Goal: Transaction & Acquisition: Purchase product/service

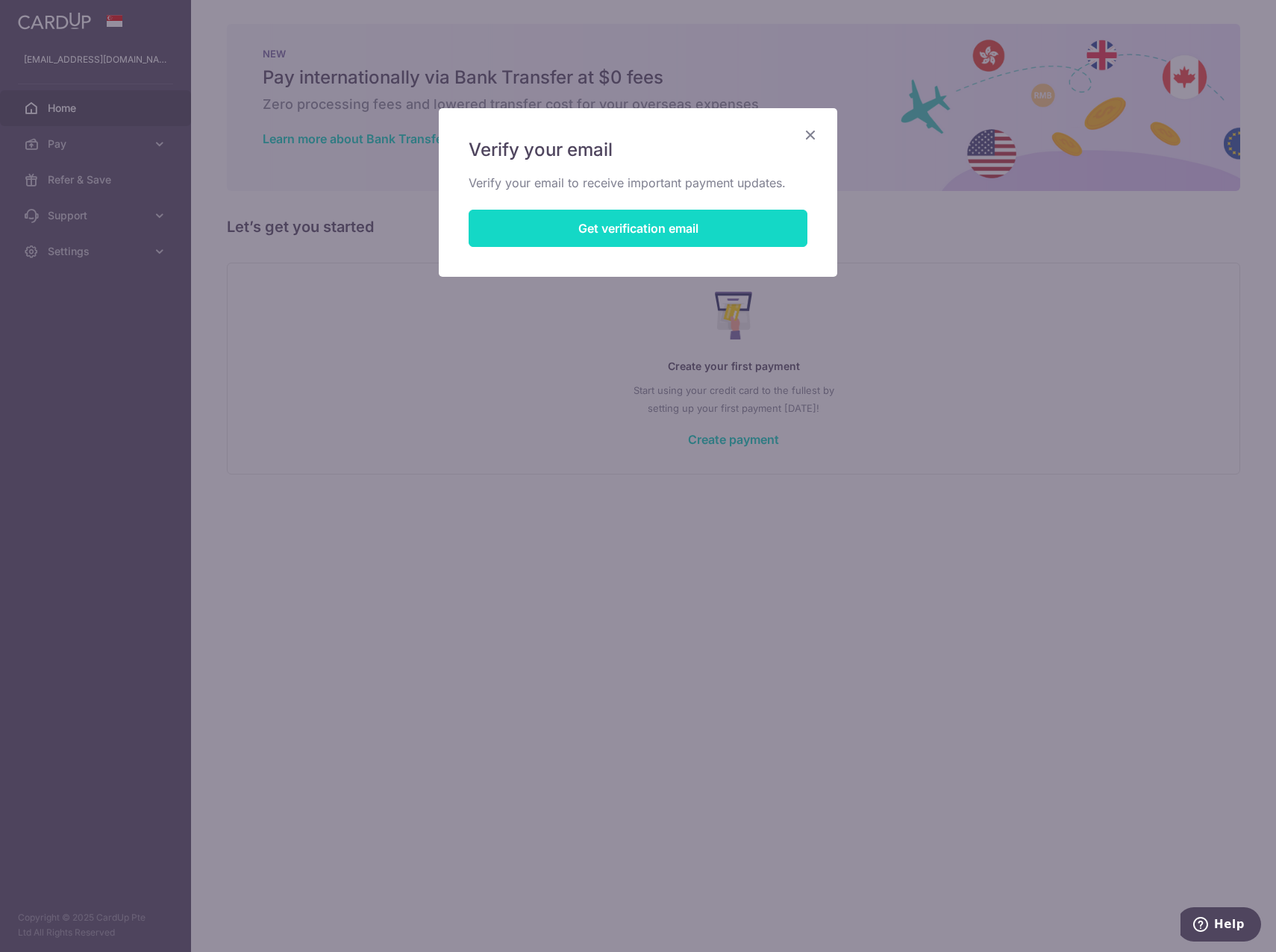
click at [680, 231] on button "Get verification email" at bounding box center [638, 229] width 339 height 38
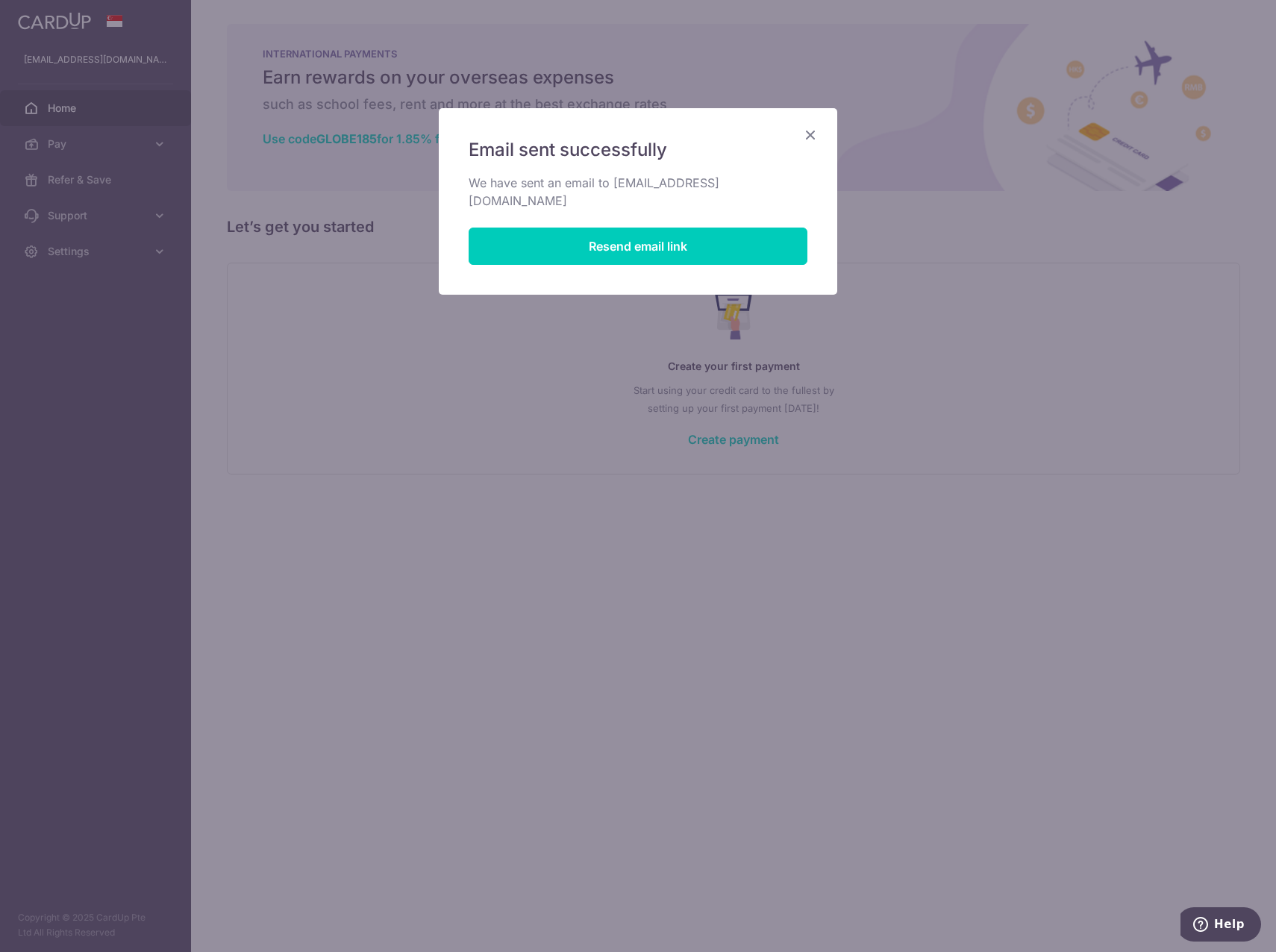
click at [804, 132] on icon "Close" at bounding box center [810, 135] width 18 height 19
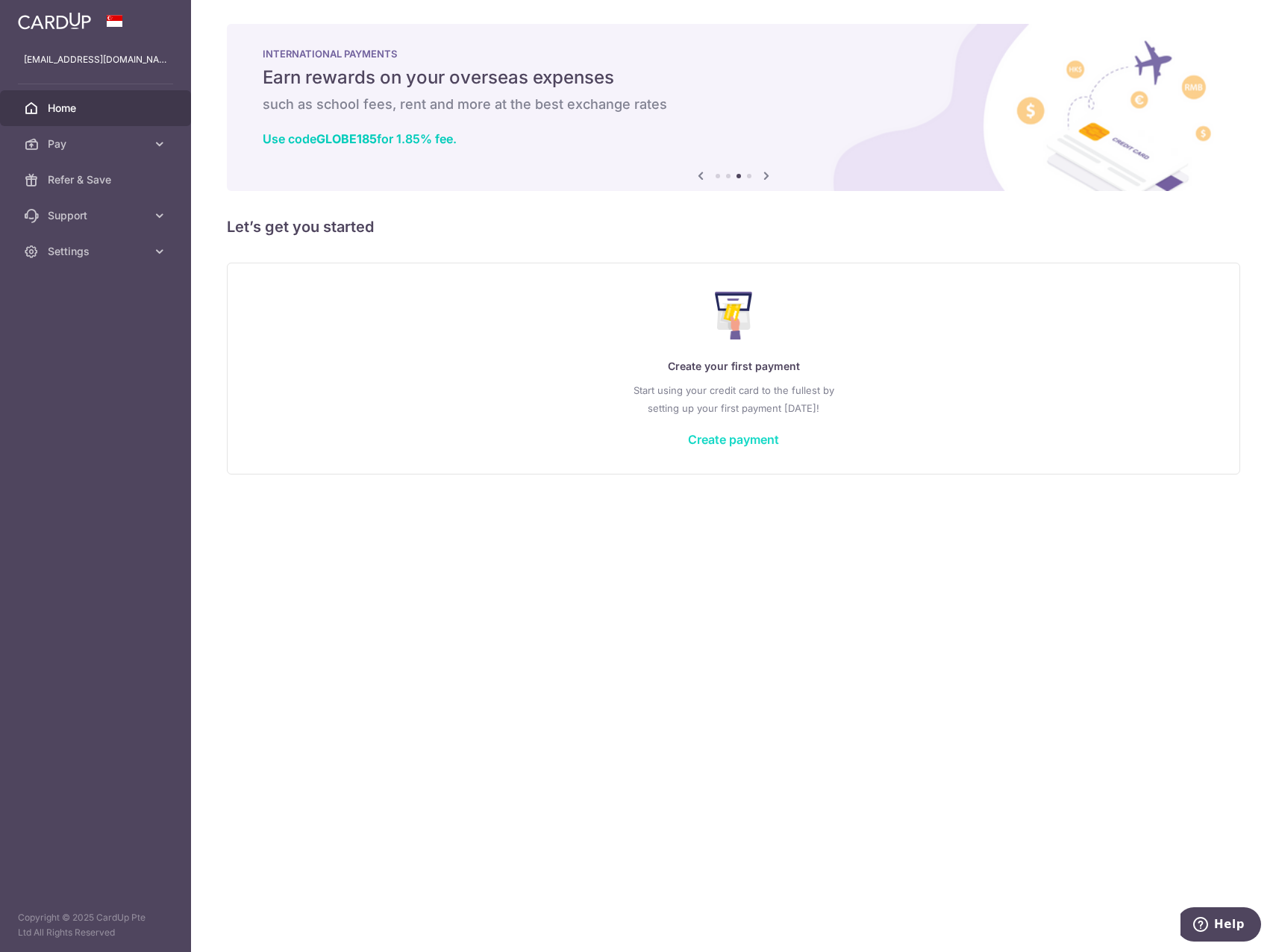
click at [752, 439] on link "Create payment" at bounding box center [734, 439] width 91 height 15
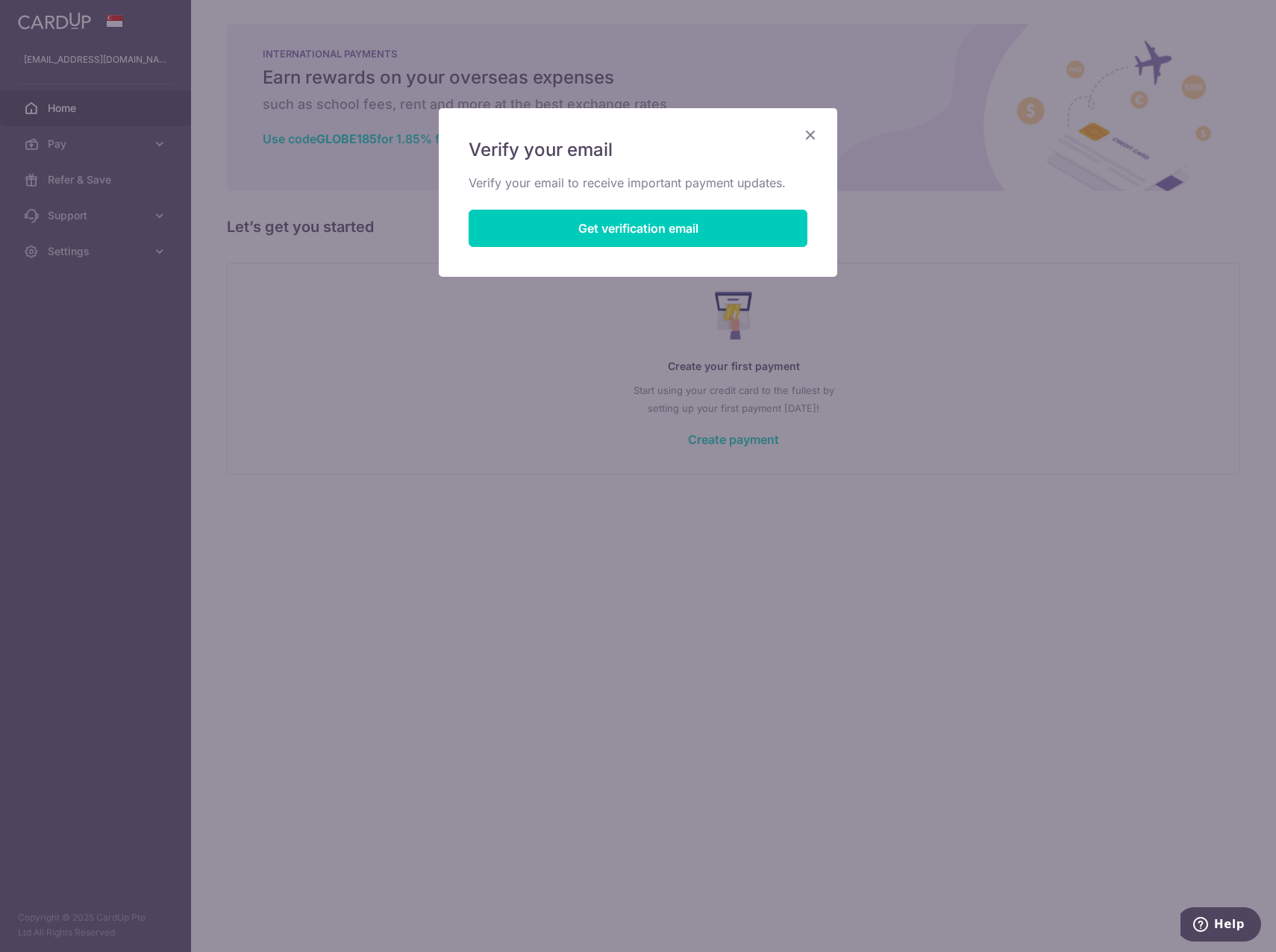
click at [815, 127] on icon "Close" at bounding box center [810, 135] width 18 height 19
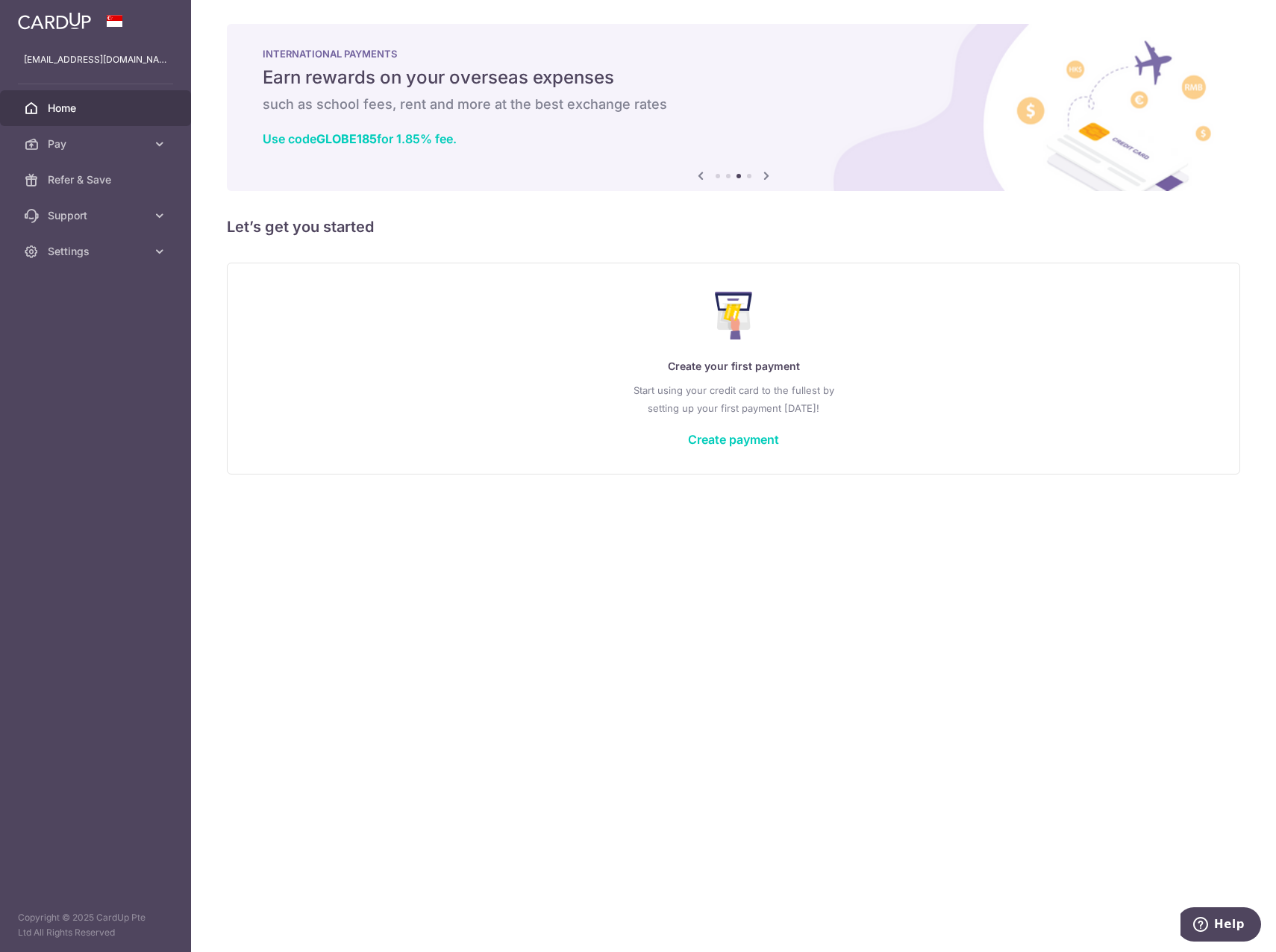
click at [767, 173] on icon at bounding box center [767, 176] width 18 height 19
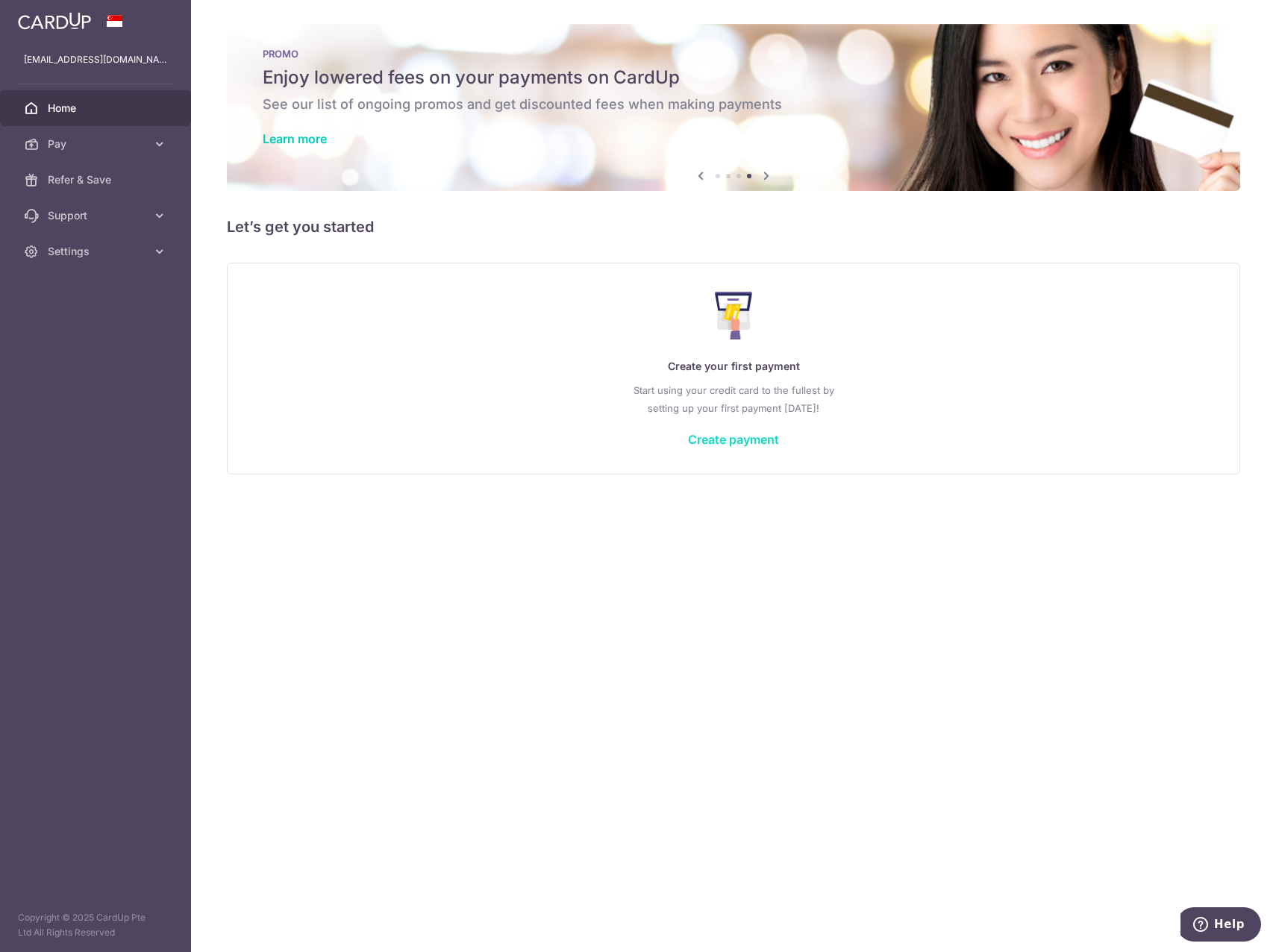
click at [751, 433] on link "Create payment" at bounding box center [734, 439] width 91 height 15
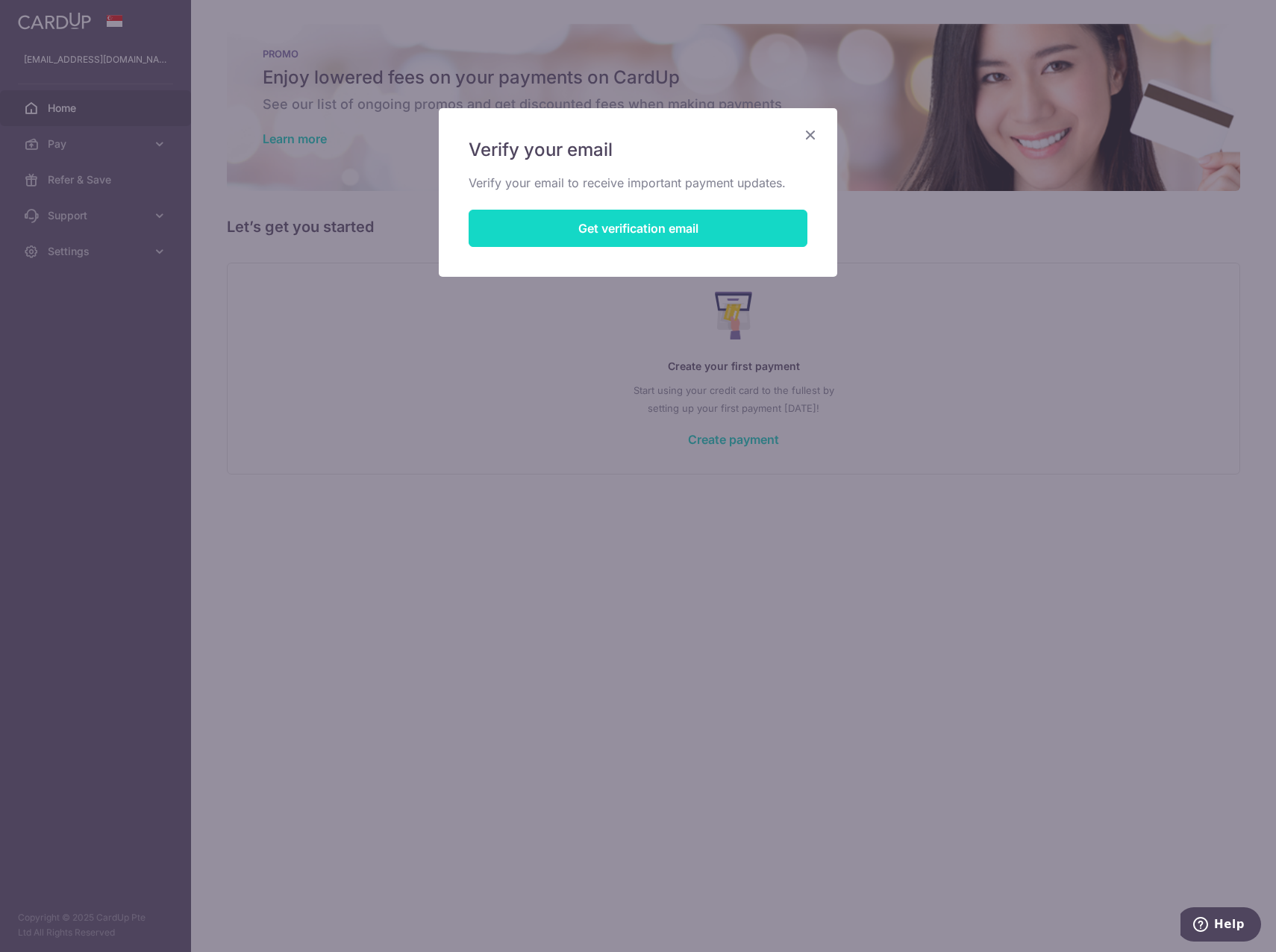
click at [691, 230] on button "Get verification email" at bounding box center [638, 229] width 339 height 38
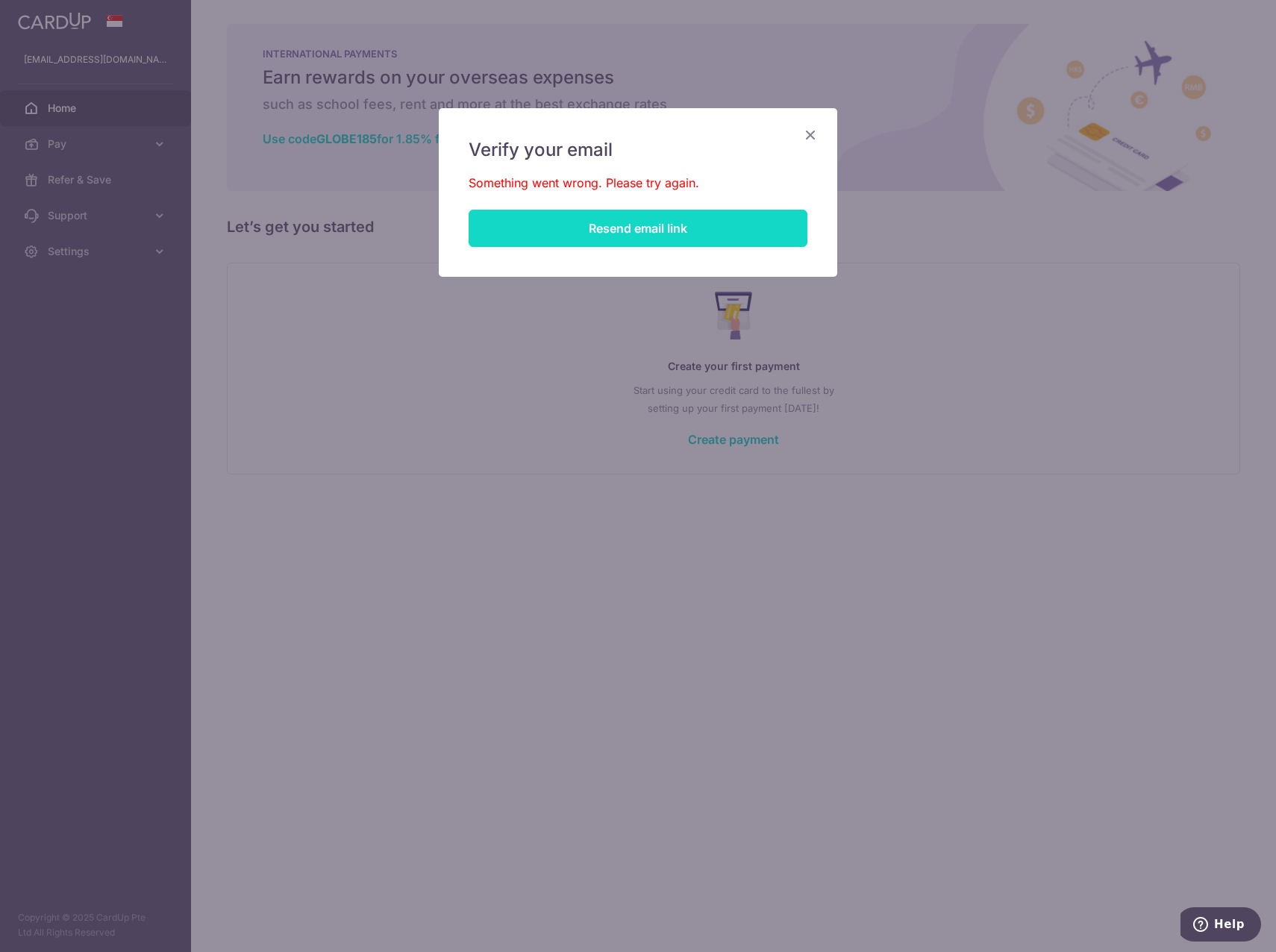
click at [691, 230] on button "Resend email link" at bounding box center [638, 229] width 339 height 38
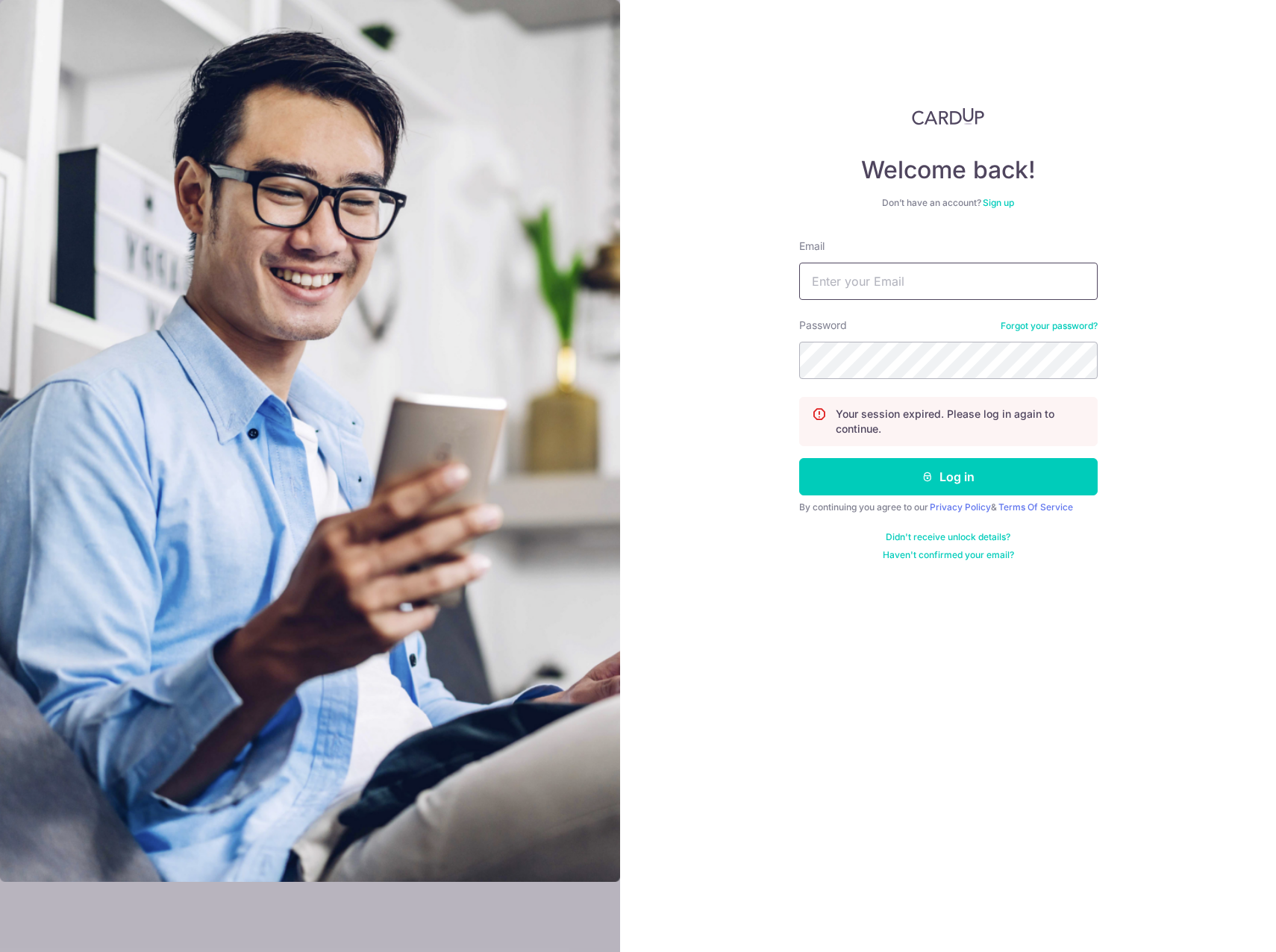
type input "[EMAIL_ADDRESS][DOMAIN_NAME]"
click at [799, 458] on button "Log in" at bounding box center [948, 477] width 299 height 38
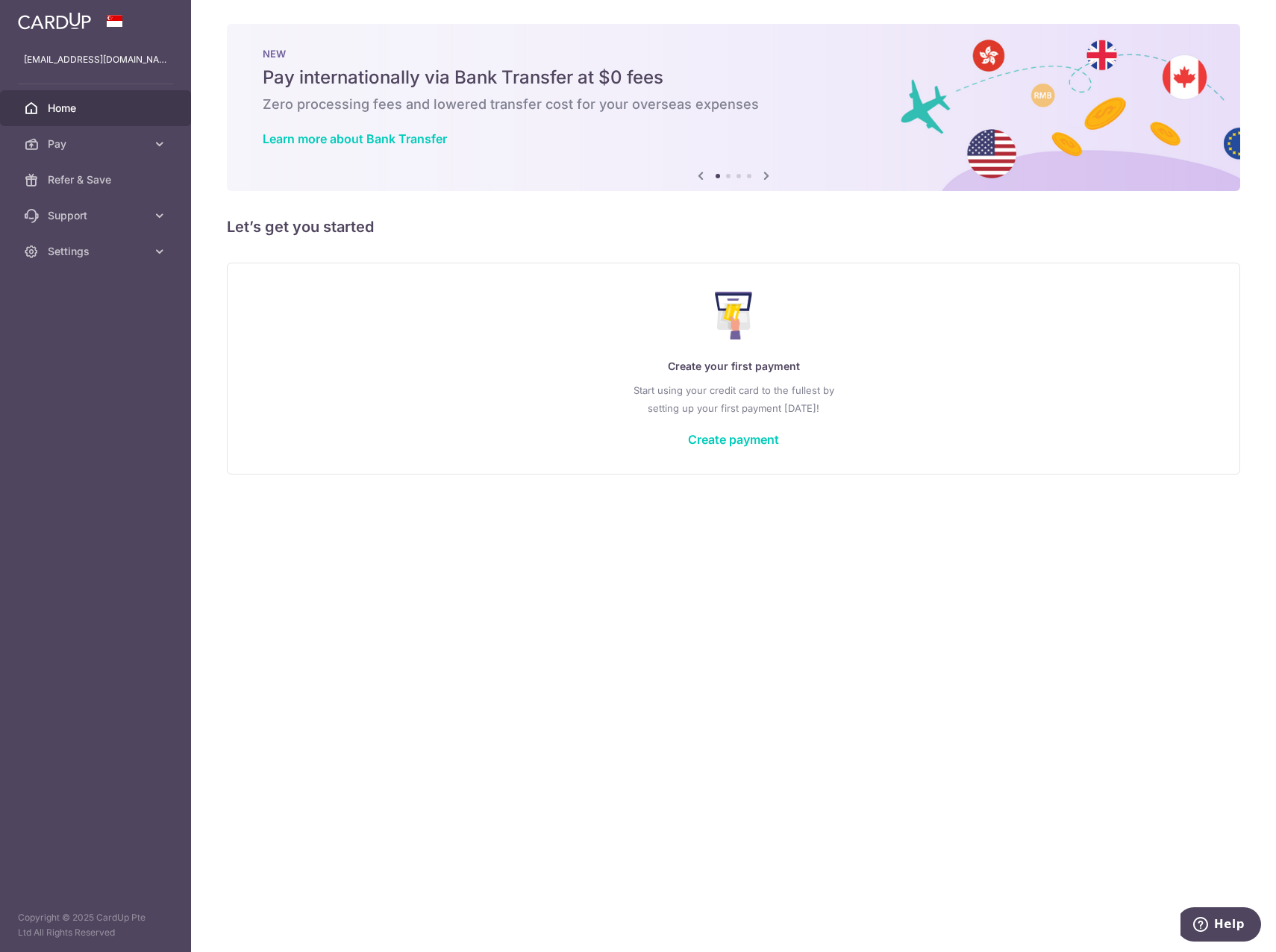
click at [719, 447] on div "Create your first payment Start using your credit card to the fullest by settin…" at bounding box center [734, 368] width 977 height 177
drag, startPoint x: 719, startPoint y: 447, endPoint x: 723, endPoint y: 436, distance: 11.7
click at [723, 436] on link "Create payment" at bounding box center [734, 439] width 91 height 15
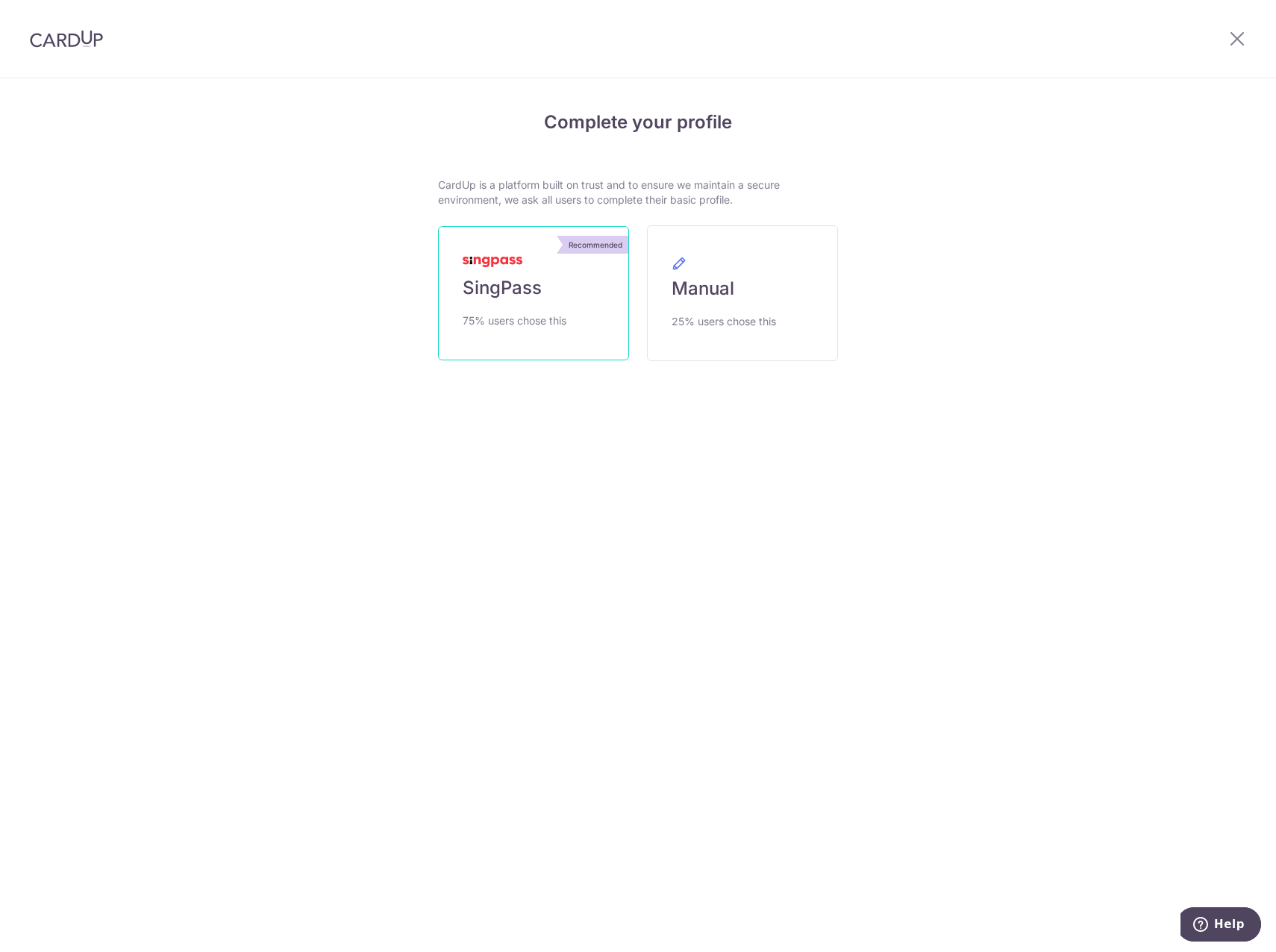
click at [591, 294] on link "Recommended SingPass 75% users chose this" at bounding box center [534, 293] width 191 height 134
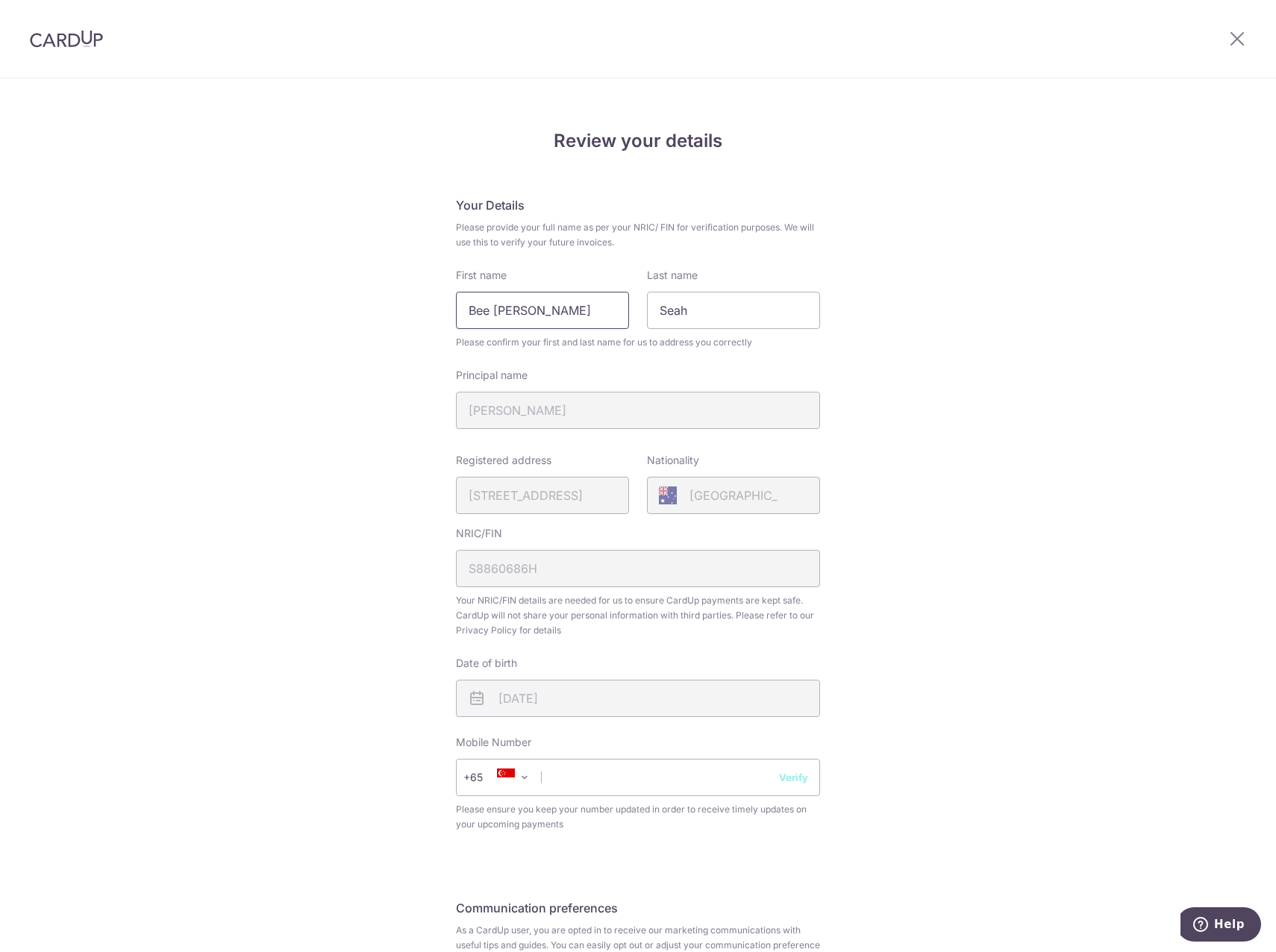
click at [531, 305] on input "Bee Lee" at bounding box center [542, 310] width 173 height 38
drag, startPoint x: 531, startPoint y: 305, endPoint x: 188, endPoint y: 478, distance: 384.2
type input "Beelee"
drag, startPoint x: 188, startPoint y: 478, endPoint x: 211, endPoint y: 435, distance: 48.8
click at [211, 435] on div "Review your details Your Details Please provide your full name as per your NRIC…" at bounding box center [638, 592] width 1276 height 1026
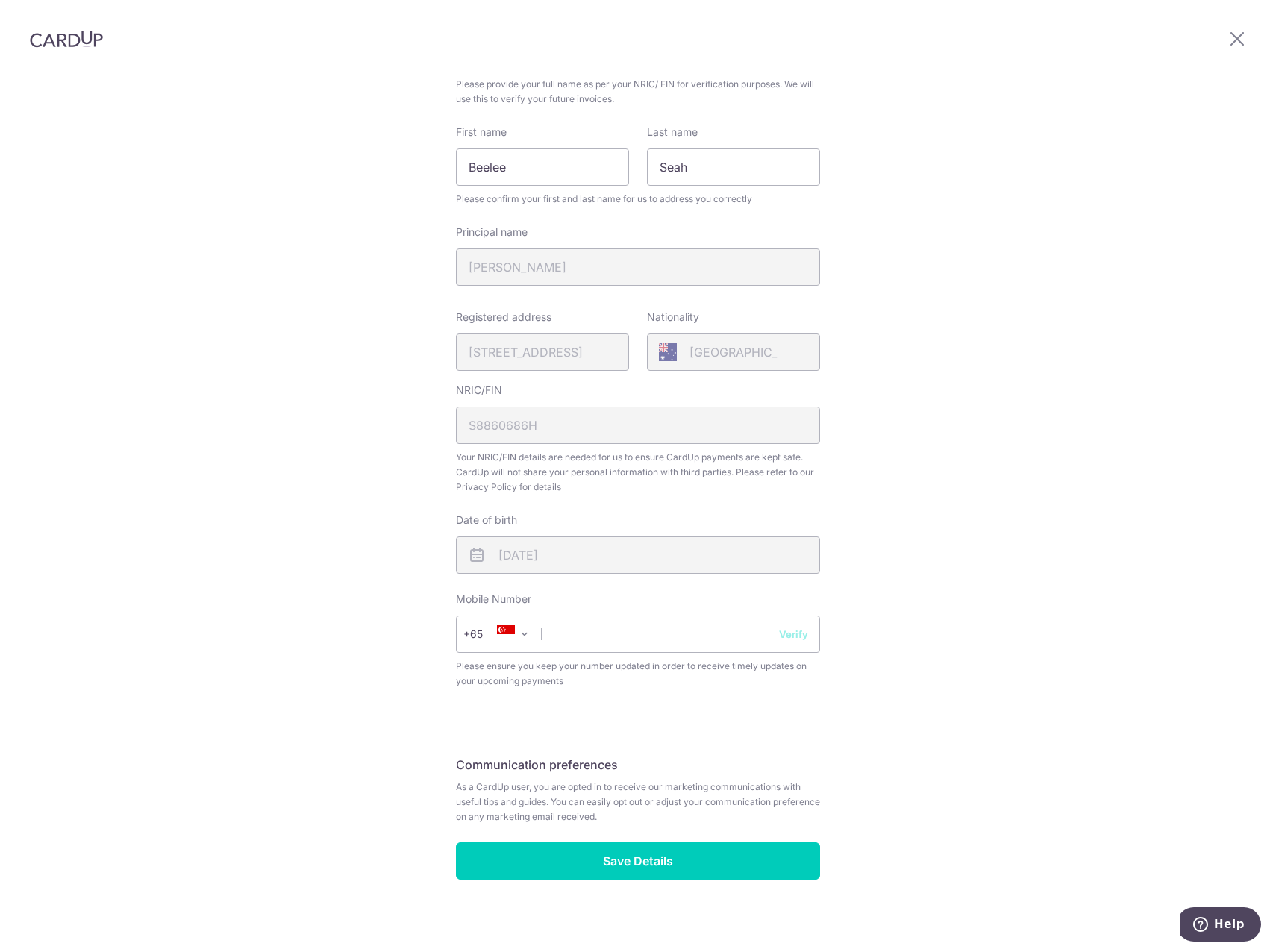
scroll to position [149, 0]
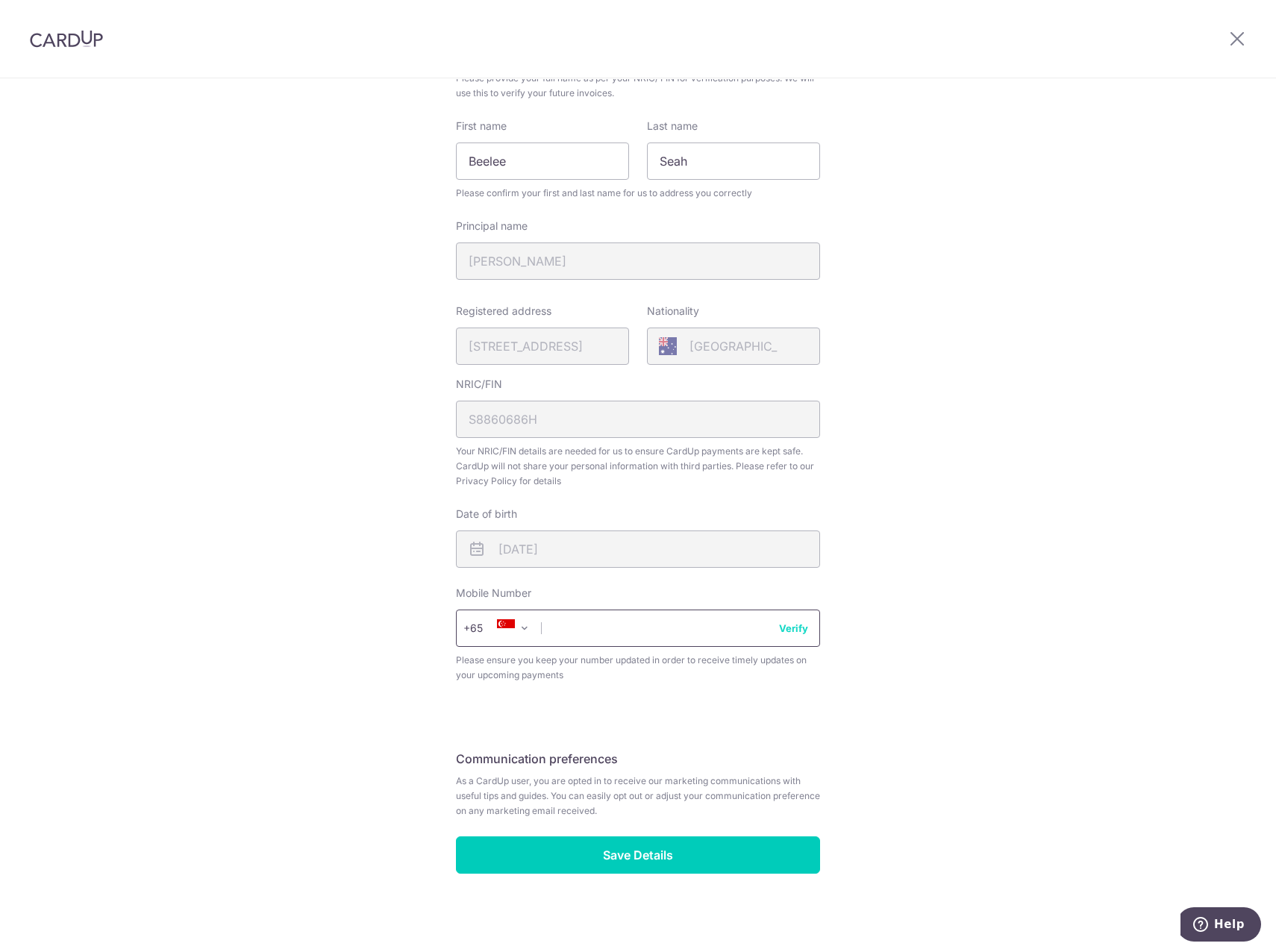
click at [627, 637] on input "text" at bounding box center [638, 628] width 364 height 38
type input "98993798"
click at [456, 633] on span "+65" at bounding box center [499, 628] width 86 height 36
click at [629, 872] on input "Save Details" at bounding box center [638, 855] width 364 height 38
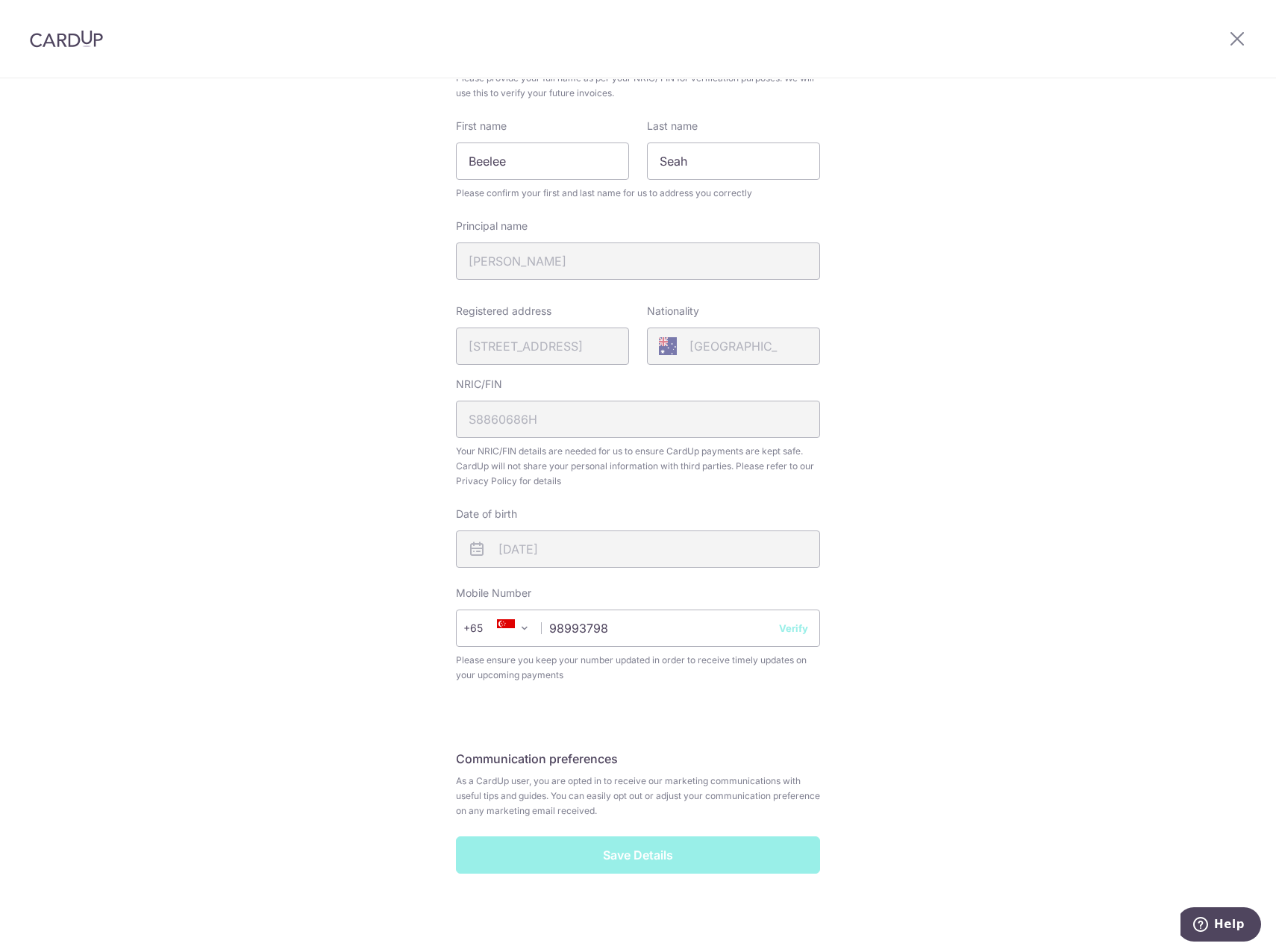
click at [633, 852] on div "Save Details" at bounding box center [638, 855] width 382 height 38
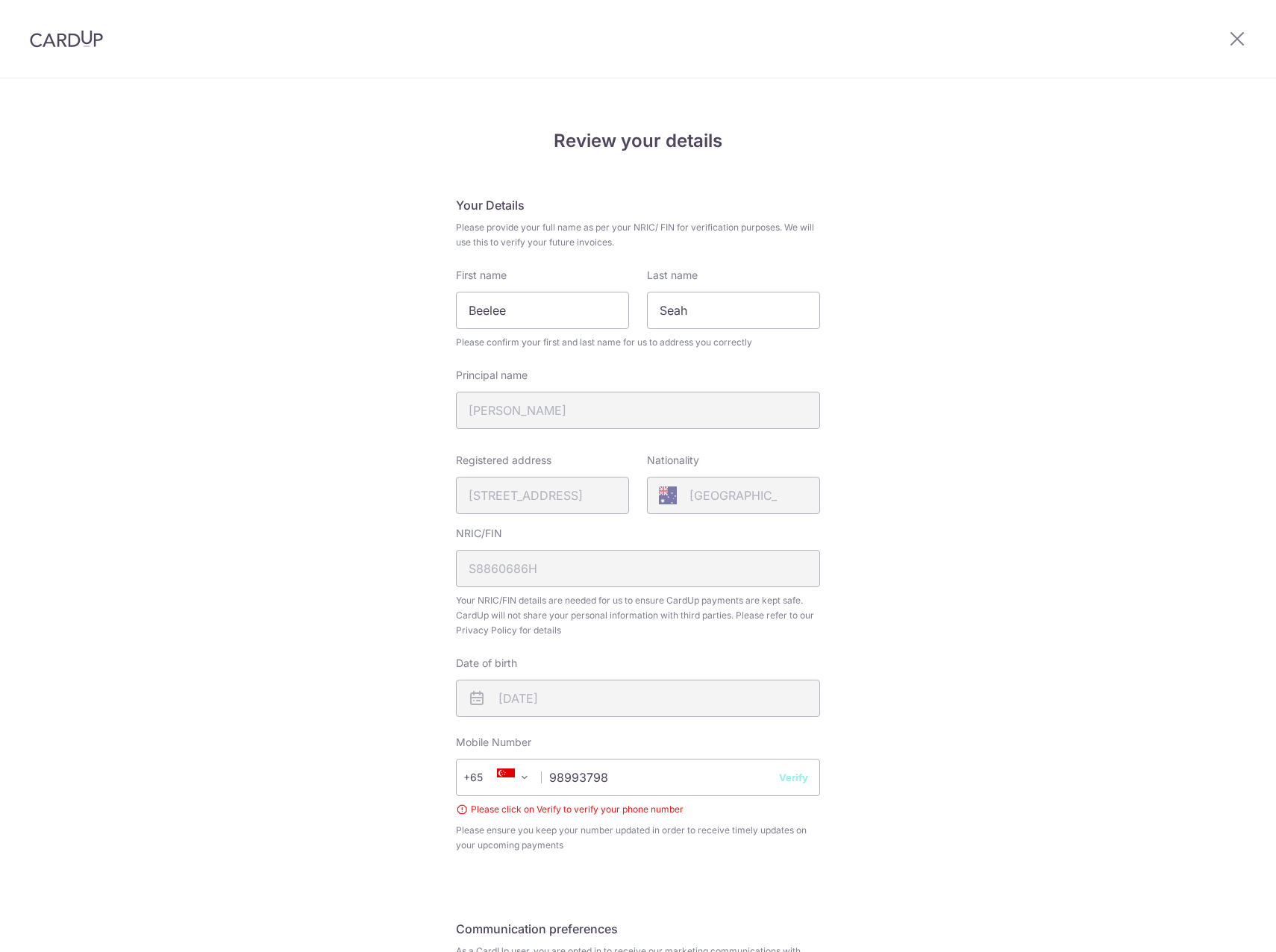
scroll to position [174, 0]
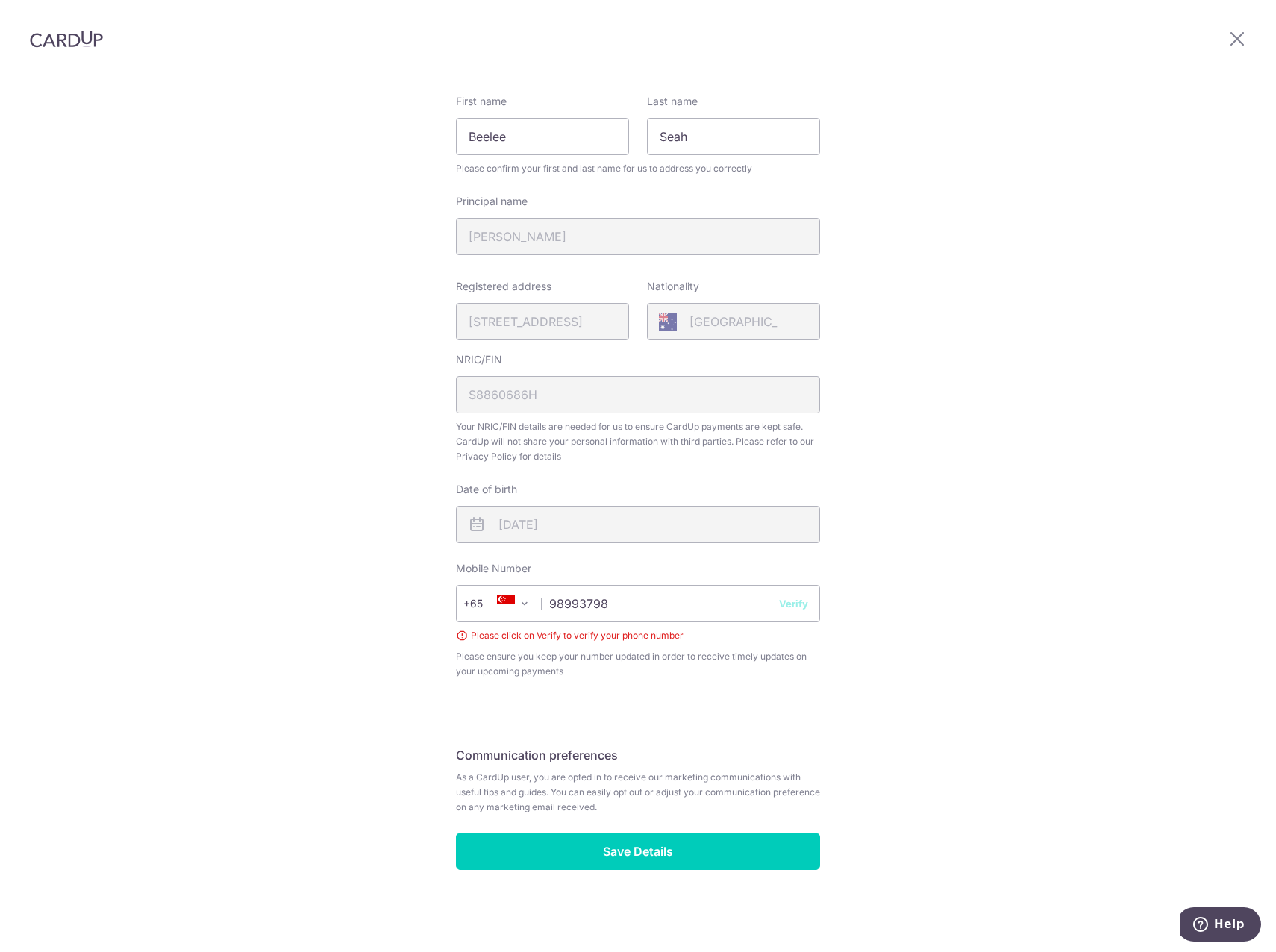
click at [789, 604] on button "Verify" at bounding box center [793, 603] width 29 height 15
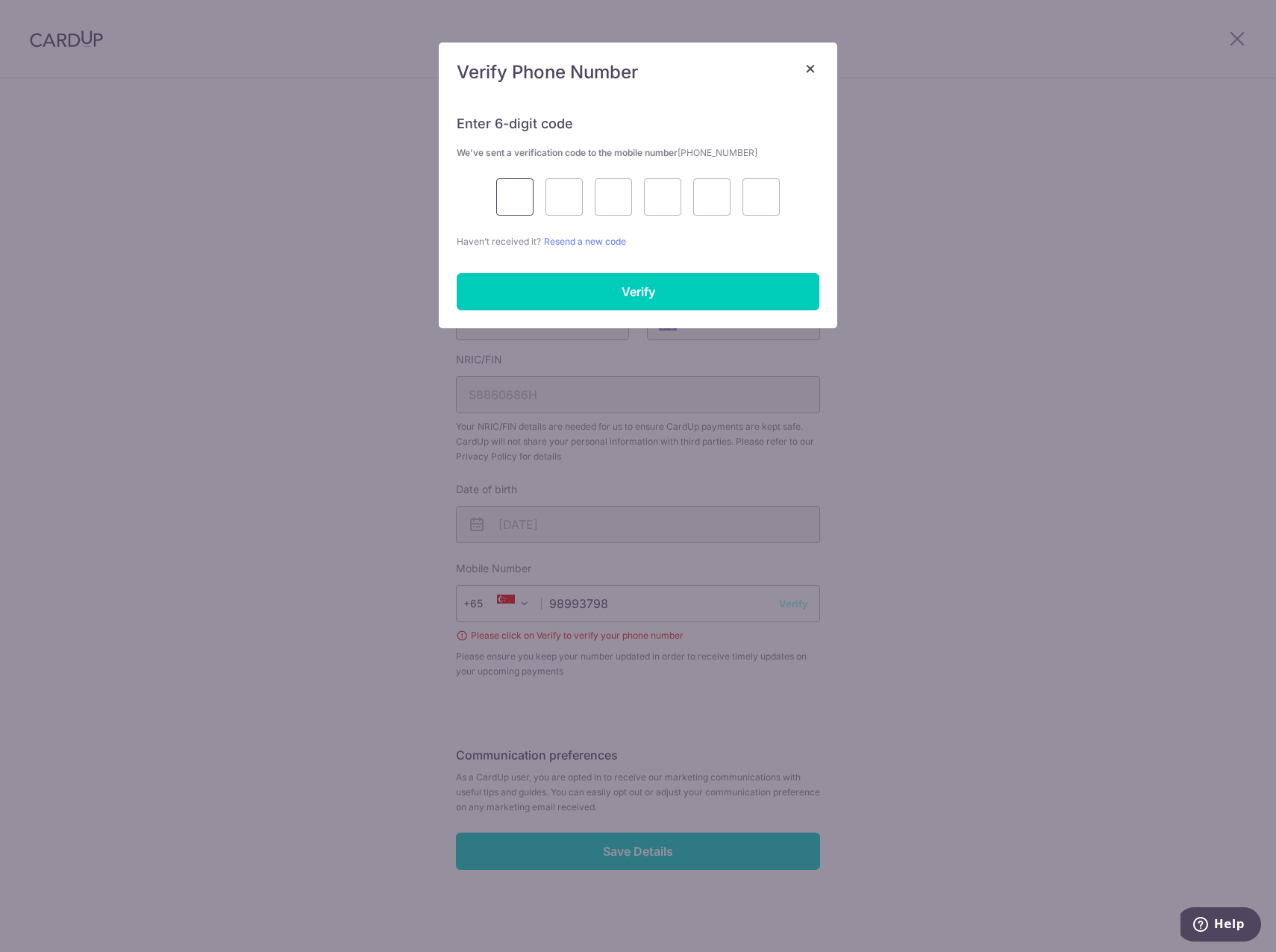
click at [509, 195] on input "text" at bounding box center [515, 197] width 38 height 38
type input "3"
type input "2"
type input "6"
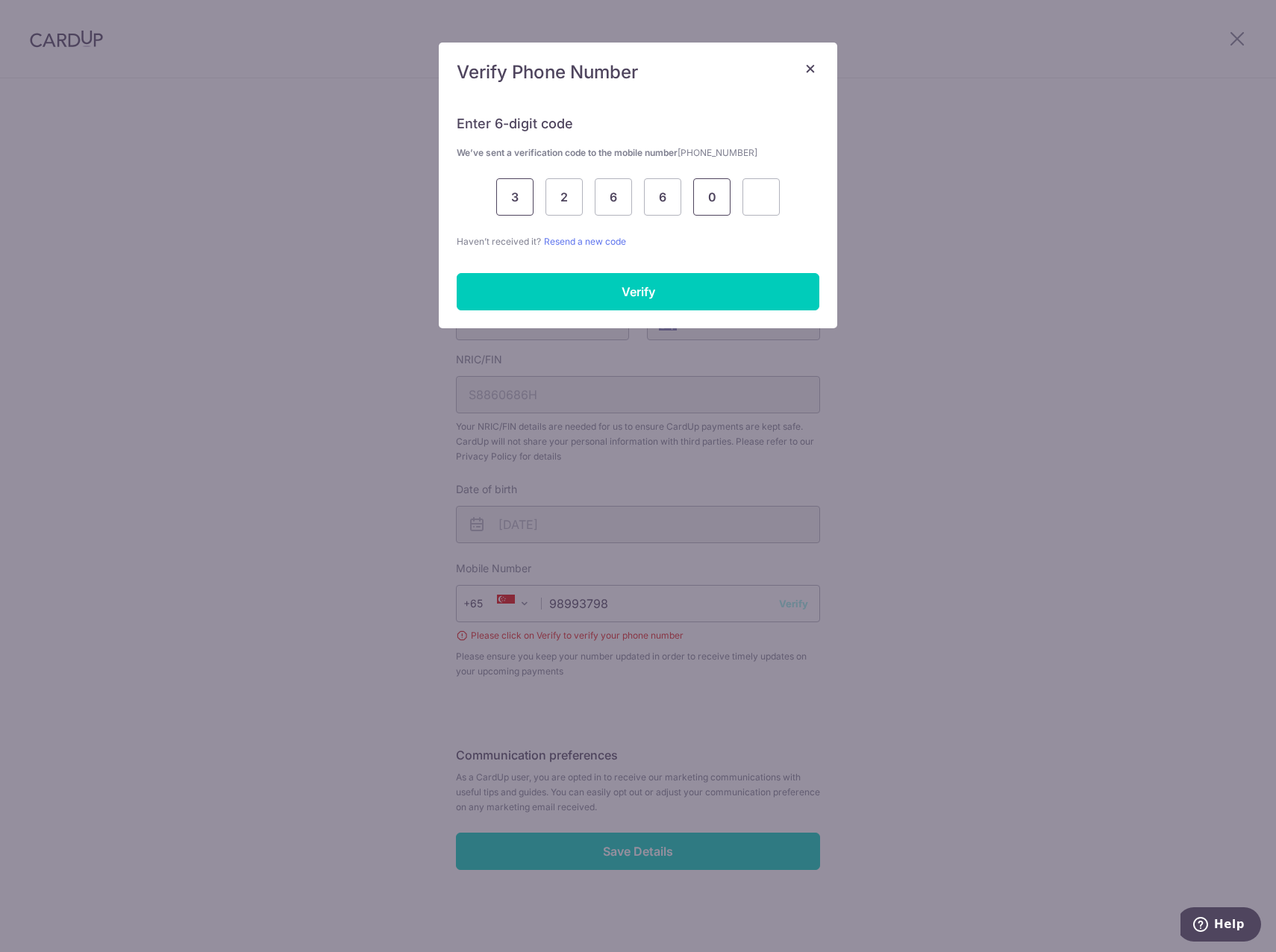
type input "0"
type input "5"
click at [662, 295] on input "Verify" at bounding box center [638, 292] width 363 height 38
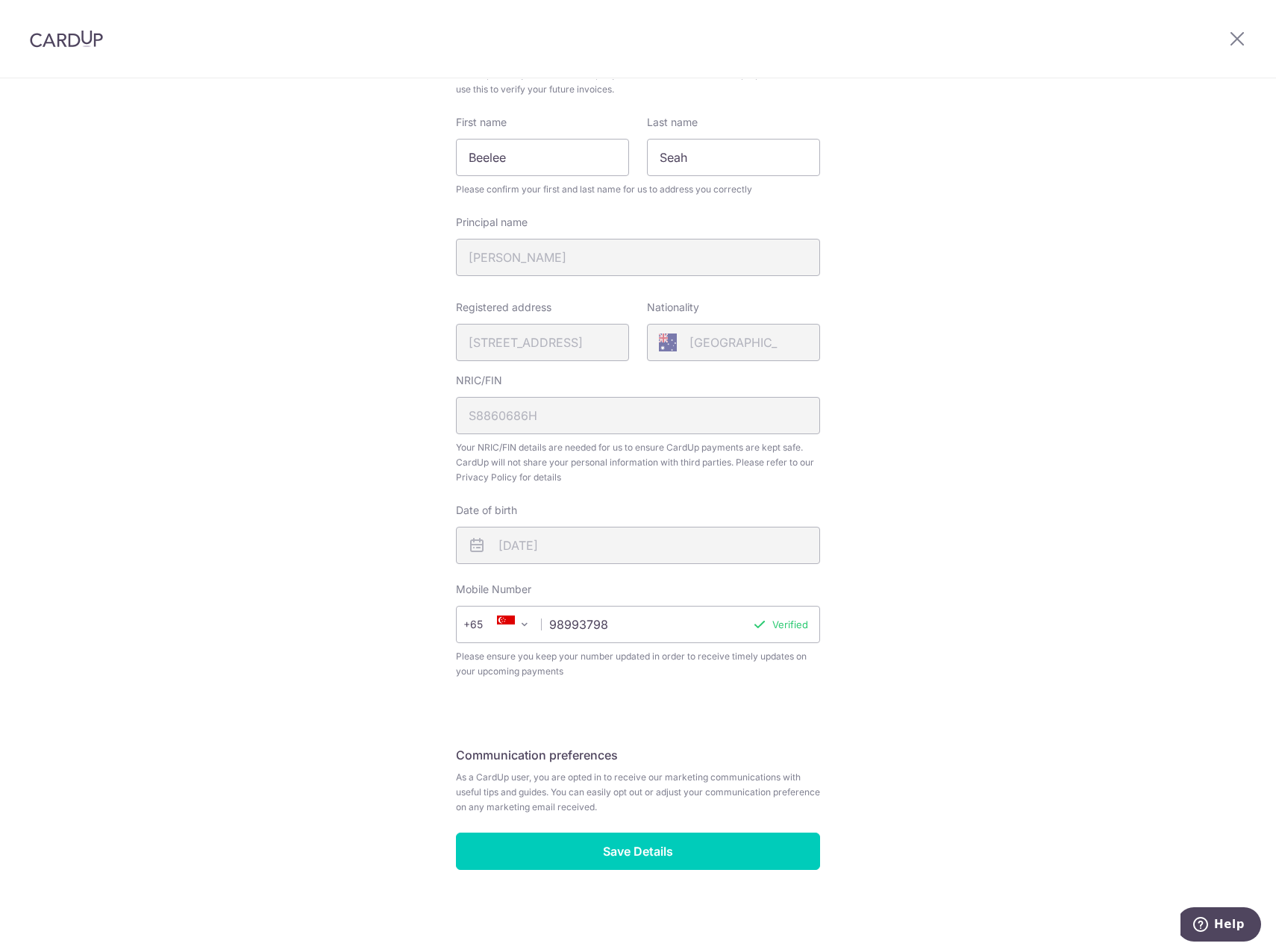
scroll to position [153, 0]
click at [655, 868] on input "Save Details" at bounding box center [638, 852] width 364 height 38
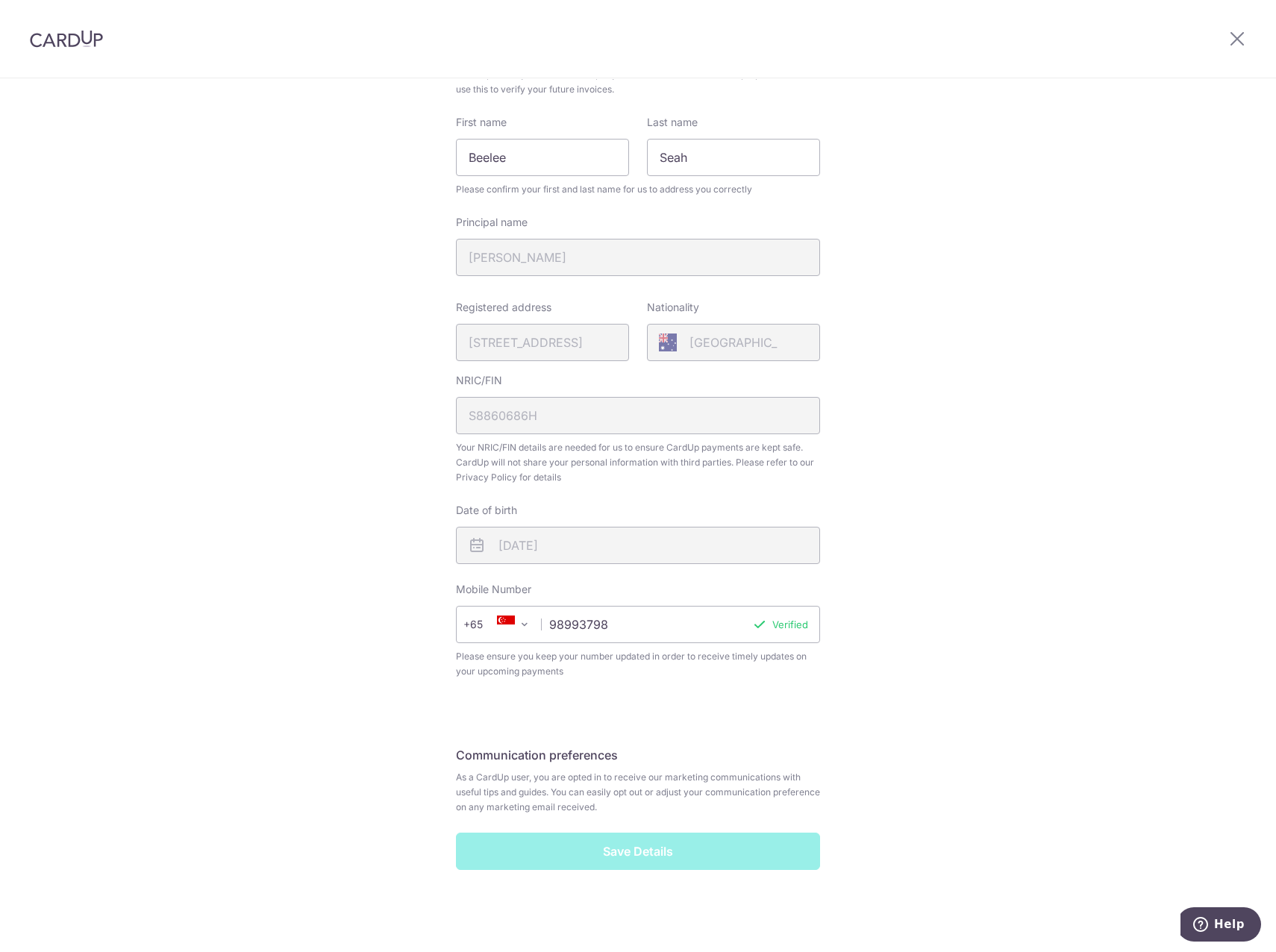
click at [658, 860] on div "Save Details" at bounding box center [638, 852] width 382 height 38
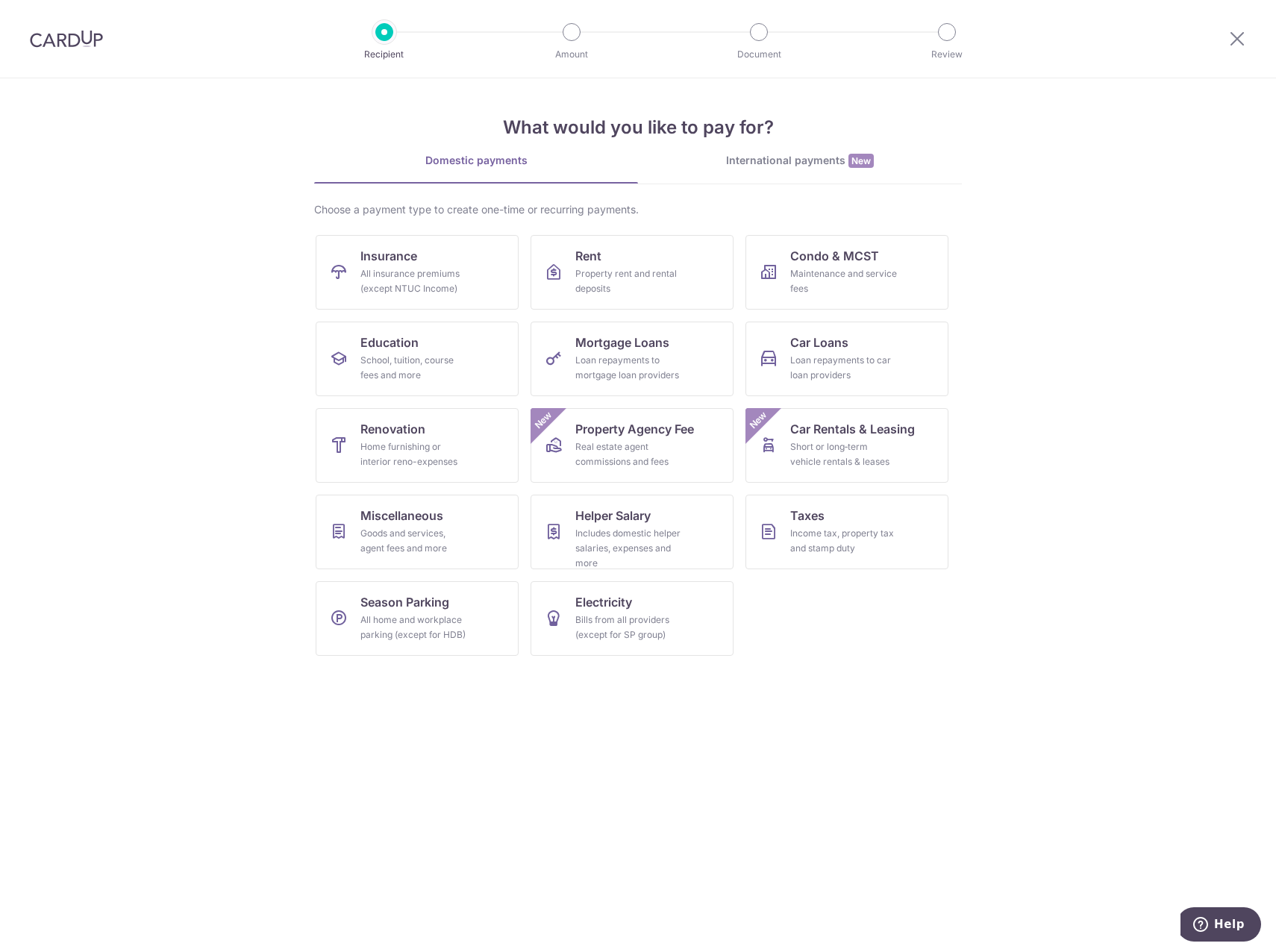
click at [734, 160] on div "International payments New" at bounding box center [799, 161] width 324 height 16
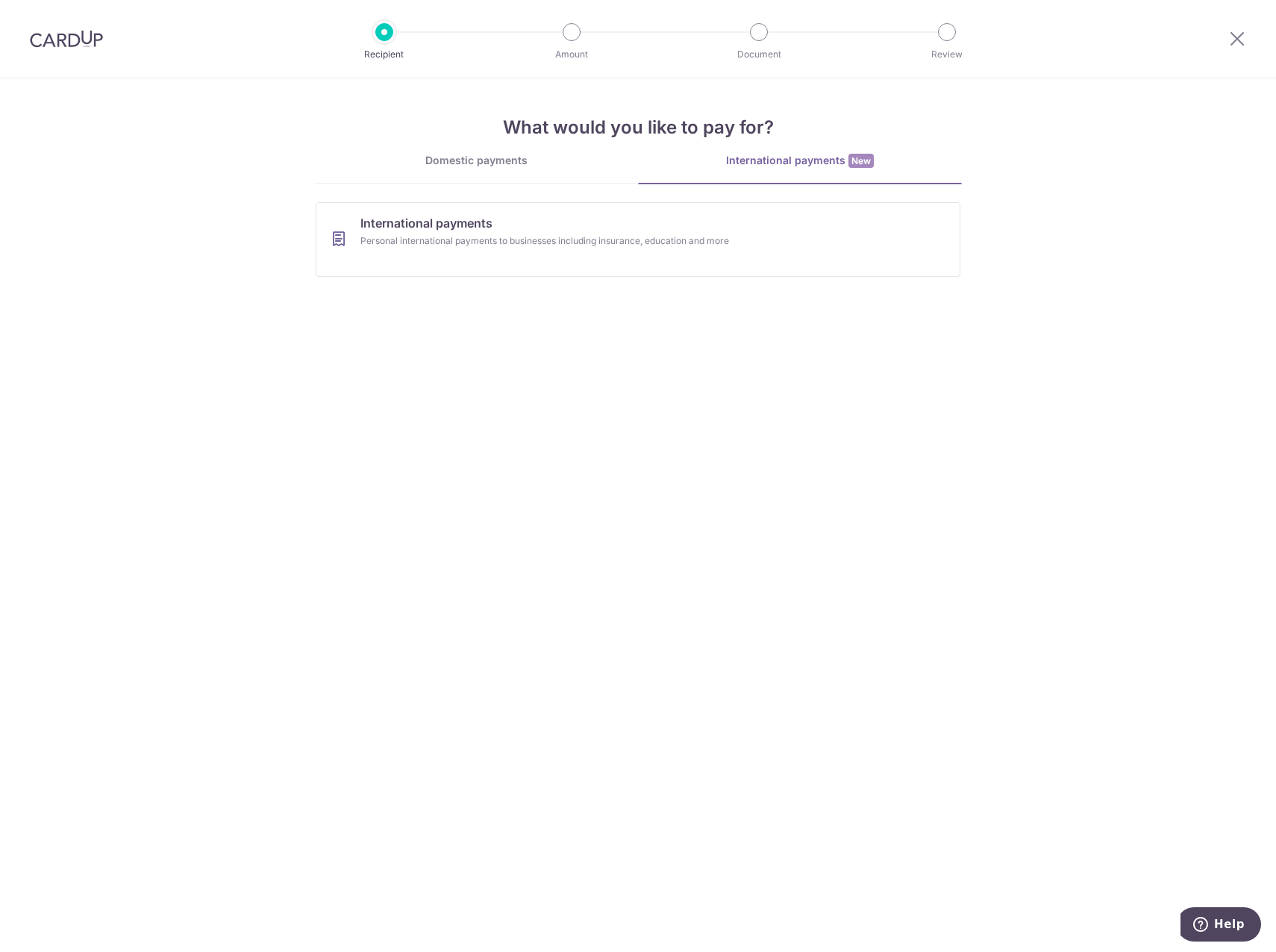
click at [511, 167] on div "Domestic payments" at bounding box center [476, 160] width 324 height 15
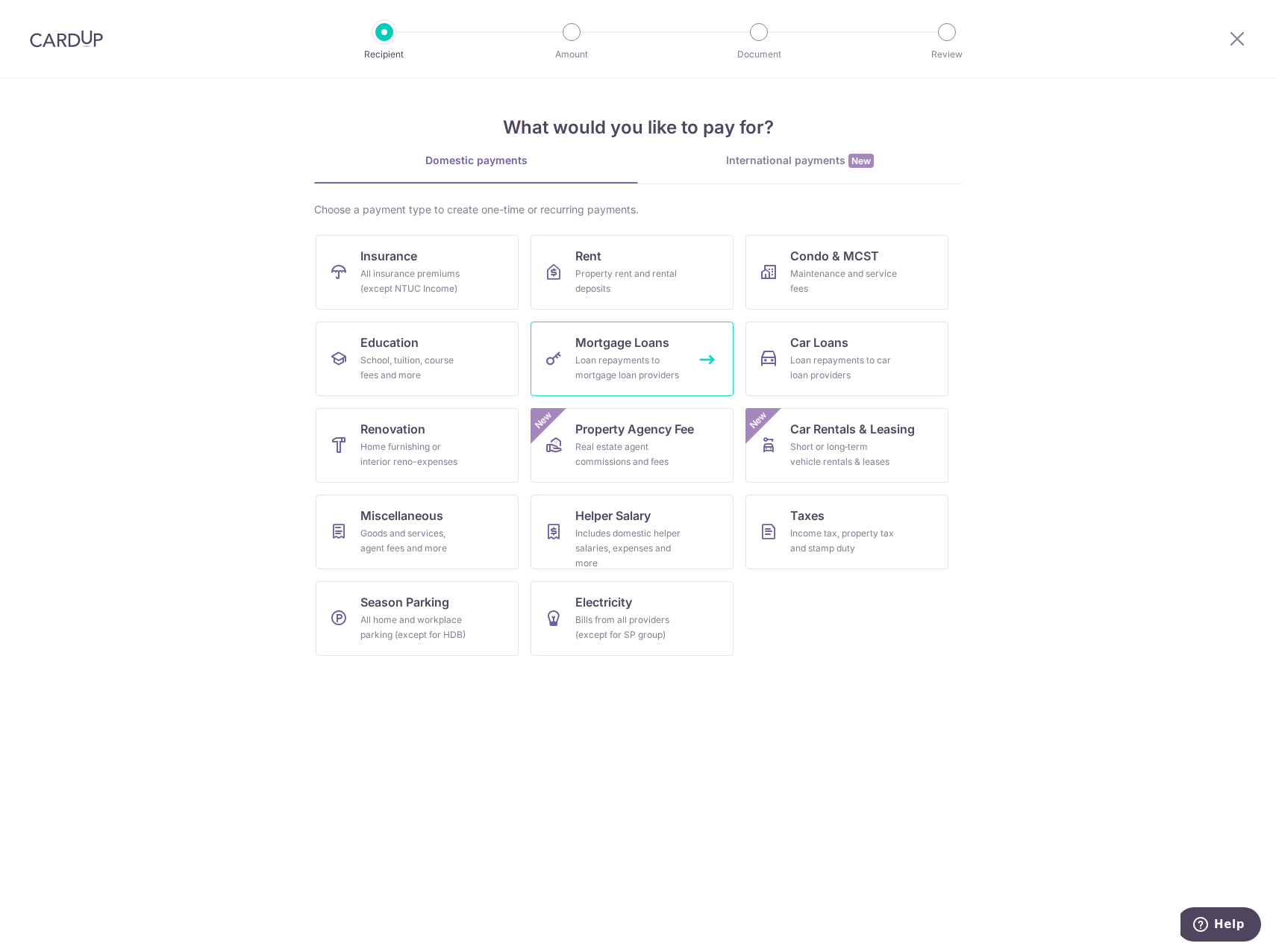
click at [660, 346] on span "Mortgage Loans" at bounding box center [622, 342] width 94 height 18
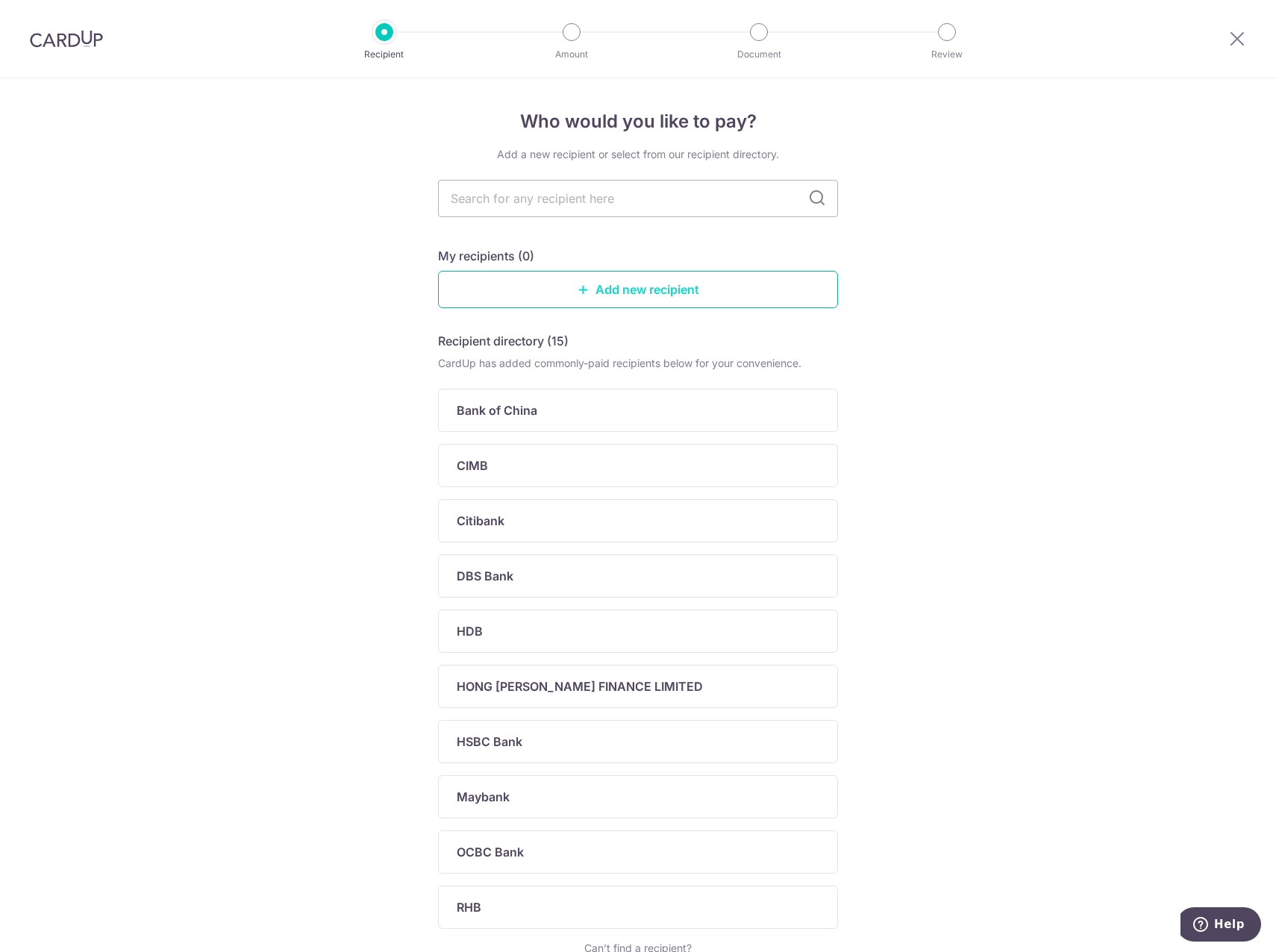
click at [604, 300] on link "Add new recipient" at bounding box center [638, 290] width 400 height 38
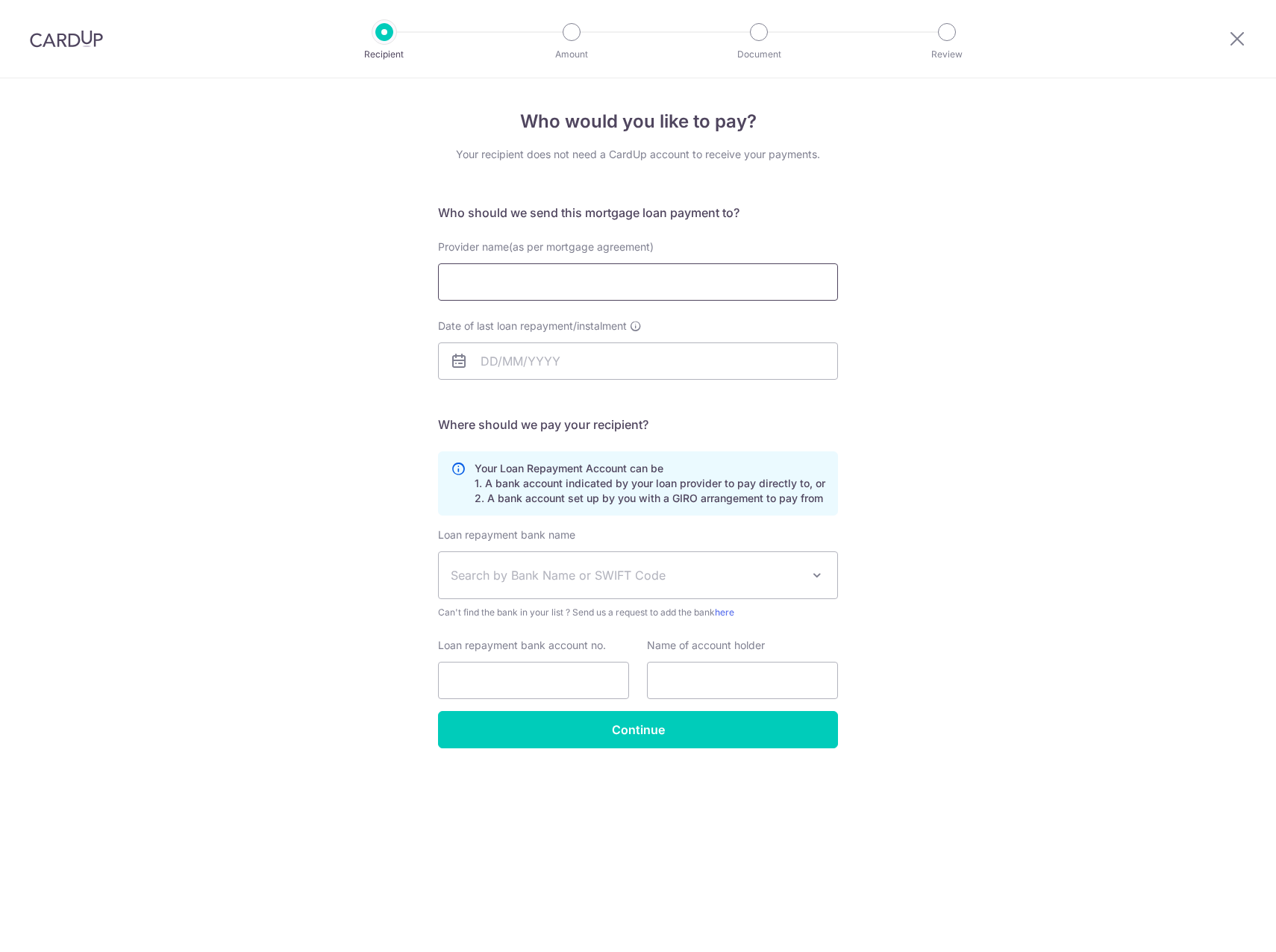
click at [600, 288] on input "Provider name(as per mortgage agreement)" at bounding box center [638, 282] width 400 height 38
click at [248, 344] on div "Who would you like to pay? Your recipient does not need a CardUp account to rec…" at bounding box center [638, 515] width 1276 height 874
click at [560, 301] on div "Provider name(as per mortgage agreement)" at bounding box center [638, 279] width 418 height 79
click at [562, 289] on input "Provider name(as per mortgage agreement)" at bounding box center [638, 282] width 400 height 38
type input "United"
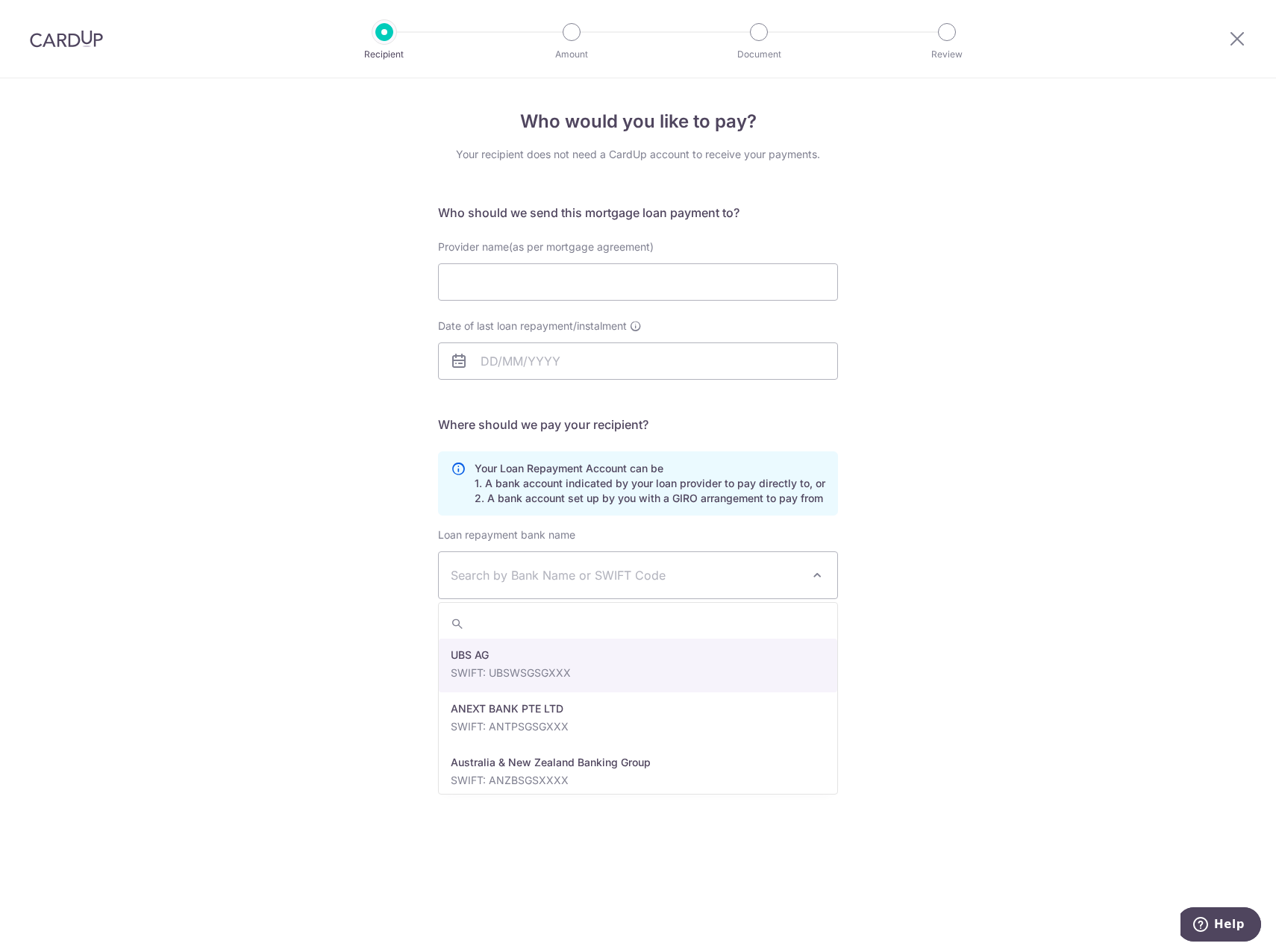
click at [514, 577] on span "Search by Bank Name or SWIFT Code" at bounding box center [626, 575] width 351 height 18
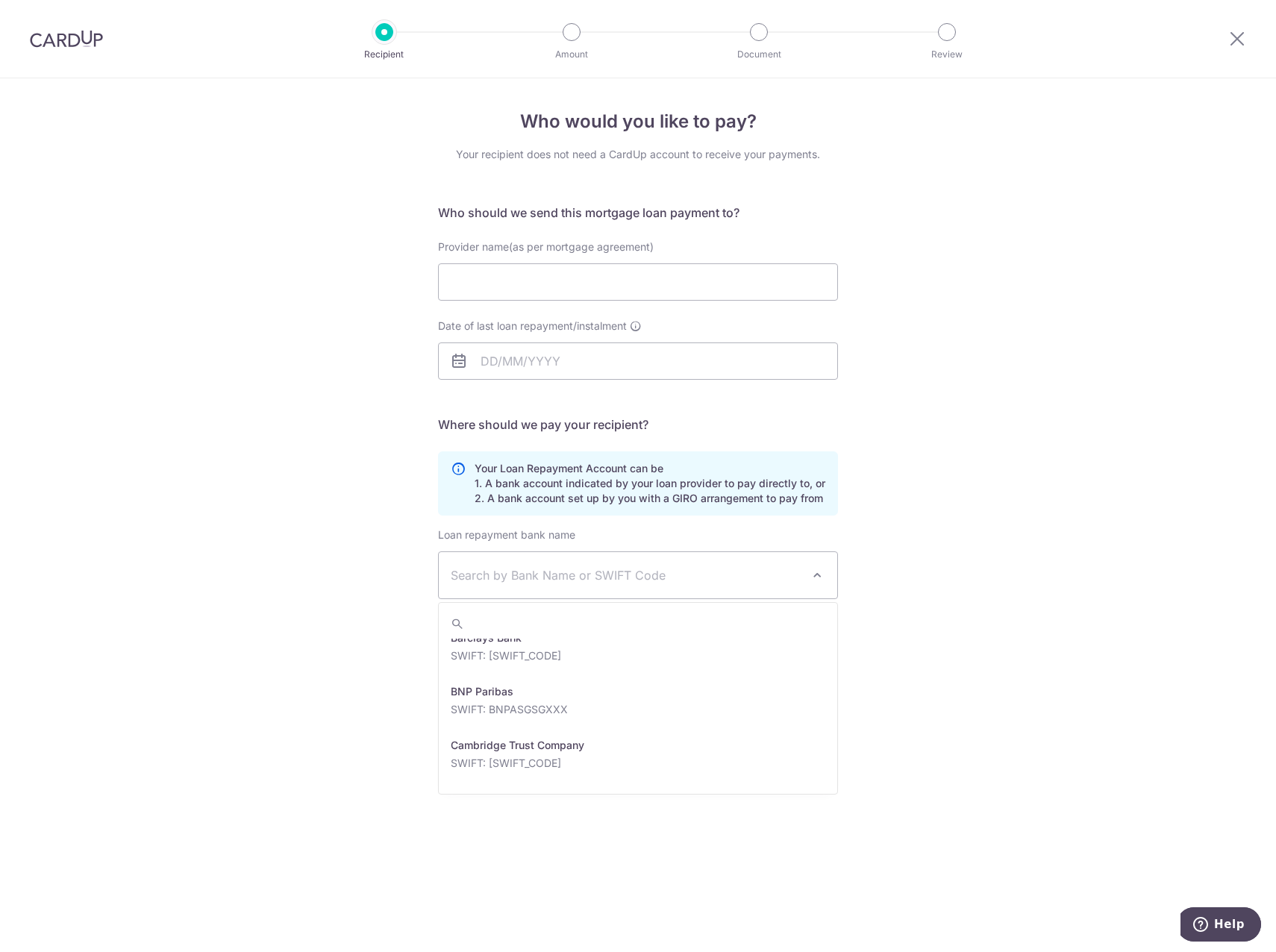
scroll to position [447, 0]
type input "i"
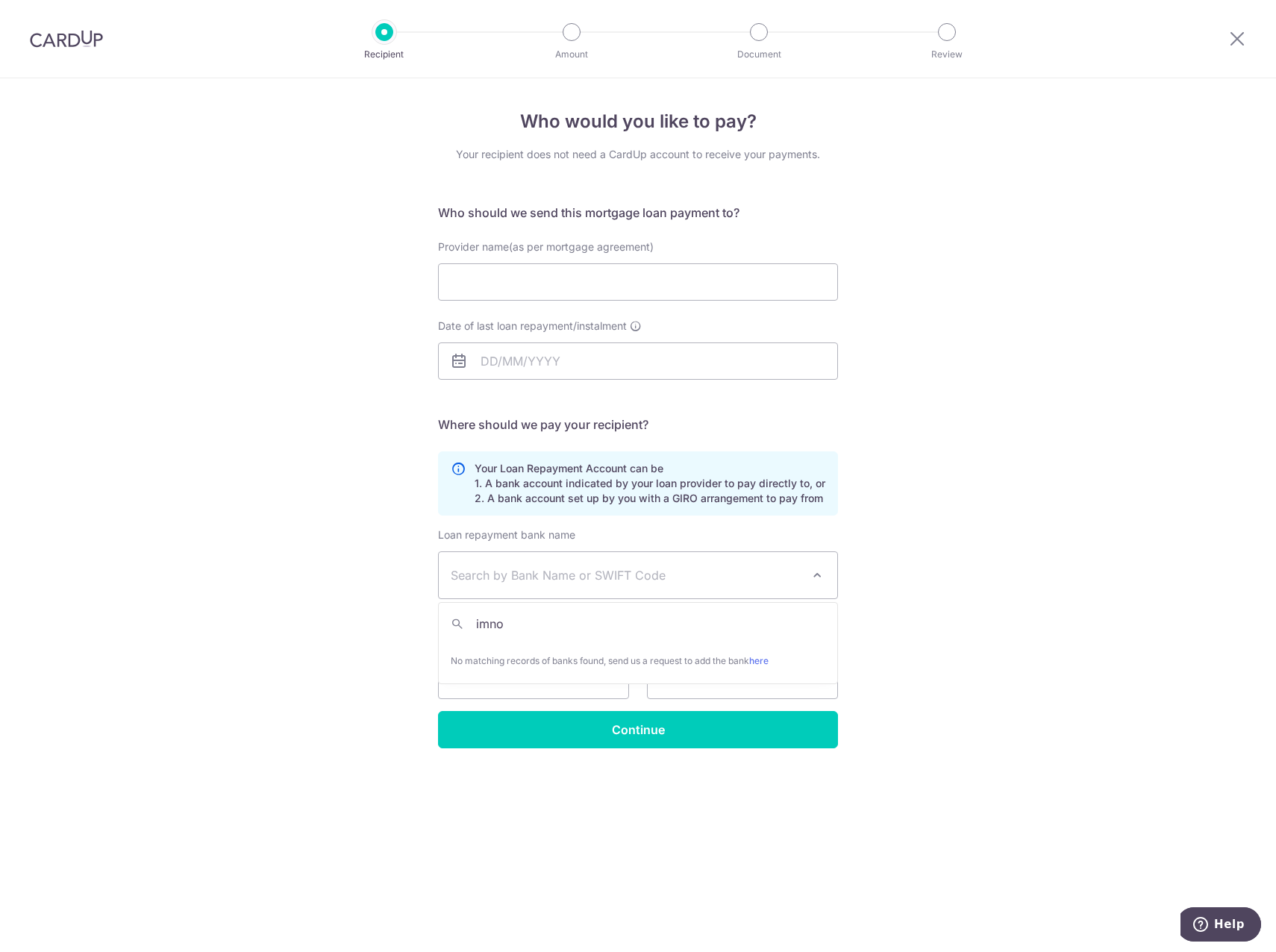
type input "imnov"
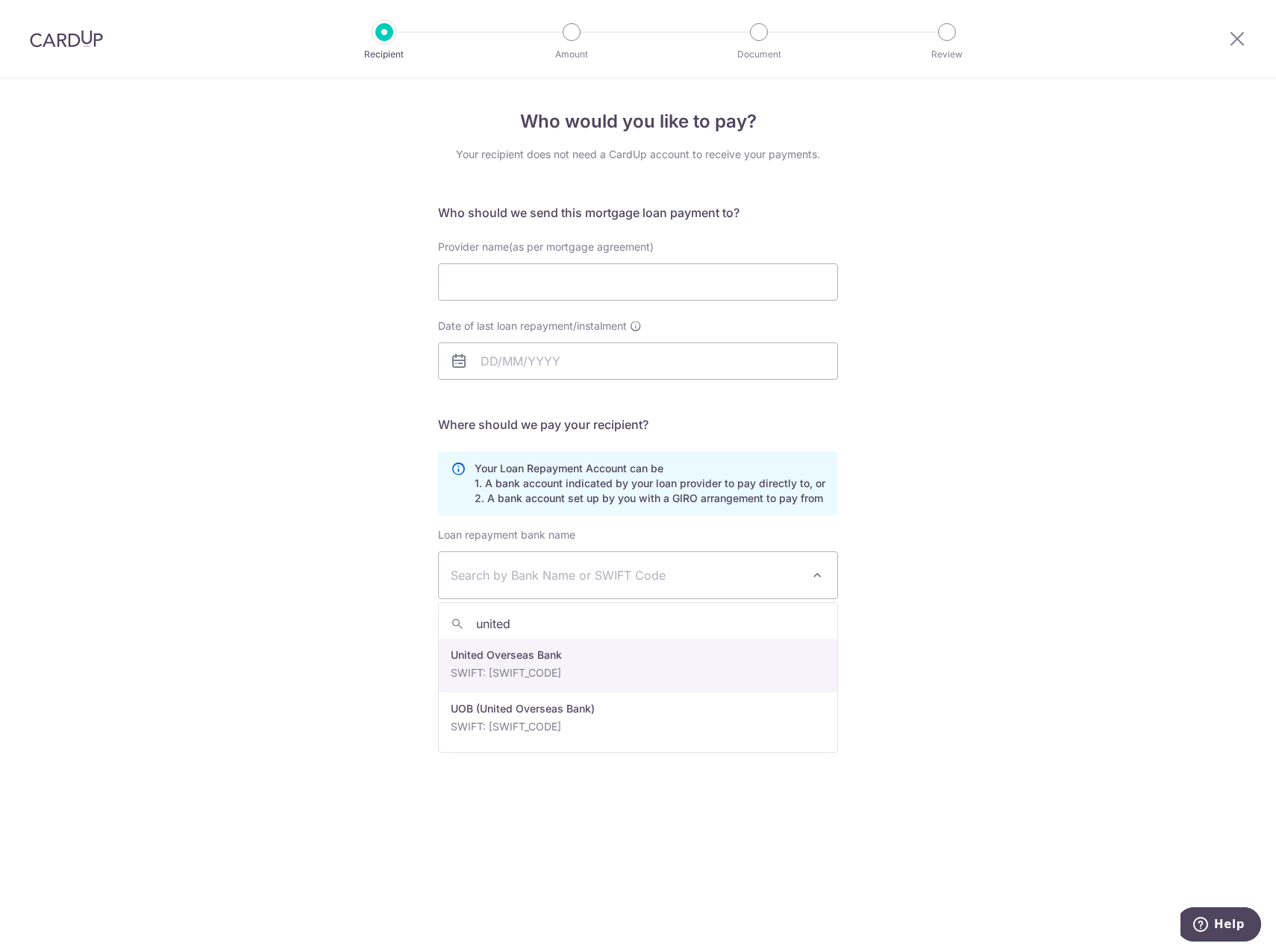
type input "united"
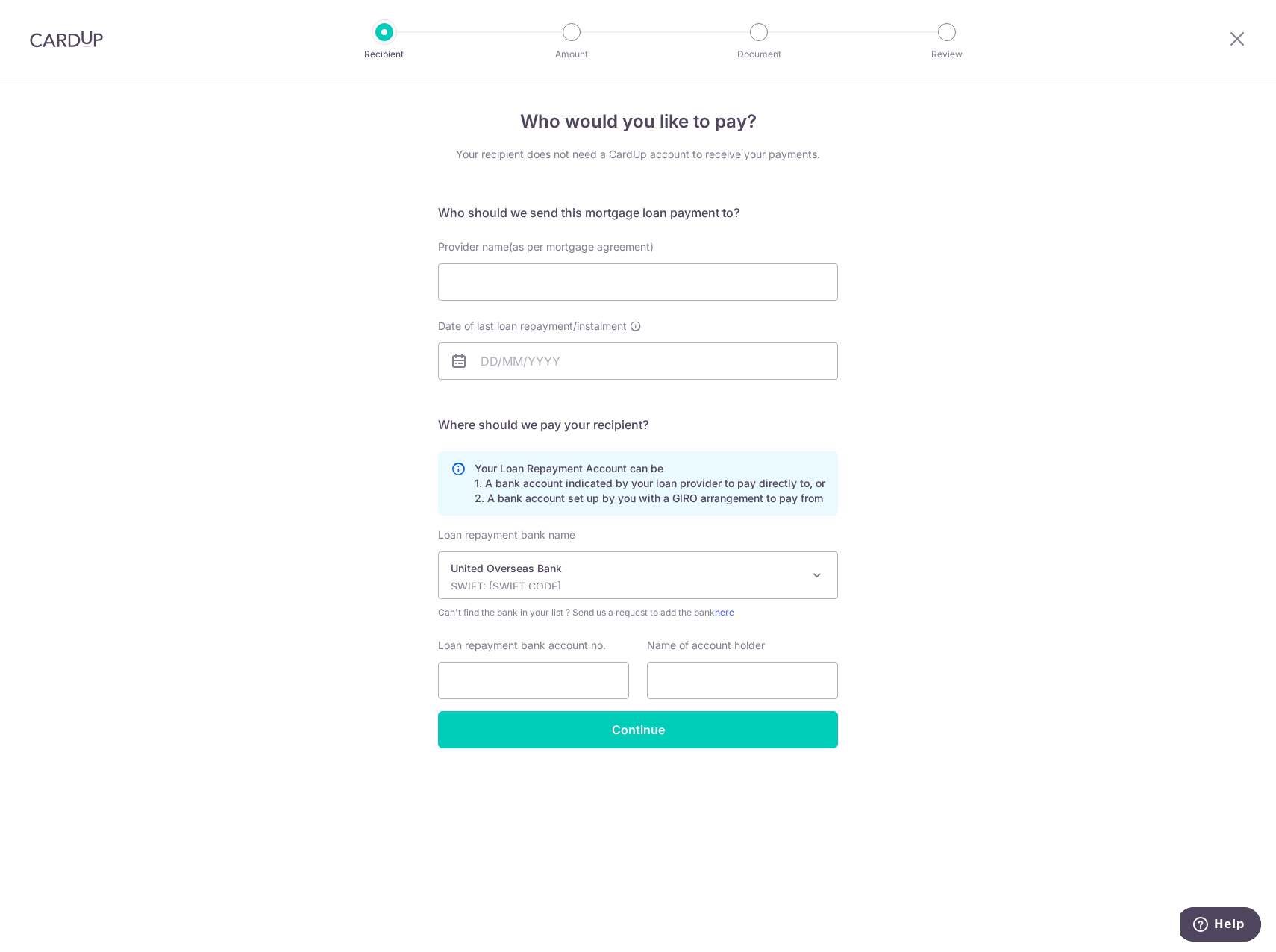
select select "23668"
click at [555, 289] on input "Provider name(as per mortgage agreement)" at bounding box center [638, 282] width 400 height 38
type input "United Overseas Bank"
click at [519, 672] on input "Loan repayment bank account no." at bounding box center [534, 681] width 191 height 38
type input "168-810-146-3"
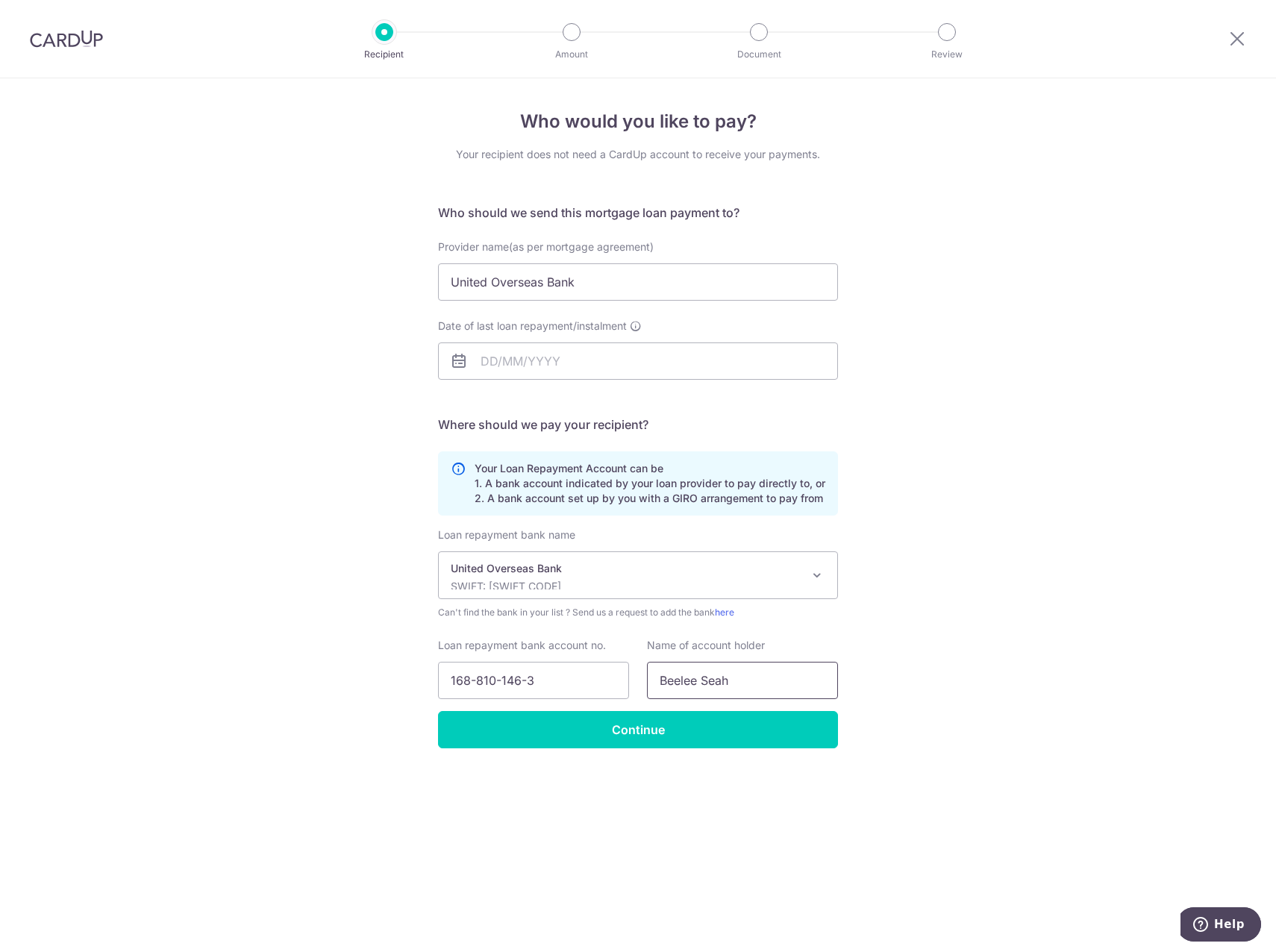
type input "Beelee Seah"
click at [324, 586] on div "Who would you like to pay? Your recipient does not need a CardUp account to rec…" at bounding box center [638, 515] width 1276 height 874
click at [560, 726] on input "Continue" at bounding box center [638, 729] width 400 height 38
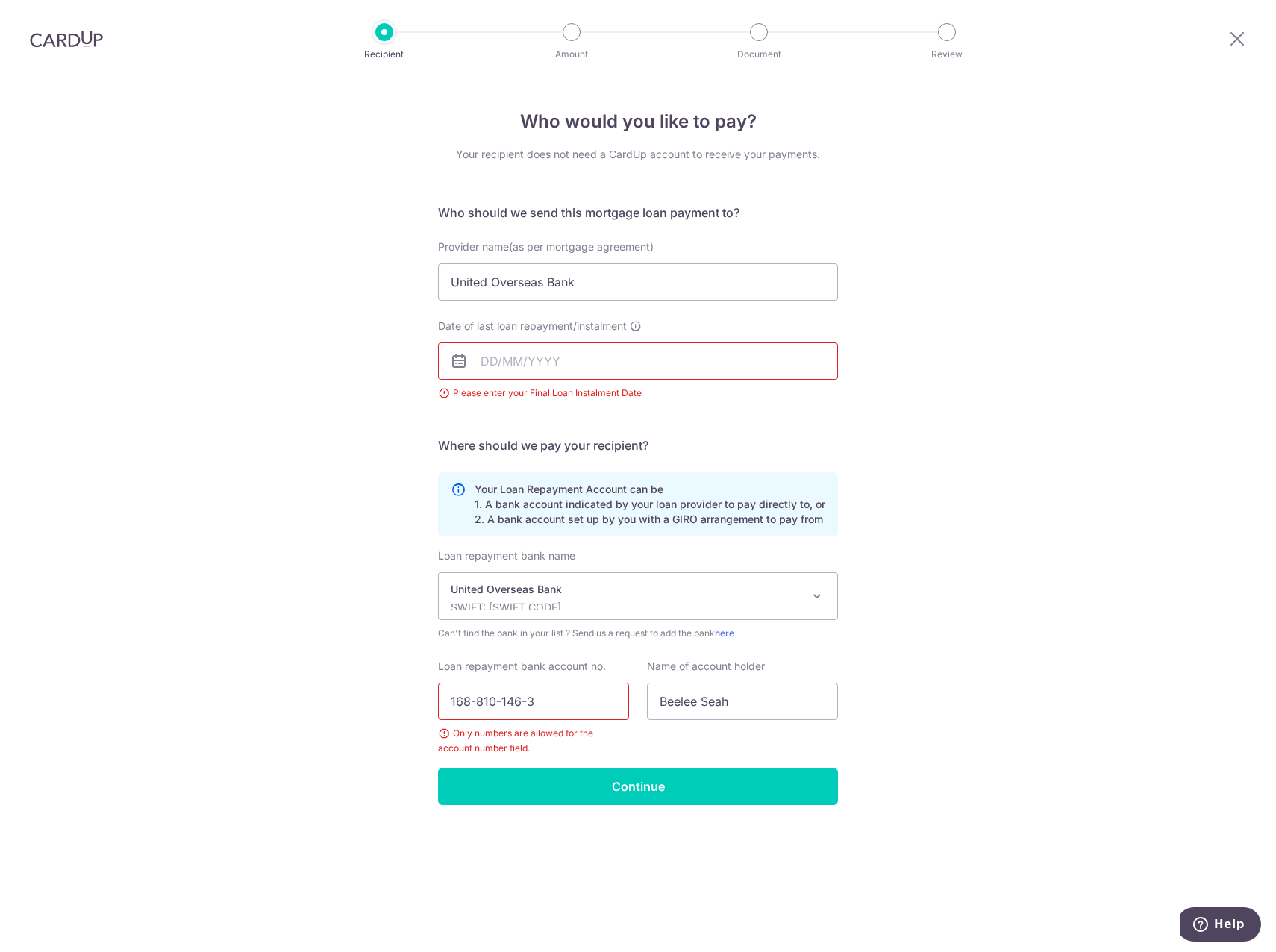
click at [472, 708] on input "168-810-146-3" at bounding box center [534, 701] width 191 height 38
click at [490, 709] on input "168810-146-3" at bounding box center [534, 701] width 191 height 38
click at [511, 708] on input "168810146-3" at bounding box center [534, 701] width 191 height 38
type input "1688101463"
click at [1015, 579] on div "Who would you like to pay? Your recipient does not need a CardUp account to rec…" at bounding box center [638, 515] width 1276 height 874
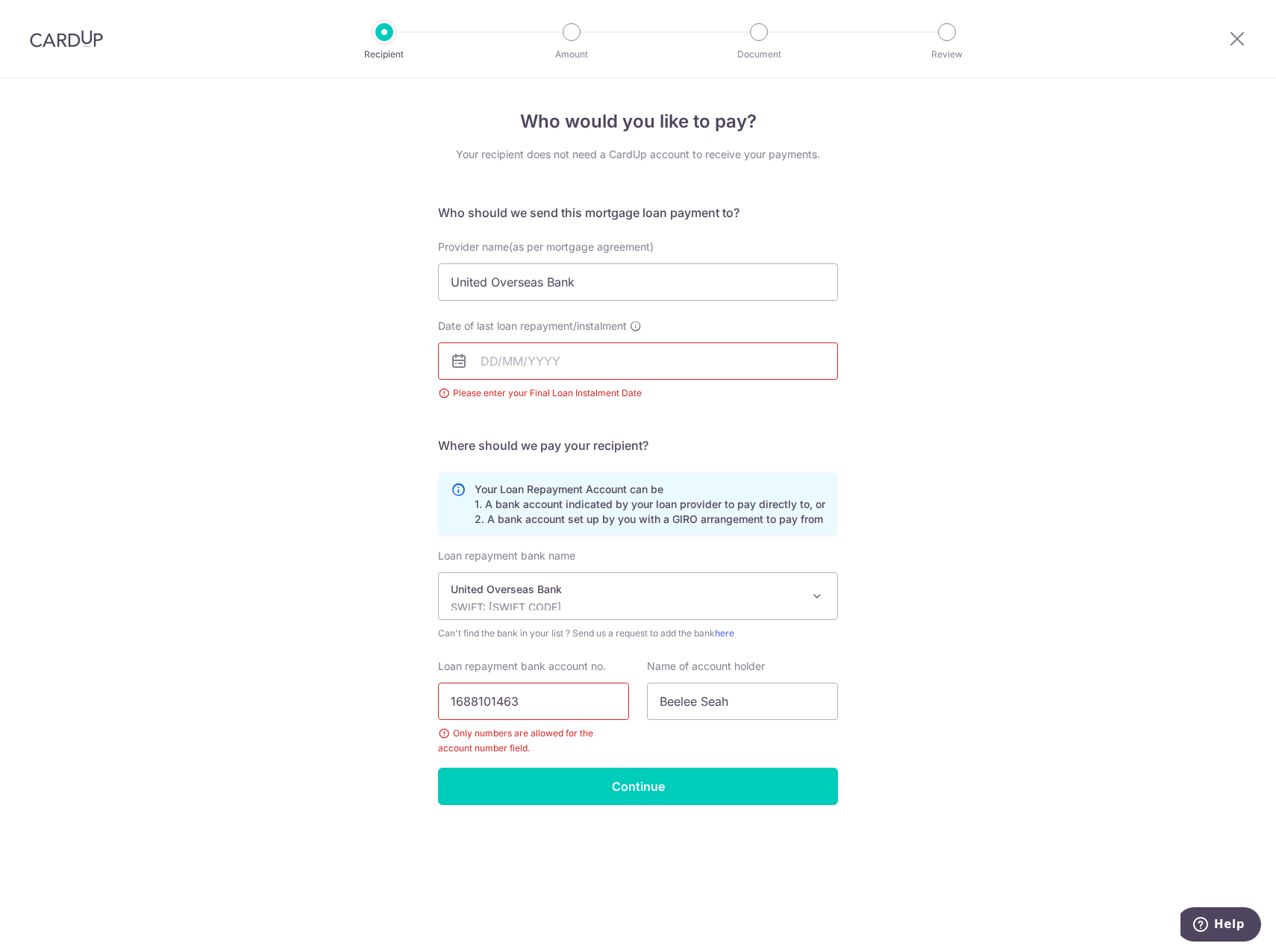
click at [604, 355] on input "Date of last loan repayment/instalment" at bounding box center [638, 361] width 400 height 38
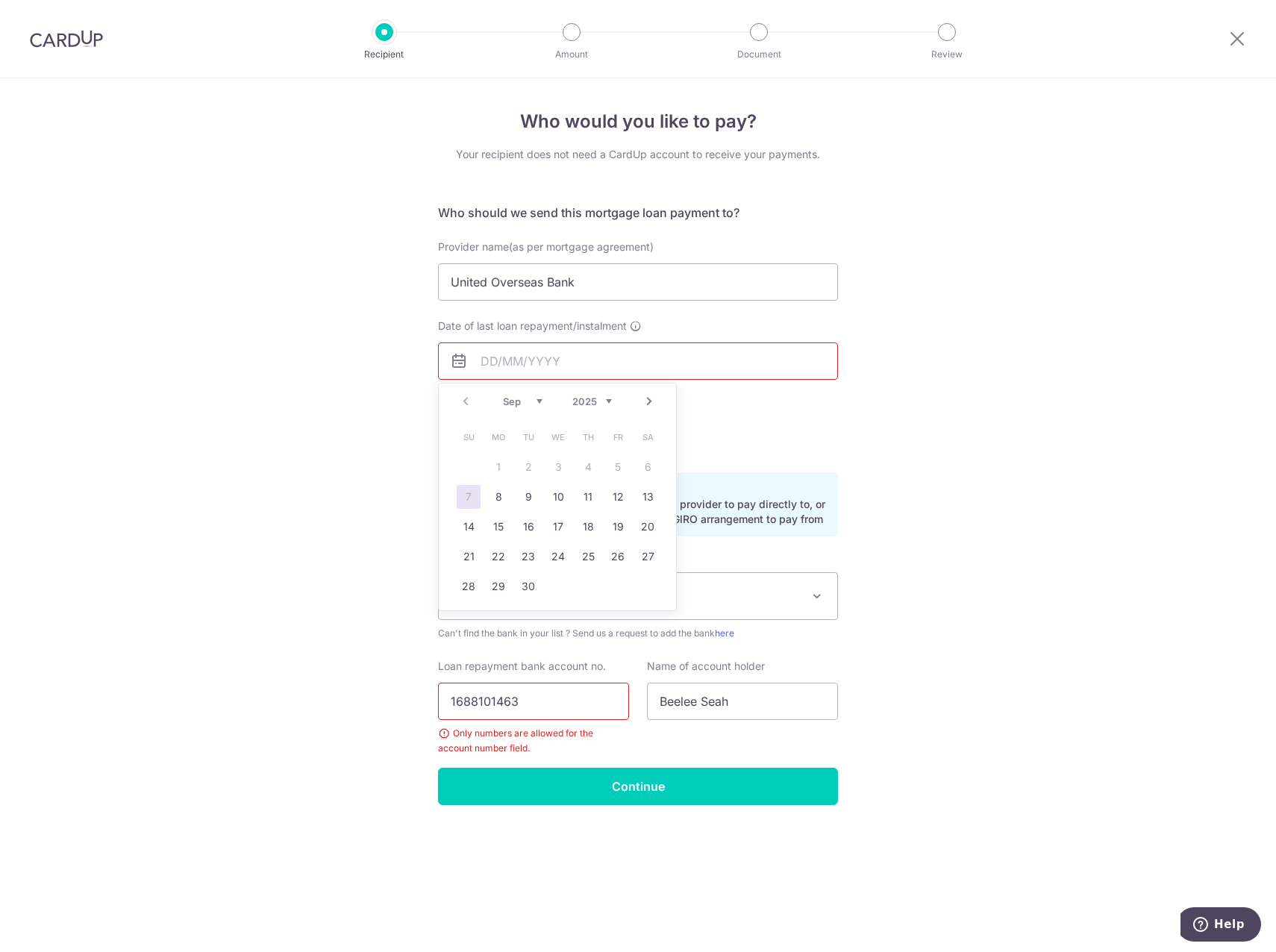
click at [518, 403] on select "Sep Oct Nov Dec" at bounding box center [523, 401] width 39 height 12
click at [574, 400] on select "2025 2026 2027 2028 2029 2030 2031 2032 2033 2034 2035" at bounding box center [592, 401] width 39 height 12
click at [537, 400] on select "Jan Feb Mar Apr May Jun Jul Aug Sep Oct Nov Dec" at bounding box center [523, 401] width 39 height 12
click at [504, 616] on link "31" at bounding box center [498, 616] width 24 height 24
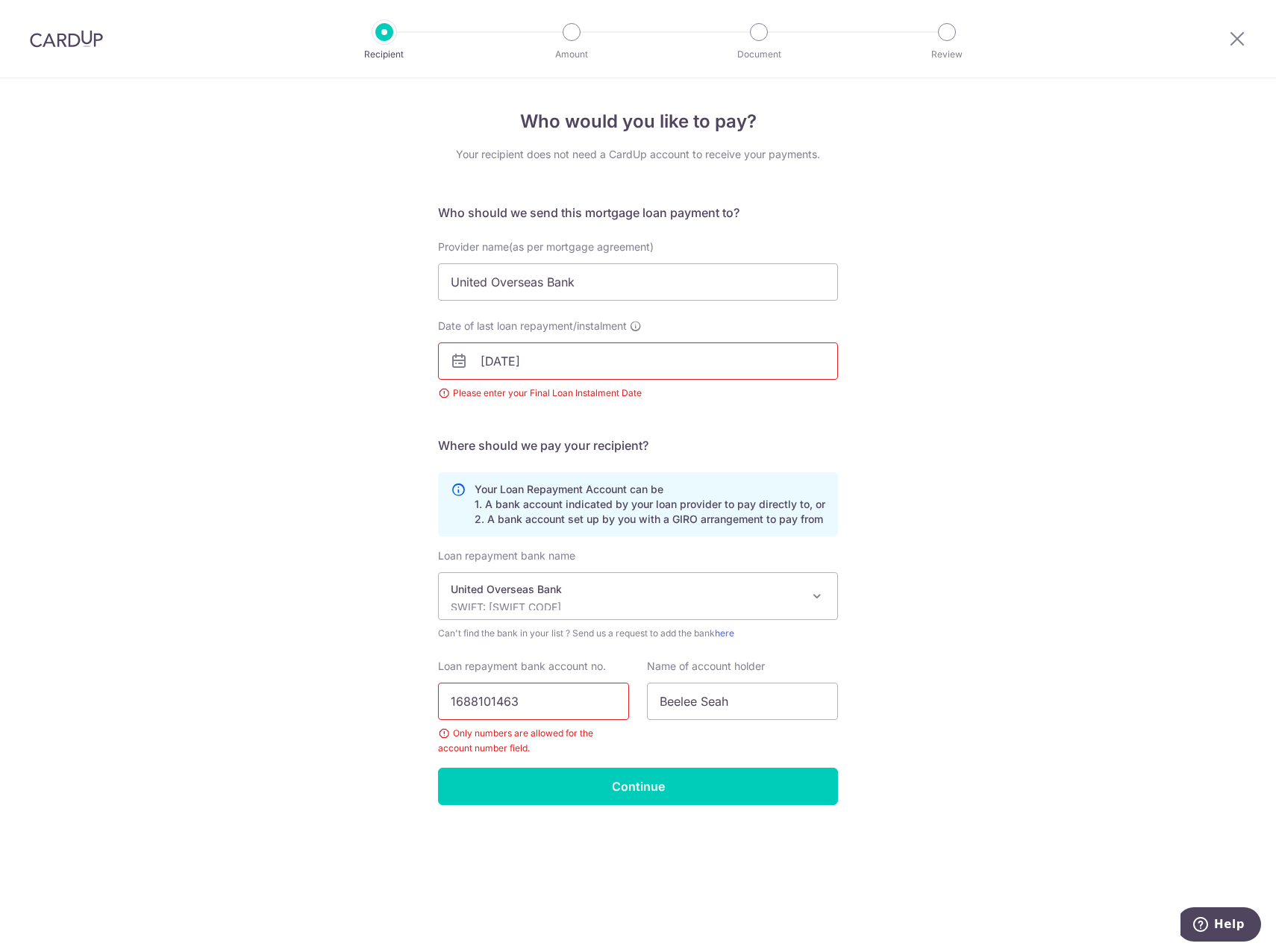
click at [603, 373] on input "31/12/2035" at bounding box center [638, 361] width 400 height 38
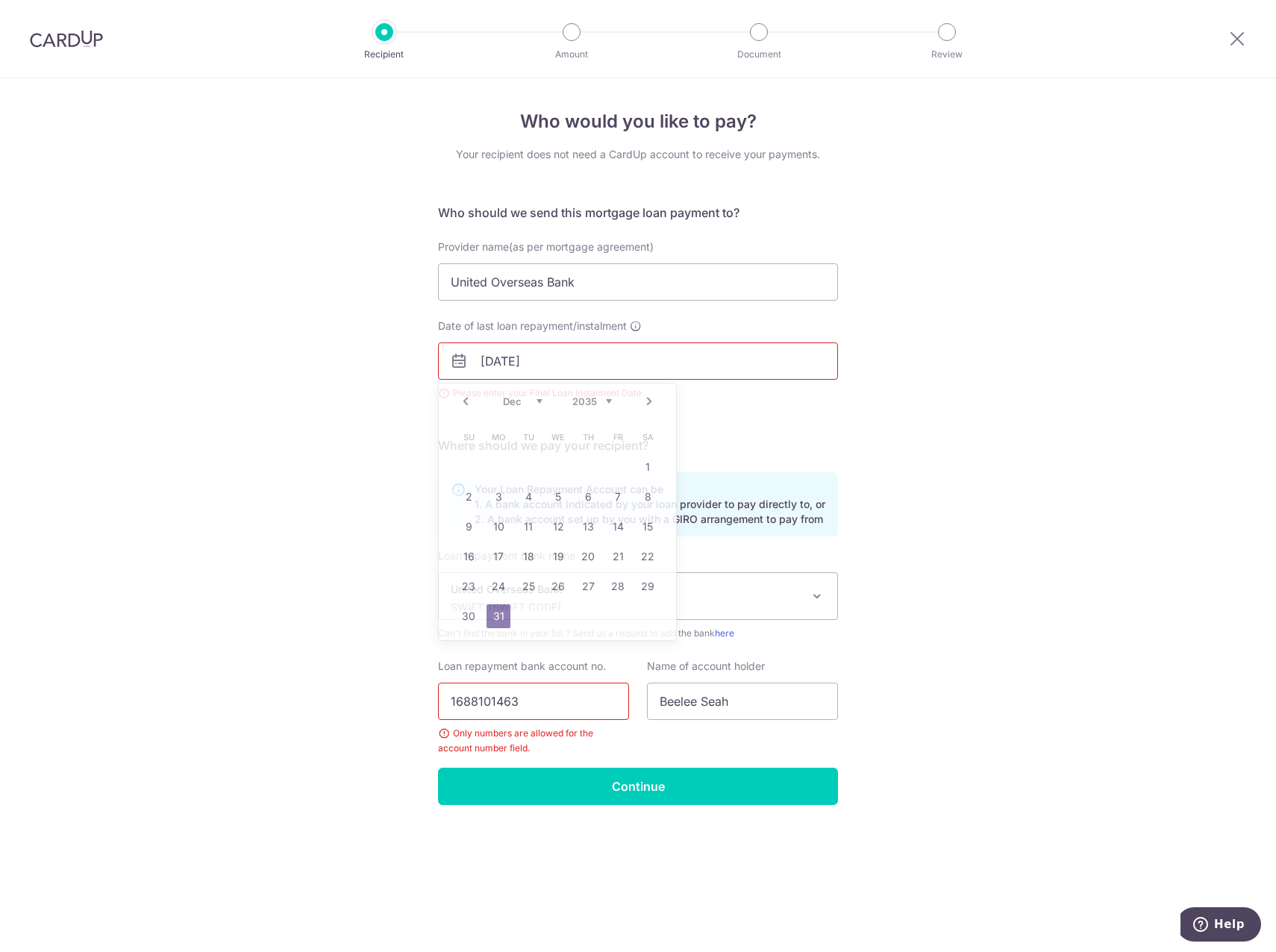
click at [346, 378] on div "Who would you like to pay? Your recipient does not need a CardUp account to rec…" at bounding box center [638, 515] width 1276 height 874
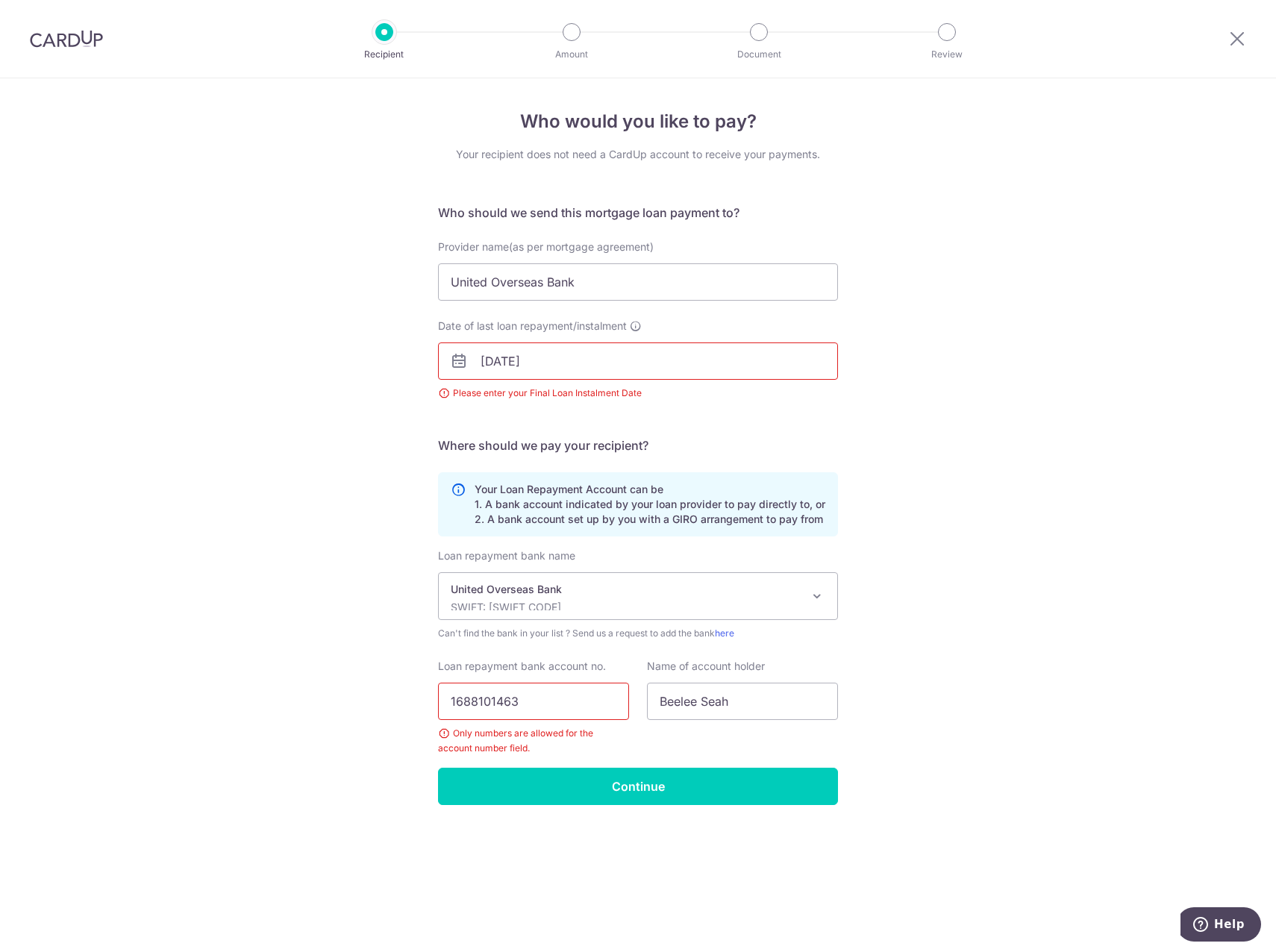
click at [514, 364] on input "31/12/2035" at bounding box center [638, 361] width 400 height 38
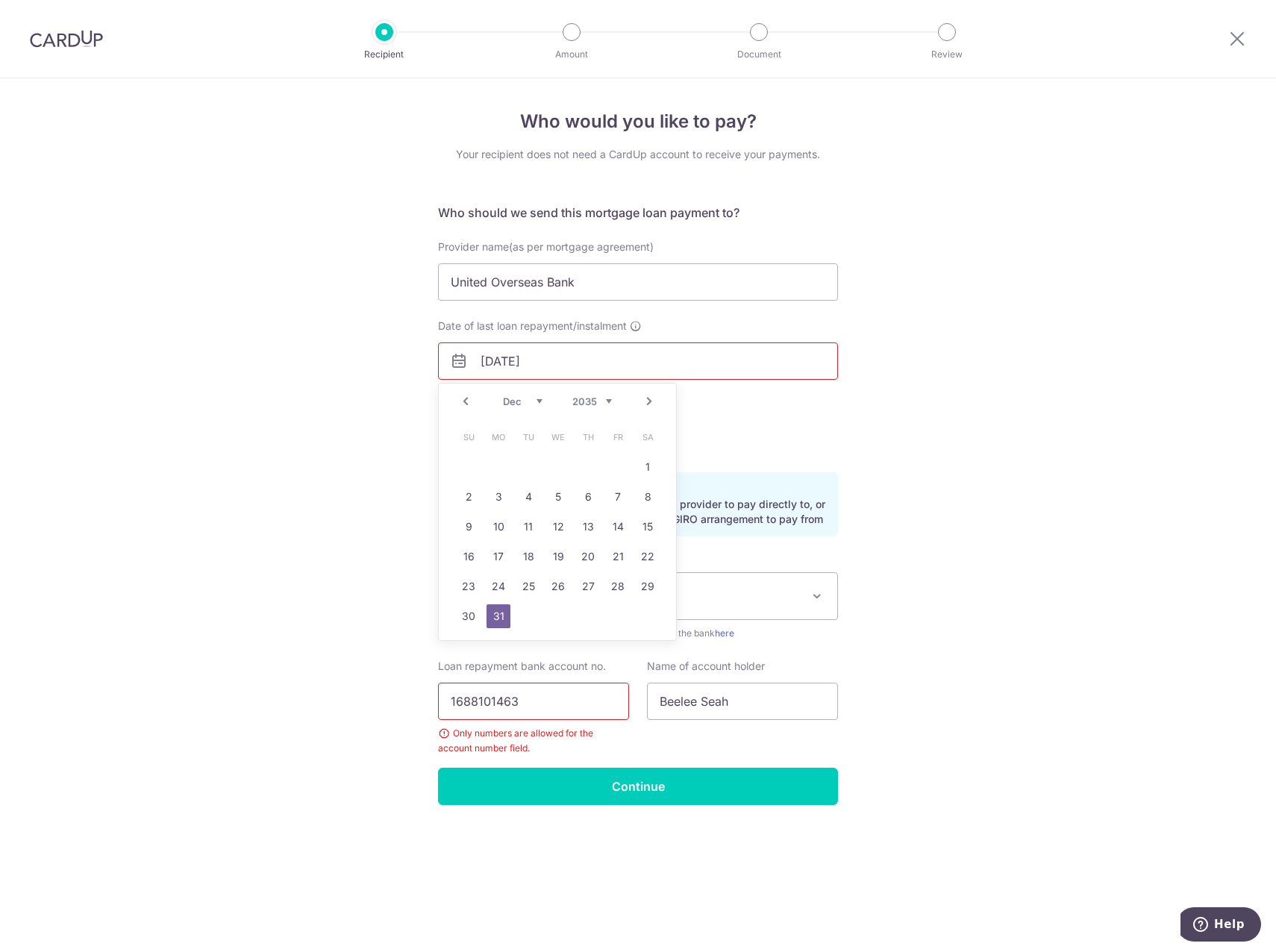
click at [611, 398] on select "2025 2026 2027 2028 2029 2030 2031 2032 2033 2034 2035 2036 2037 2038 2039 2040…" at bounding box center [592, 401] width 39 height 12
click at [593, 407] on select "2025 2026 2027 2028 2029 2030 2031 2032 2033 2034 2035 2036 2037 2038 2039 2040…" at bounding box center [592, 401] width 39 height 12
click at [596, 396] on select "2035 2036 2037 2038 2039 2040 2041 2042 2043 2044 2045 2046 2047 2048 2049 2050…" at bounding box center [592, 401] width 39 height 12
click at [519, 404] on select "Jan Feb Mar Apr May Jun Jul Aug Sep Oct Nov Dec" at bounding box center [523, 401] width 39 height 12
drag, startPoint x: 611, startPoint y: 530, endPoint x: 845, endPoint y: 430, distance: 254.5
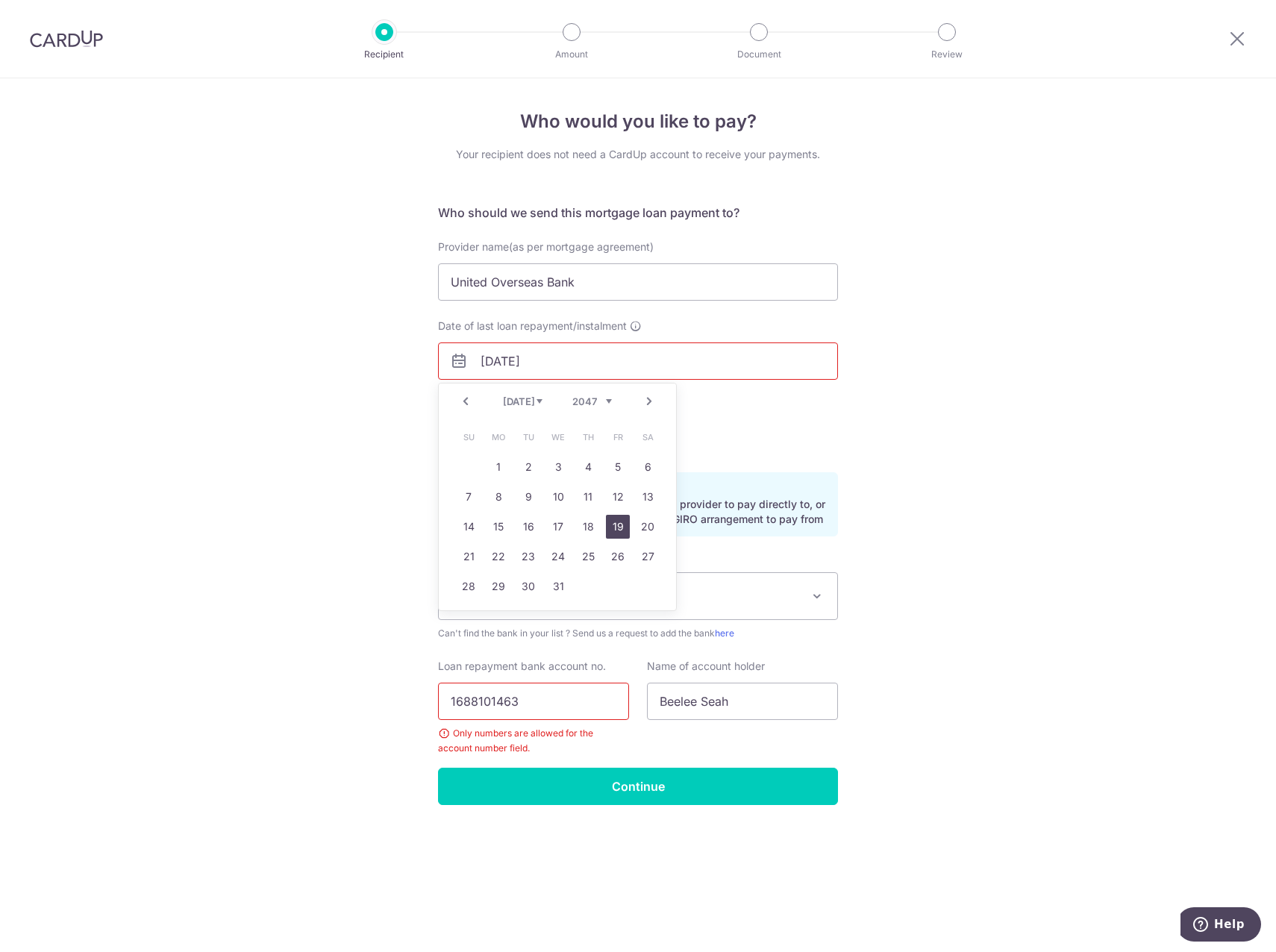
click at [610, 530] on link "19" at bounding box center [618, 527] width 24 height 24
type input "[DATE]"
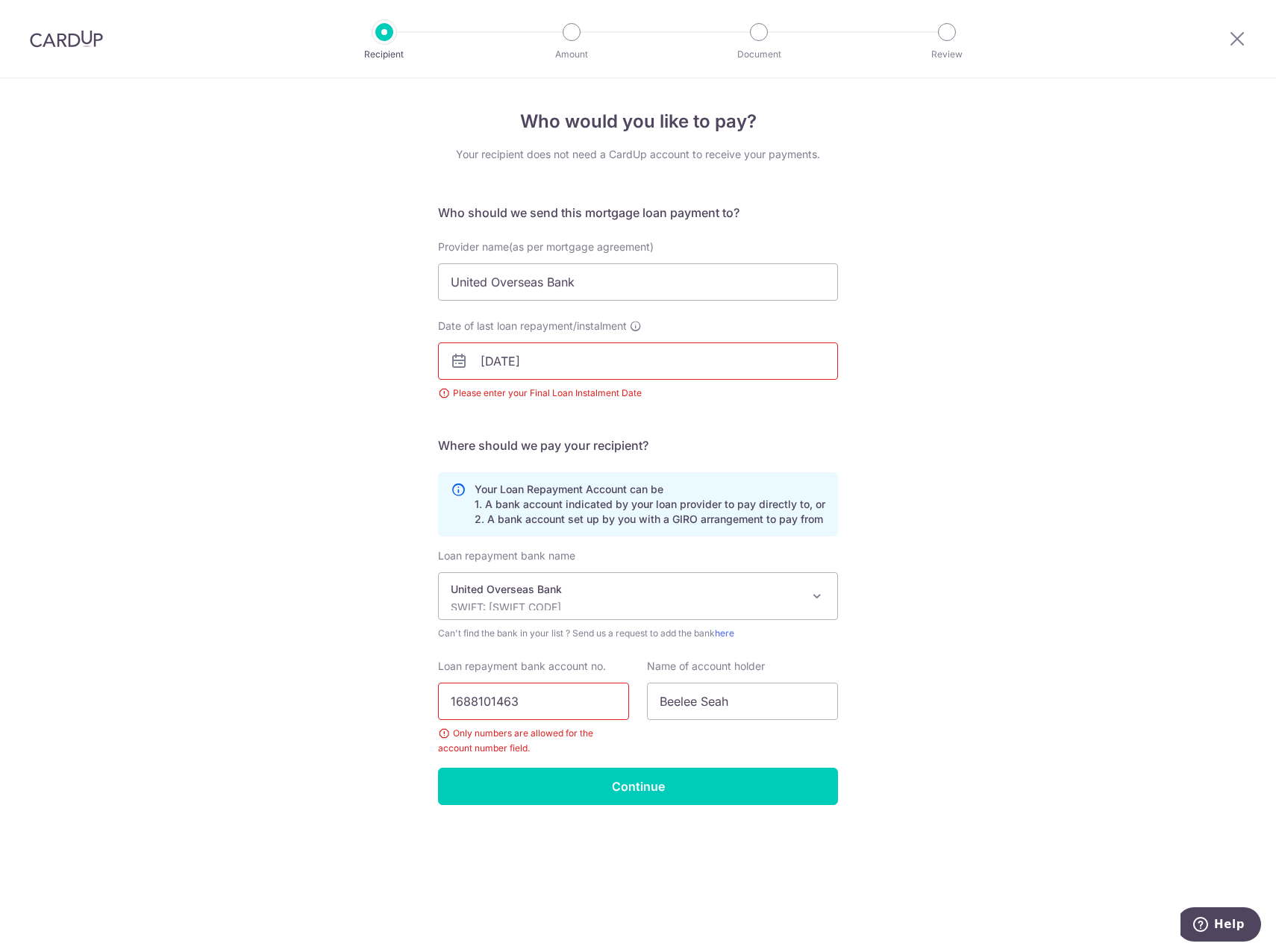
click at [897, 388] on div "Who would you like to pay? Your recipient does not need a CardUp account to rec…" at bounding box center [638, 515] width 1276 height 874
click at [572, 804] on input "Continue" at bounding box center [638, 787] width 400 height 38
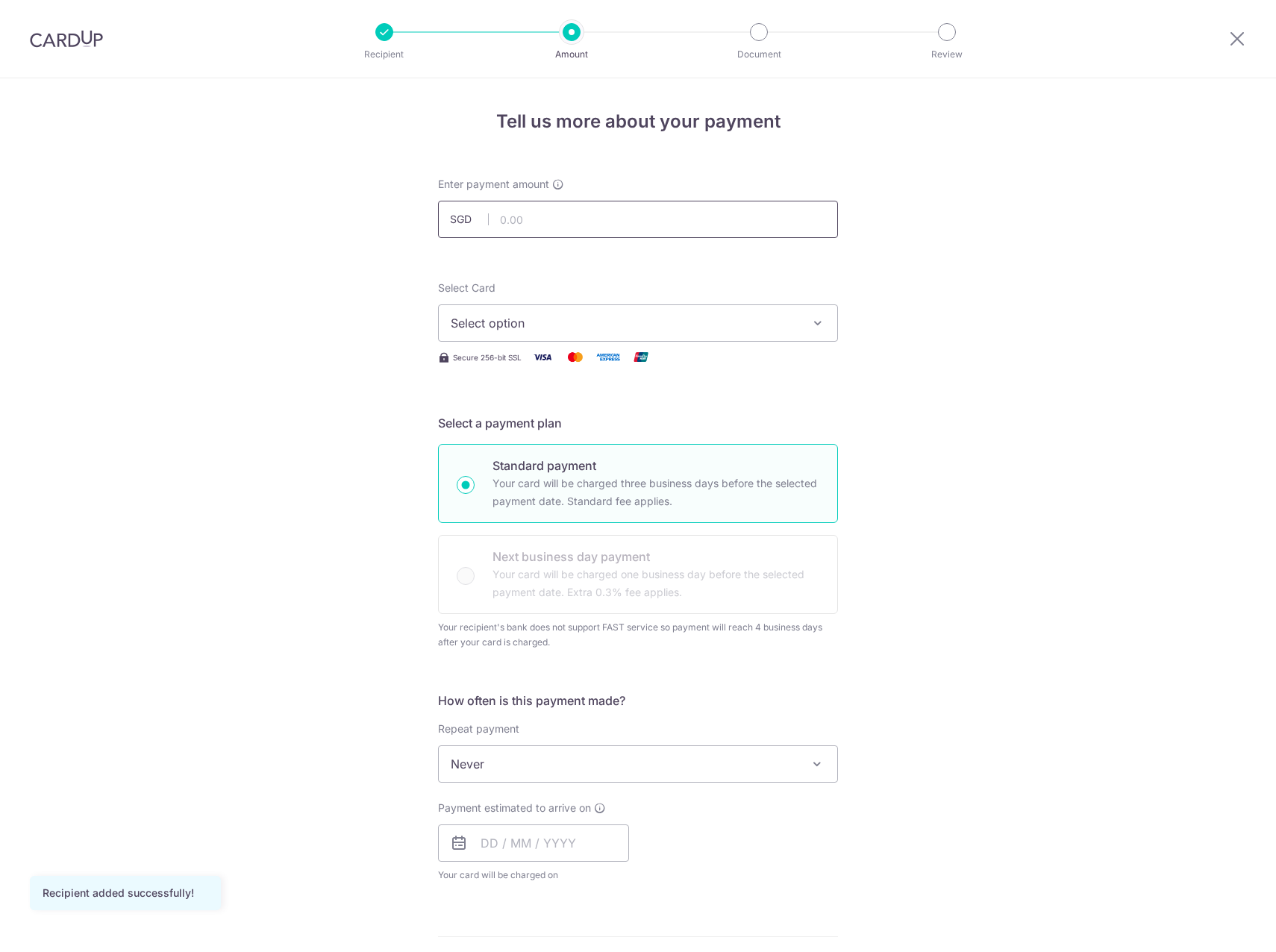
click at [636, 217] on input "text" at bounding box center [638, 219] width 400 height 38
click at [614, 329] on span "Select option" at bounding box center [625, 323] width 348 height 18
click at [564, 366] on span "Add credit card" at bounding box center [651, 364] width 348 height 15
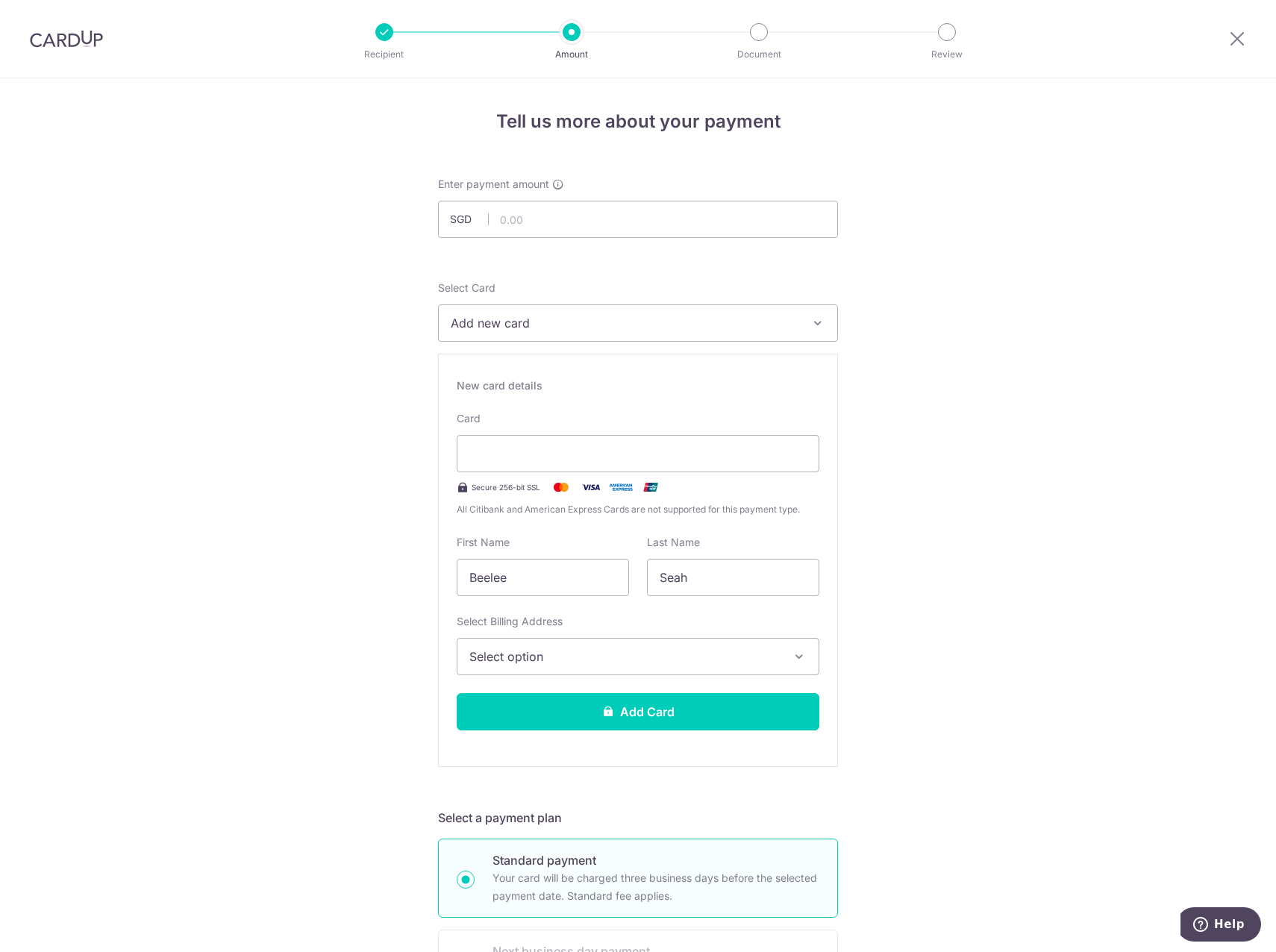
click at [656, 645] on button "Select option" at bounding box center [638, 657] width 363 height 38
click at [624, 700] on span "Add Billing Address" at bounding box center [651, 698] width 310 height 15
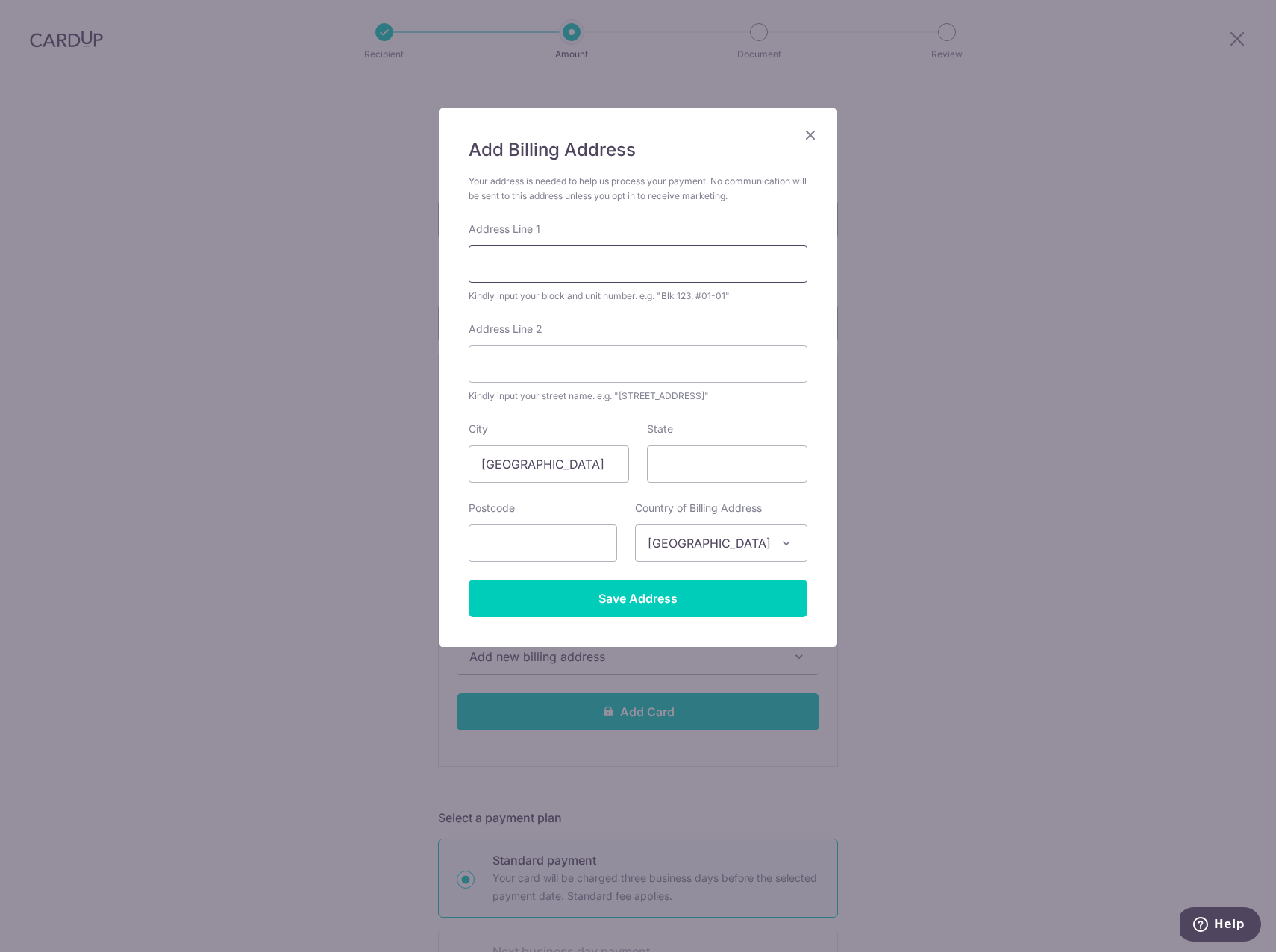
click at [570, 274] on input "Address Line 1" at bounding box center [638, 264] width 339 height 38
type input "[STREET_ADDRESS]"
type input "437818"
click at [562, 367] on input "Address Line 2" at bounding box center [638, 364] width 339 height 38
click at [716, 455] on input "State" at bounding box center [727, 464] width 161 height 38
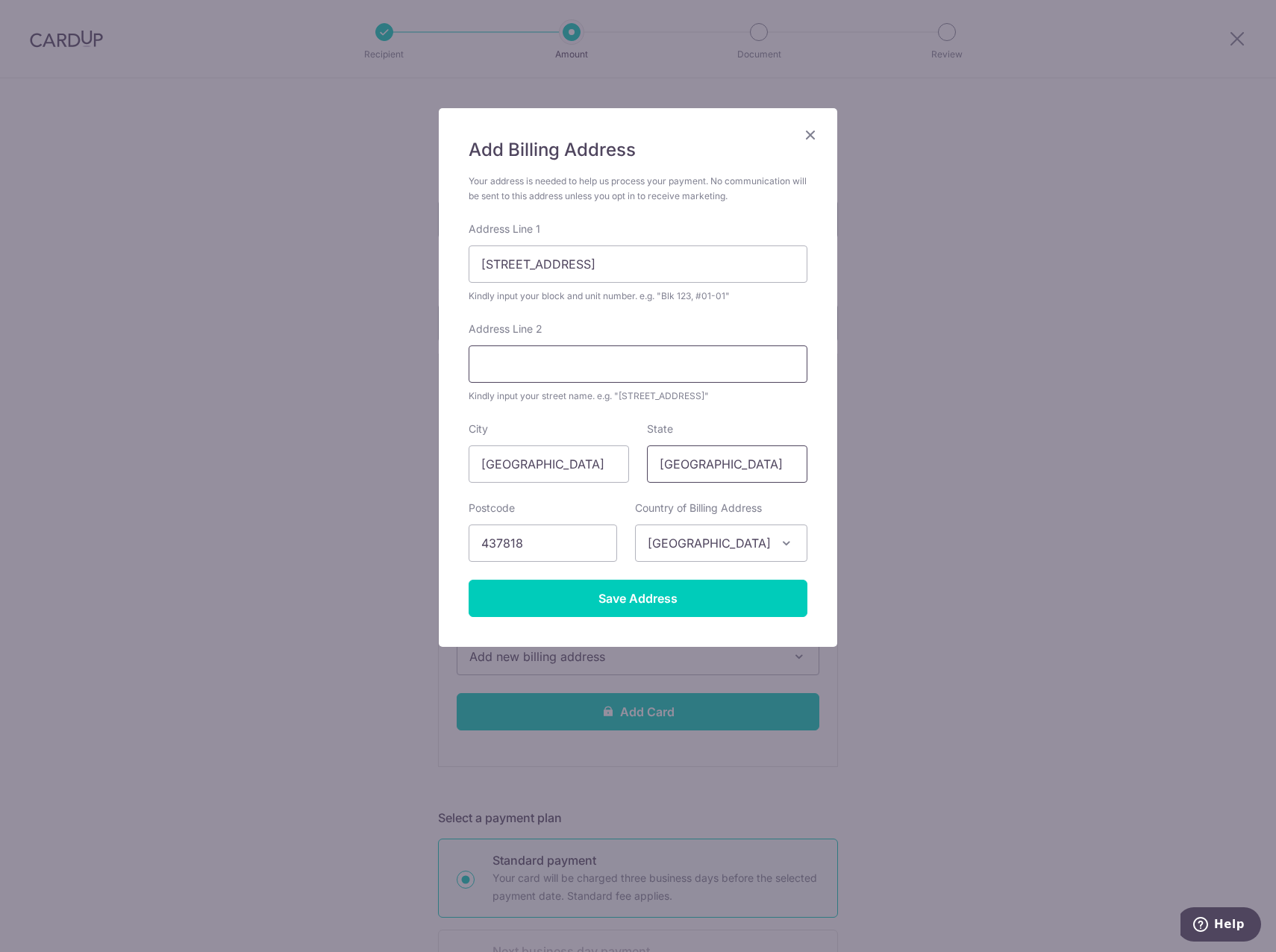
type input "[GEOGRAPHIC_DATA]"
click at [700, 350] on input "Address Line 2" at bounding box center [638, 364] width 339 height 38
click at [651, 592] on input "Save Address" at bounding box center [638, 599] width 339 height 38
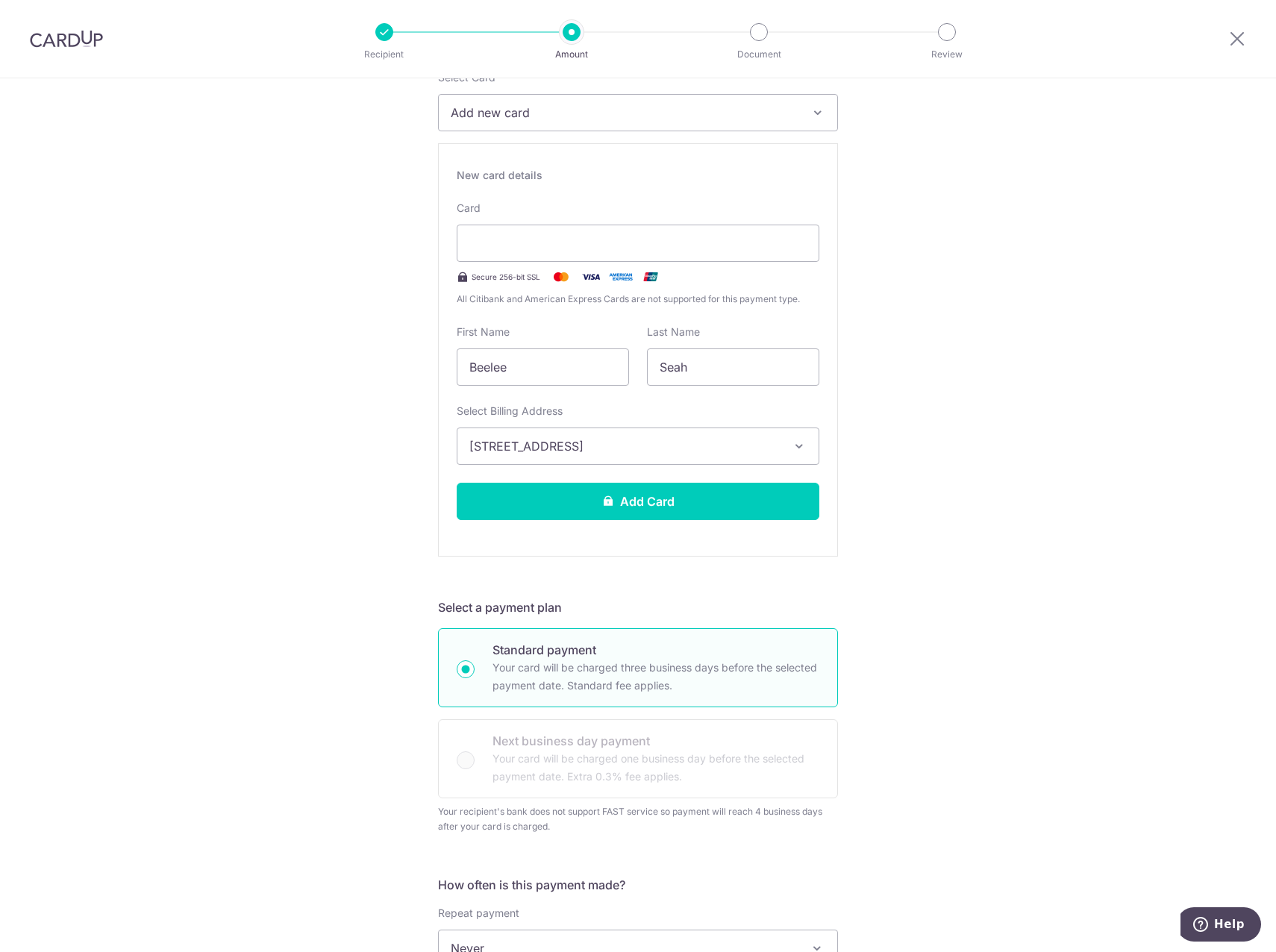
scroll to position [224, 0]
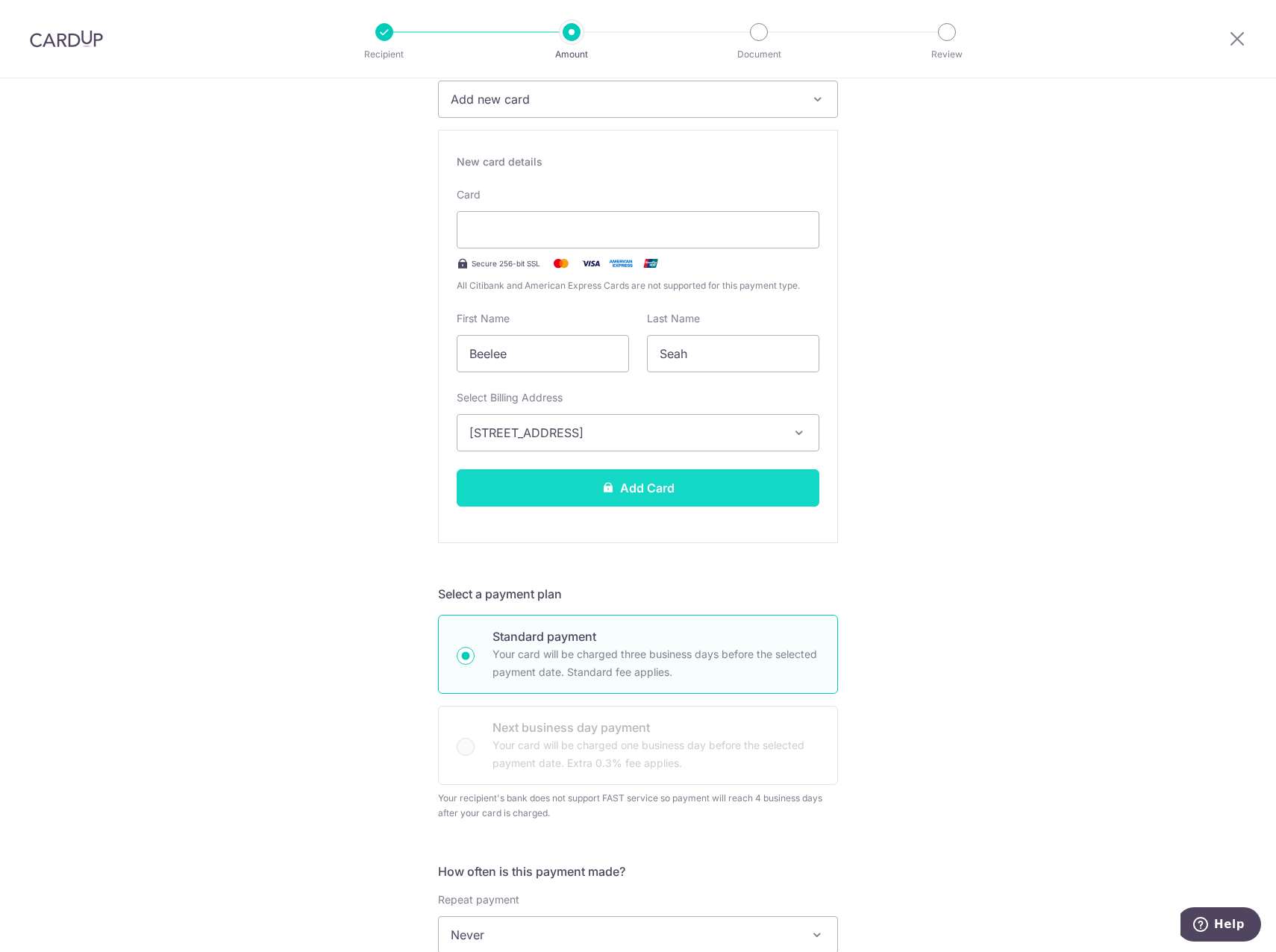
click at [649, 494] on button "Add Card" at bounding box center [638, 488] width 363 height 38
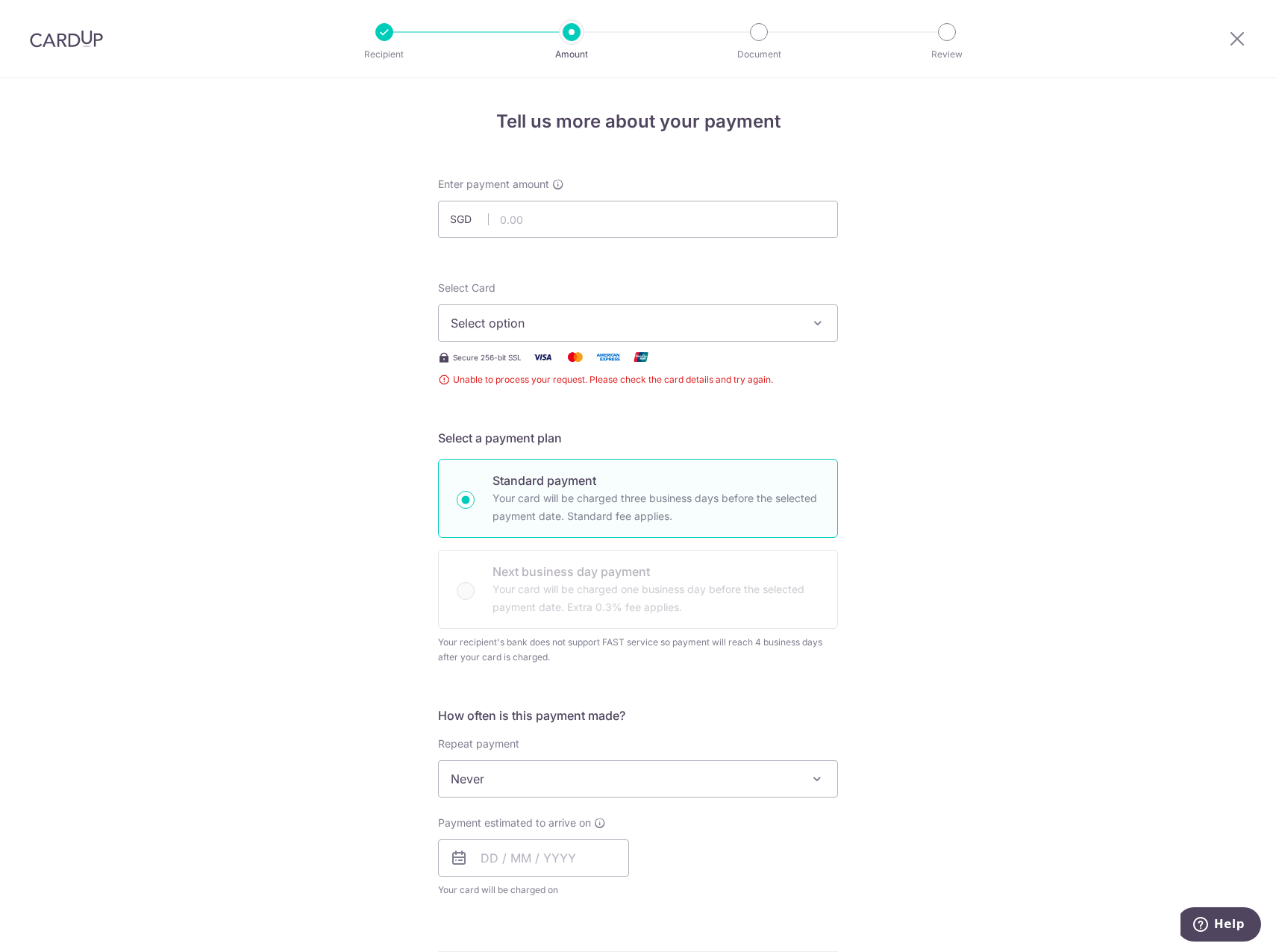
click at [744, 326] on span "Select option" at bounding box center [625, 323] width 348 height 18
click at [708, 363] on span "Add credit card" at bounding box center [651, 364] width 348 height 15
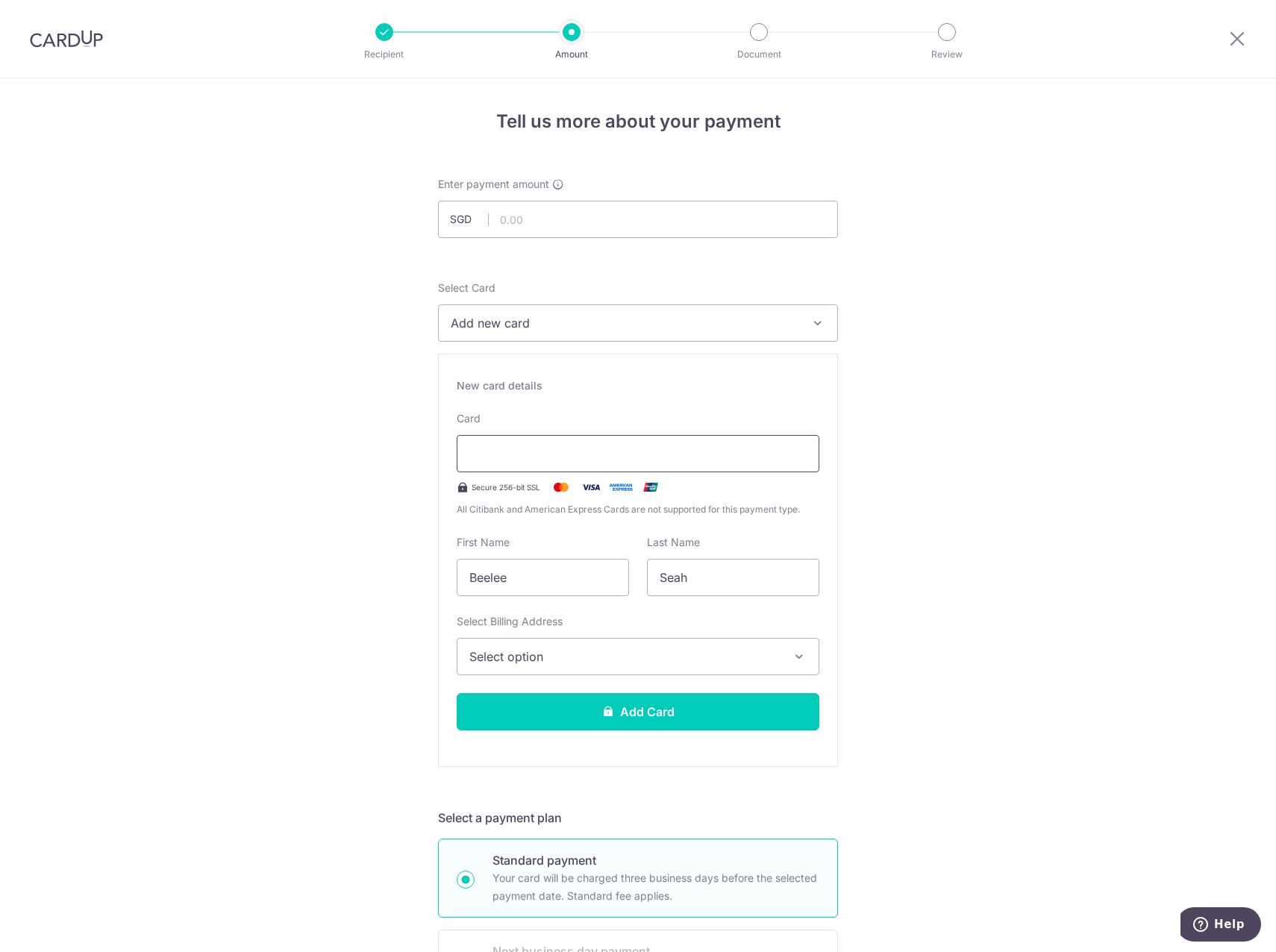
click at [504, 444] on div at bounding box center [638, 454] width 363 height 38
click at [787, 465] on div at bounding box center [638, 454] width 363 height 38
click at [794, 465] on div at bounding box center [638, 454] width 363 height 38
click at [805, 460] on div at bounding box center [638, 454] width 363 height 38
click at [603, 662] on span "Select option" at bounding box center [625, 657] width 310 height 18
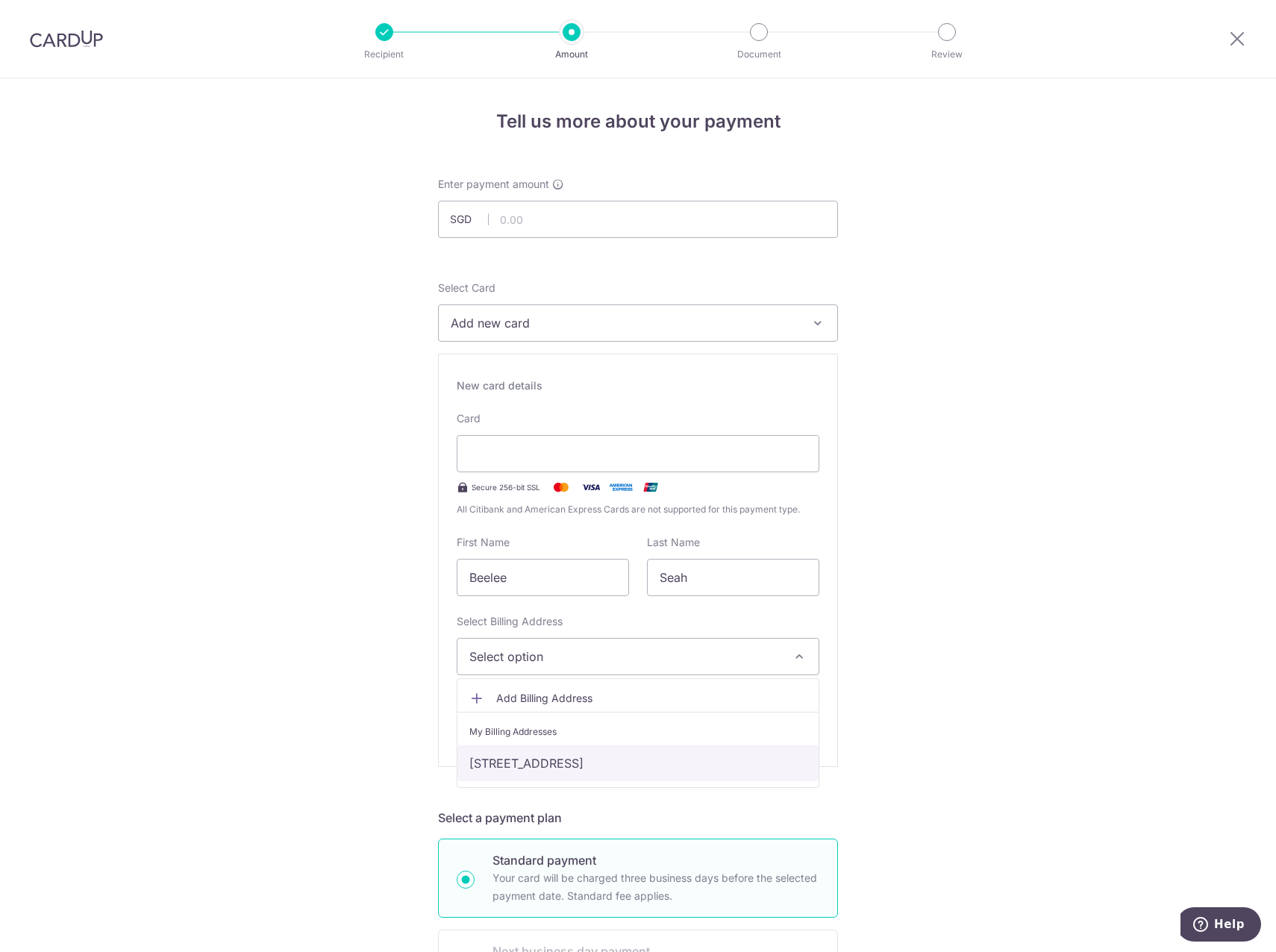
click at [584, 758] on link "[STREET_ADDRESS]" at bounding box center [638, 763] width 361 height 36
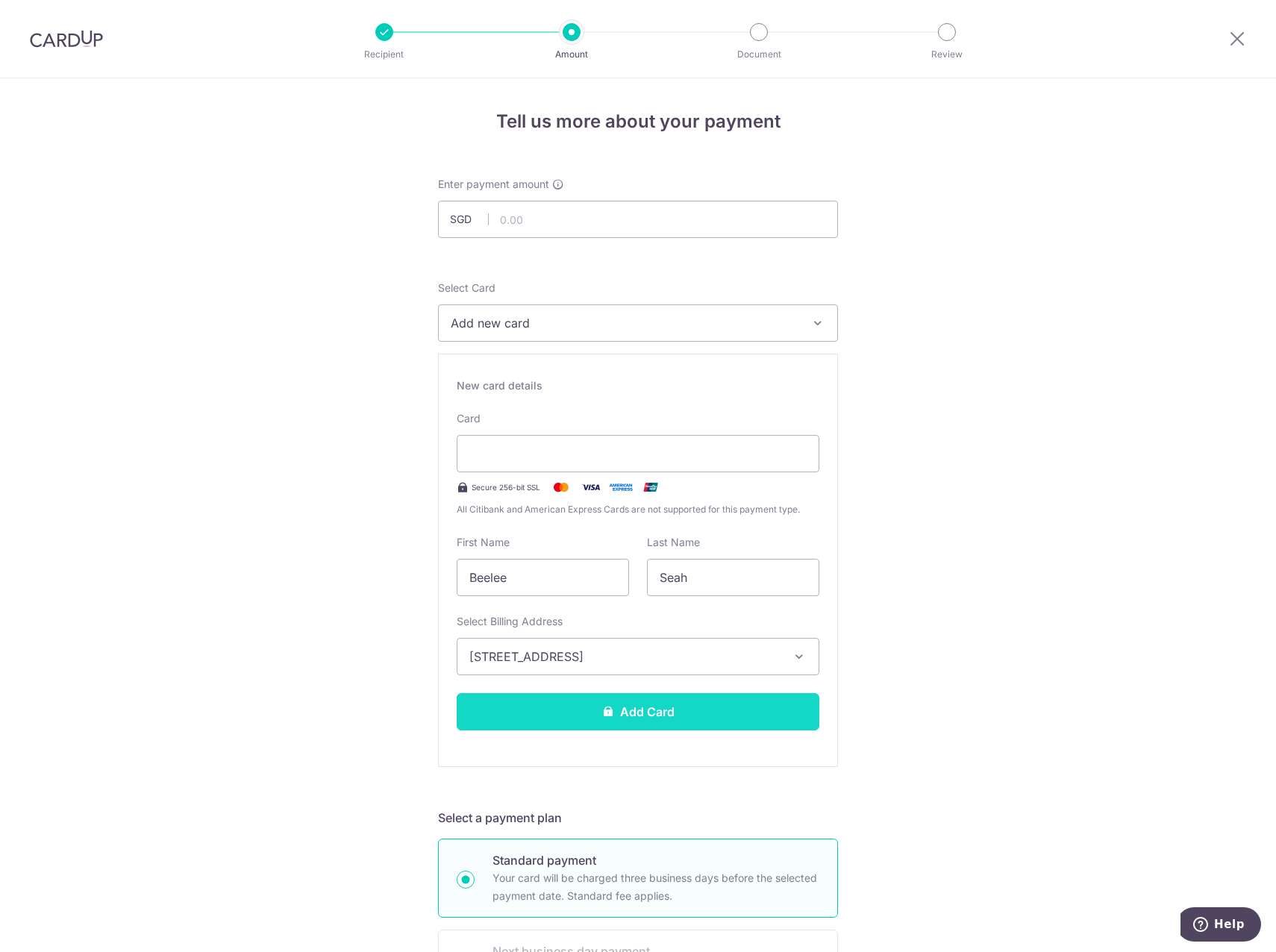
click at [626, 711] on button "Add Card" at bounding box center [638, 712] width 363 height 38
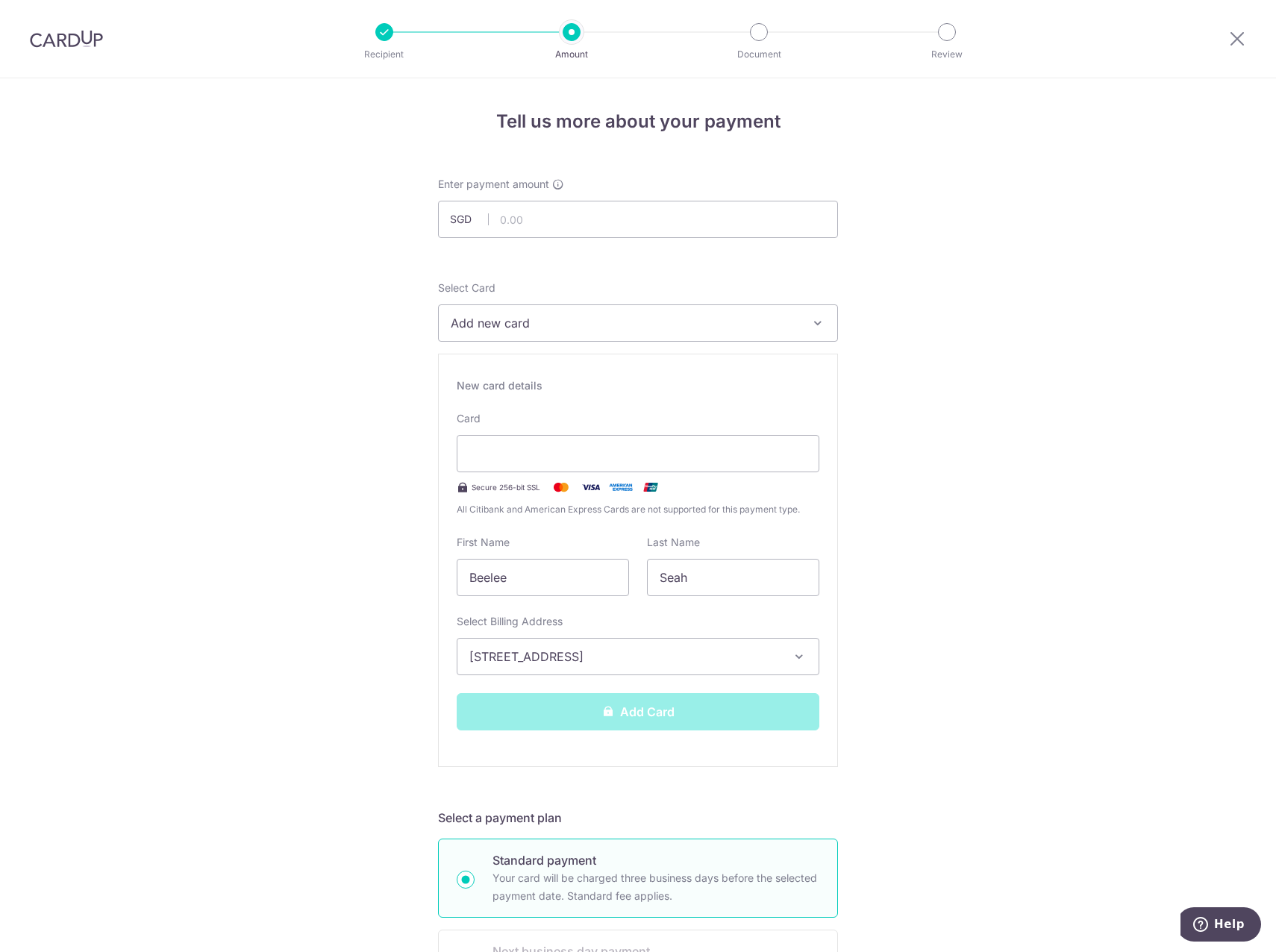
click at [965, 632] on div "Tell us more about your payment Enter payment amount SGD Unable to process your…" at bounding box center [638, 968] width 1276 height 1780
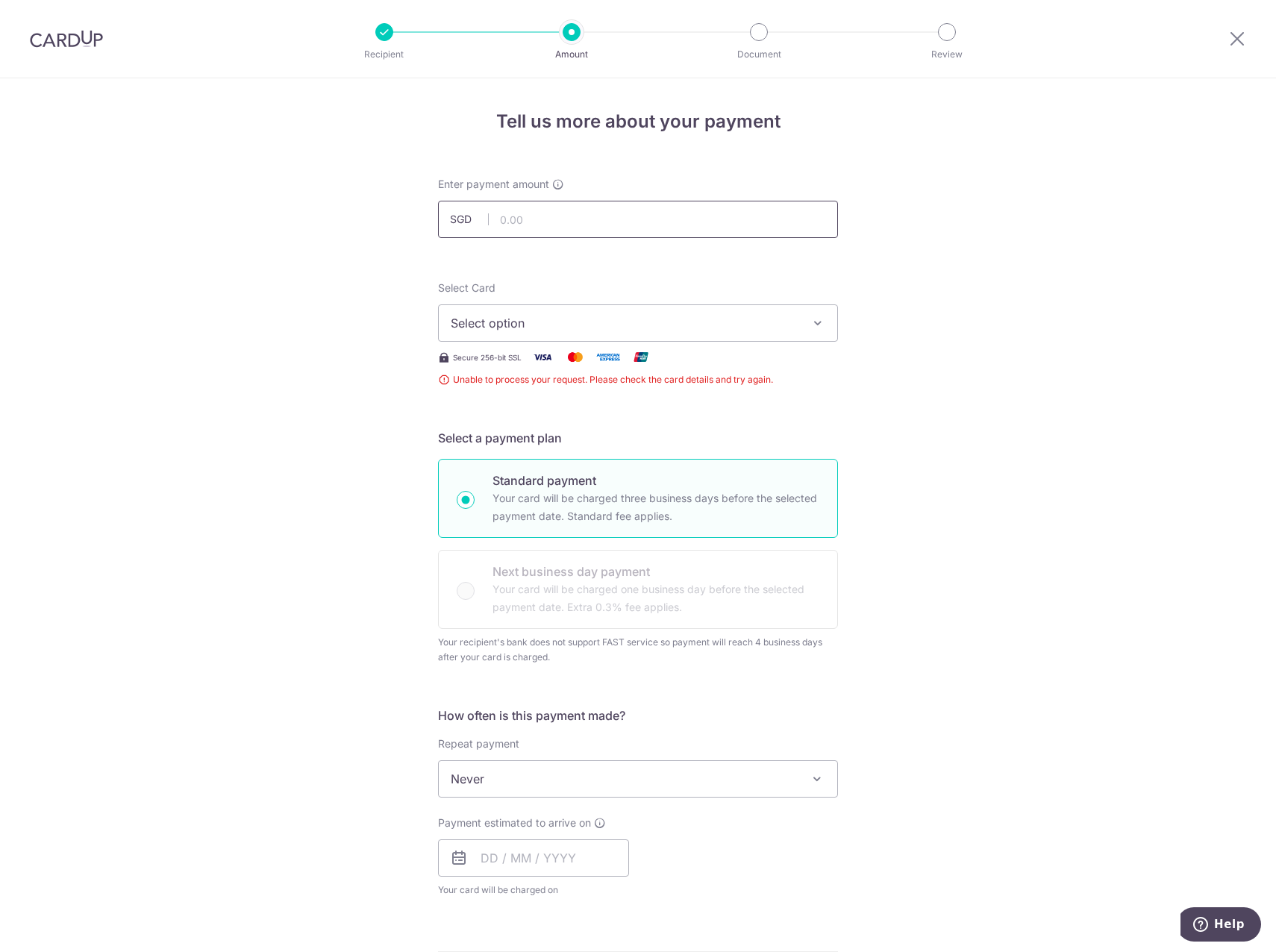
click at [611, 220] on input "text" at bounding box center [638, 219] width 400 height 38
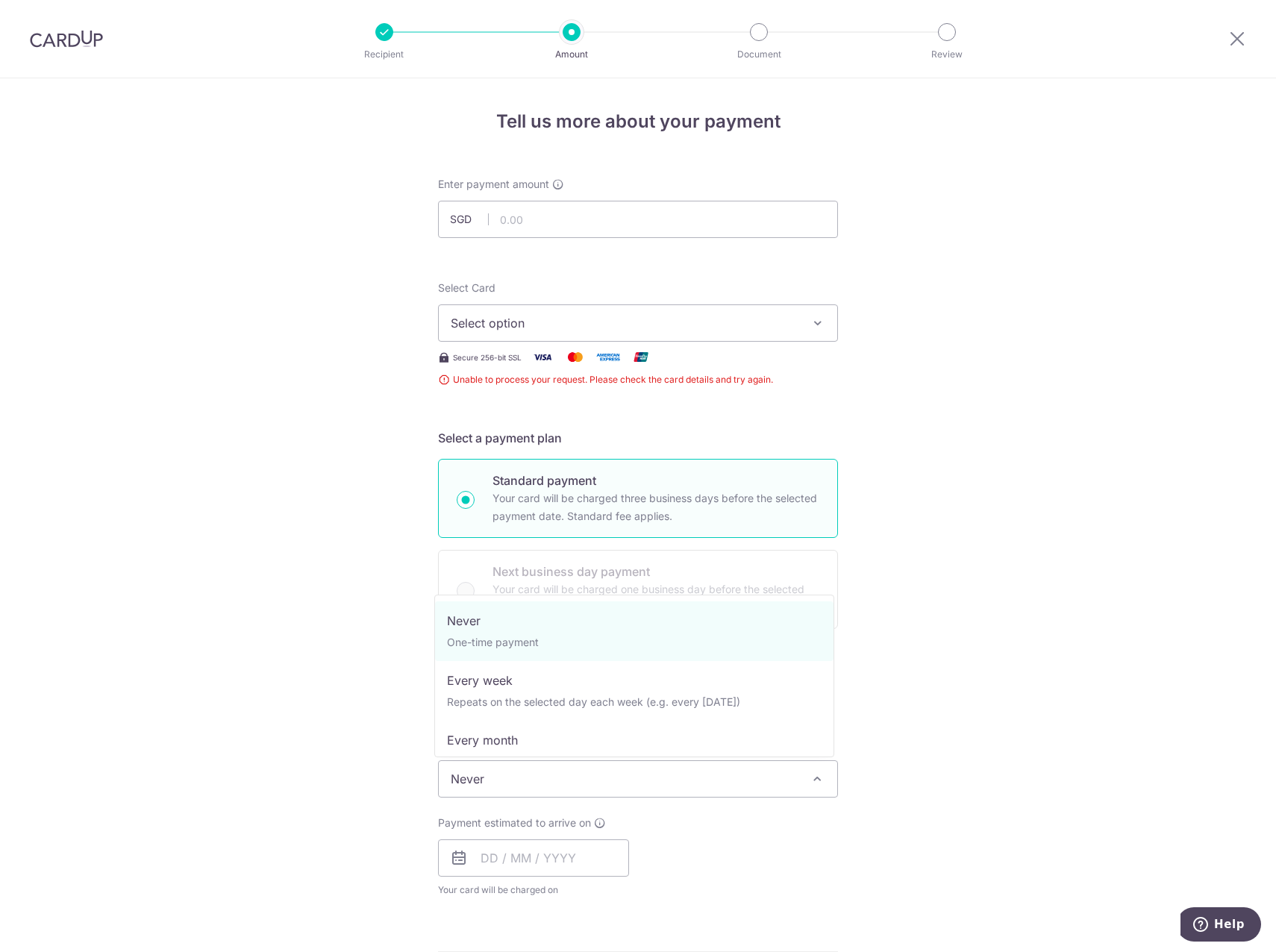
click at [541, 766] on span "Never" at bounding box center [638, 779] width 398 height 36
select select "3"
type input "[DATE]"
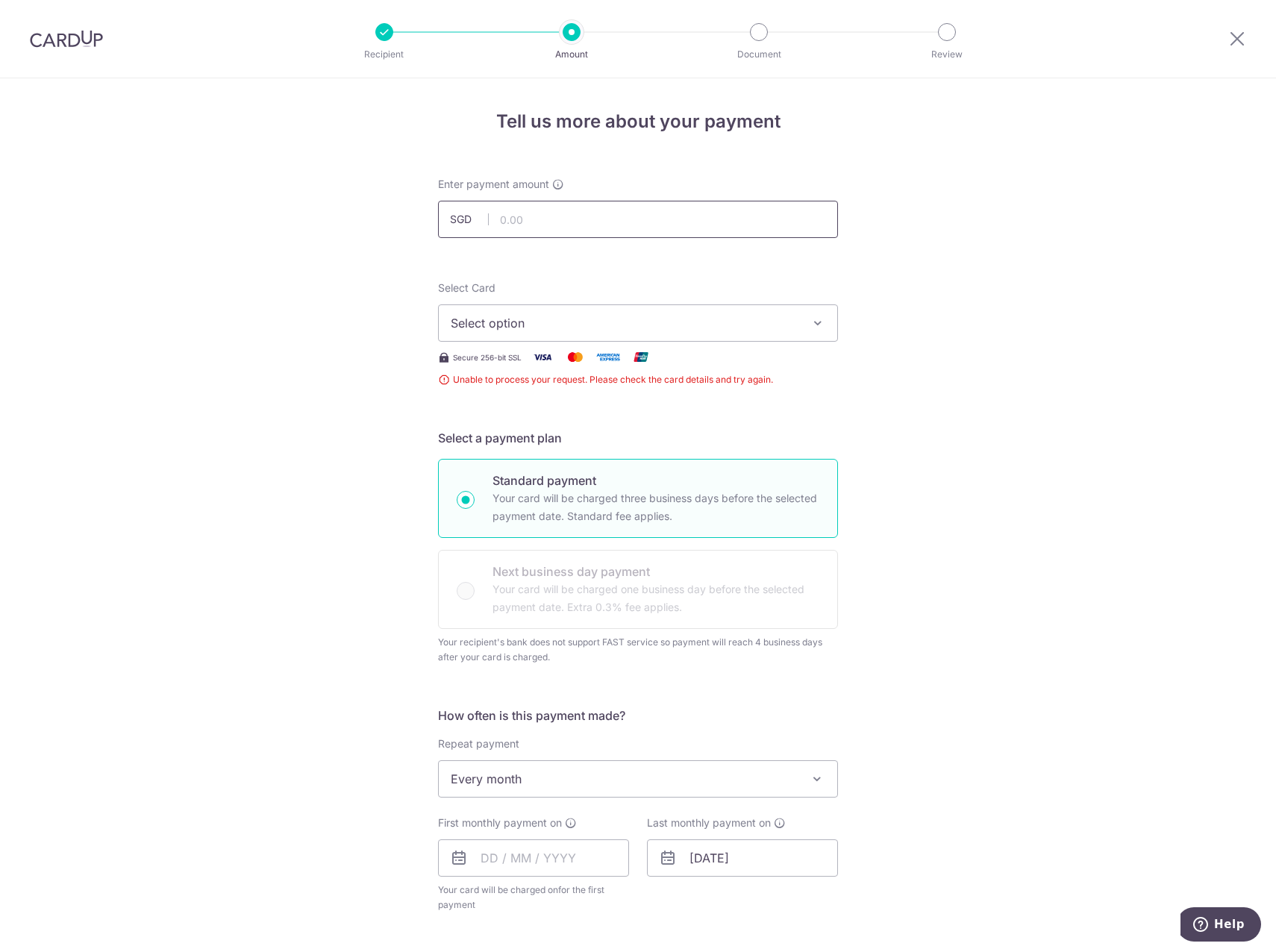
click at [516, 226] on input "text" at bounding box center [638, 219] width 400 height 38
click at [508, 347] on div "Select Card Select option Add credit card Secure 256-bit SSL Unable to process …" at bounding box center [638, 334] width 400 height 107
drag, startPoint x: 508, startPoint y: 347, endPoint x: 514, endPoint y: 331, distance: 17.1
click at [514, 331] on span "Select option" at bounding box center [625, 323] width 348 height 18
click at [506, 360] on span "Add credit card" at bounding box center [651, 364] width 348 height 15
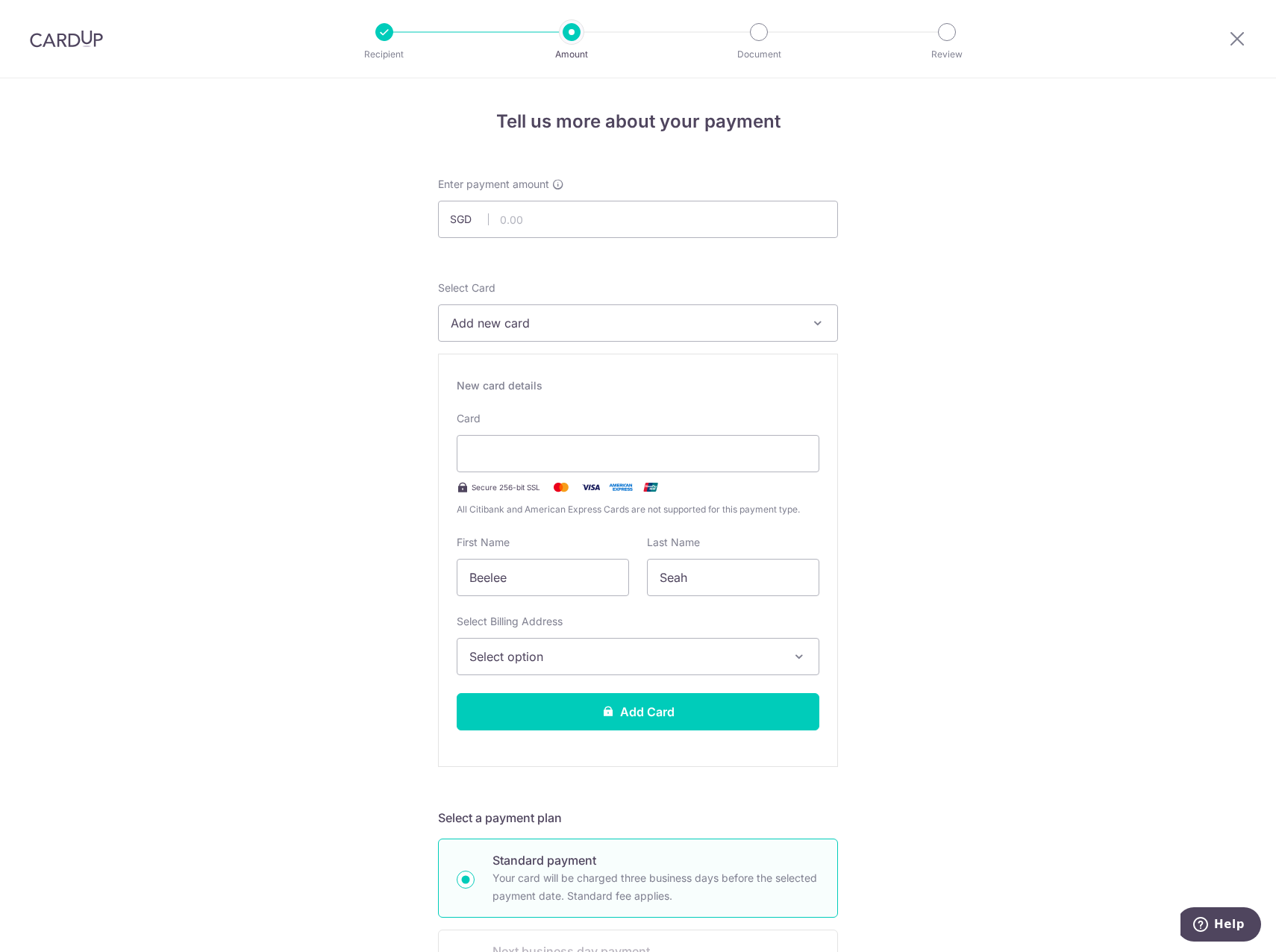
click at [527, 647] on button "Select option" at bounding box center [638, 657] width 363 height 38
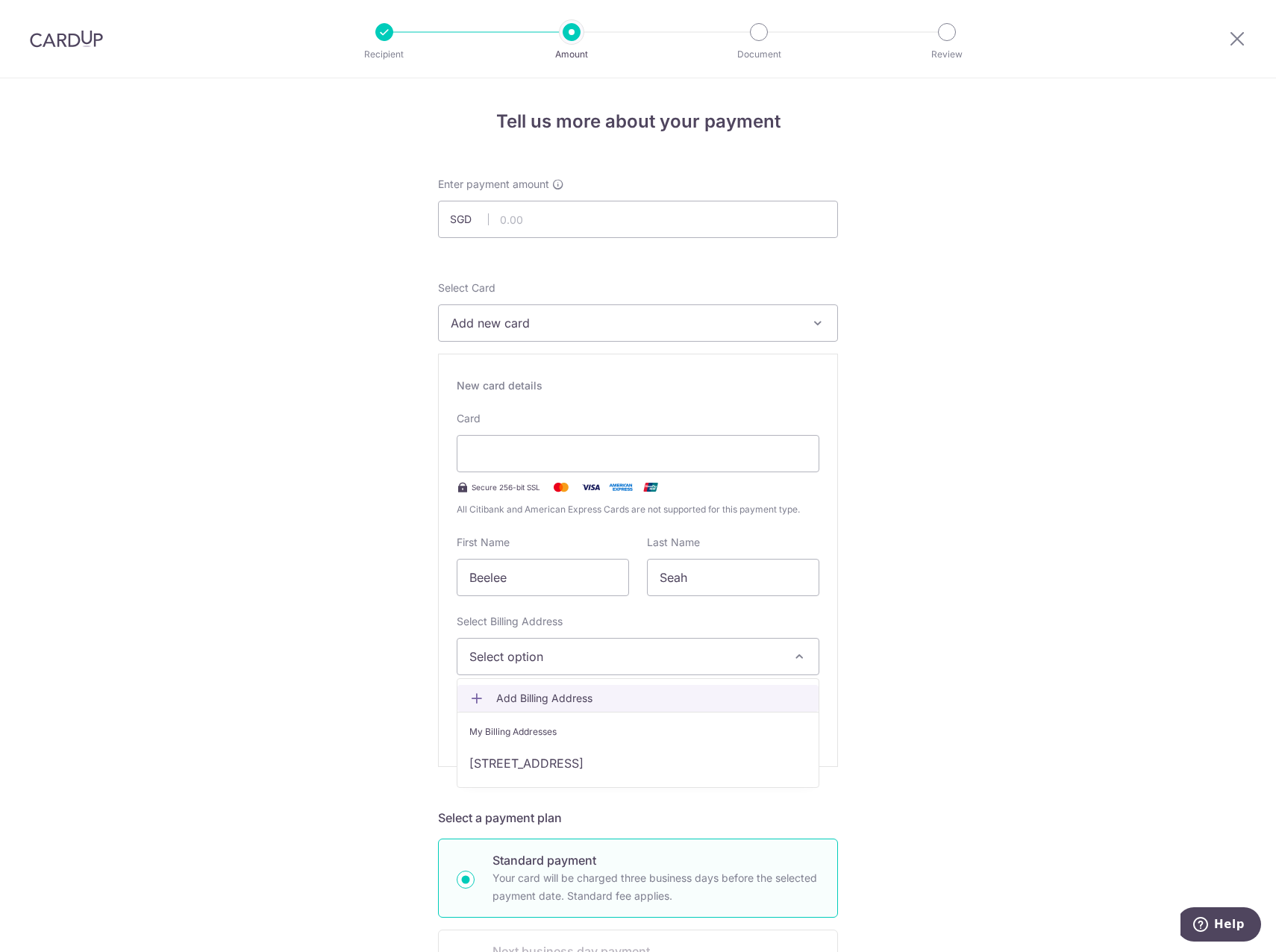
click at [545, 695] on span "Add Billing Address" at bounding box center [651, 698] width 310 height 15
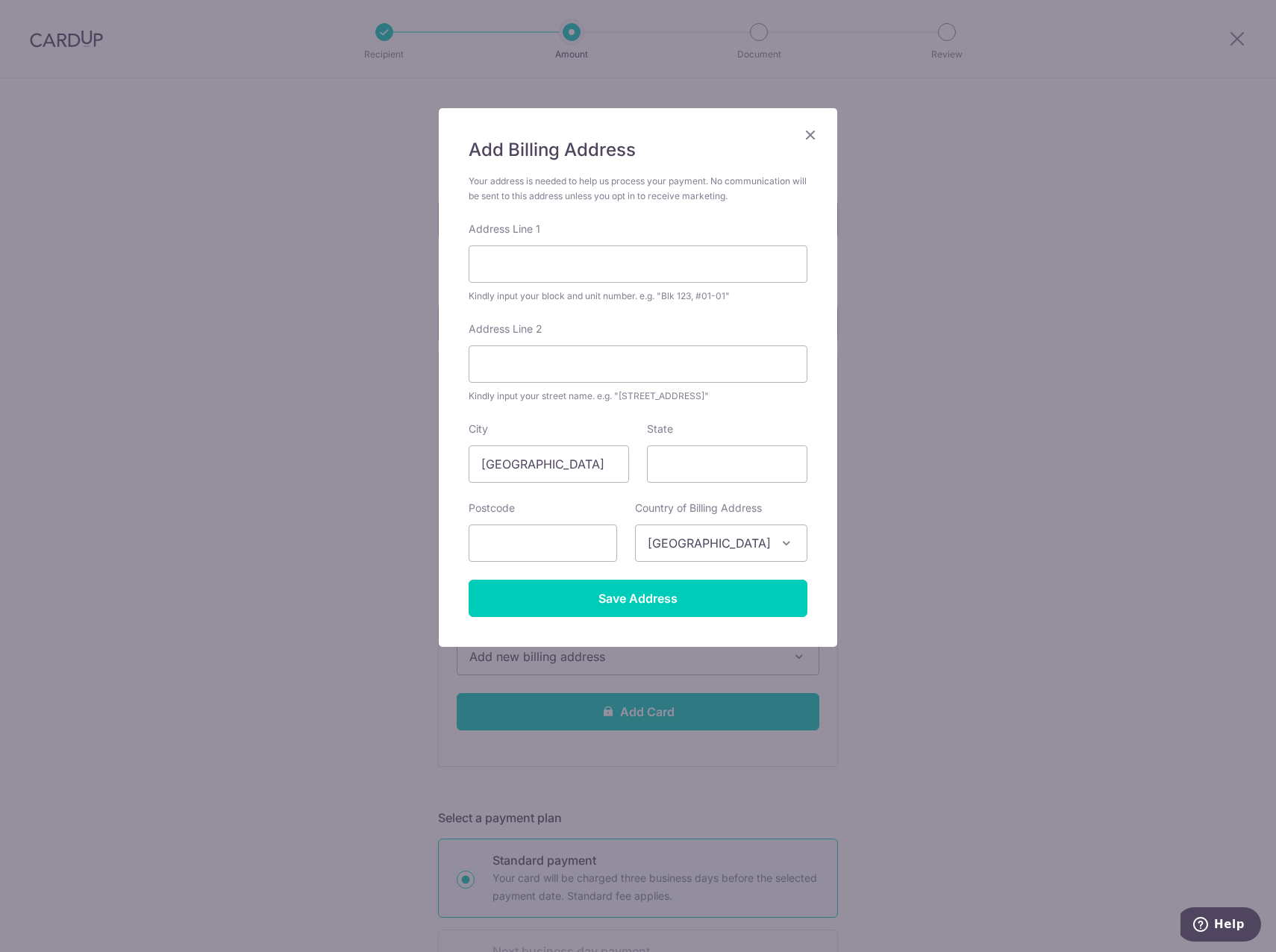
click at [807, 131] on icon "Close" at bounding box center [810, 135] width 18 height 19
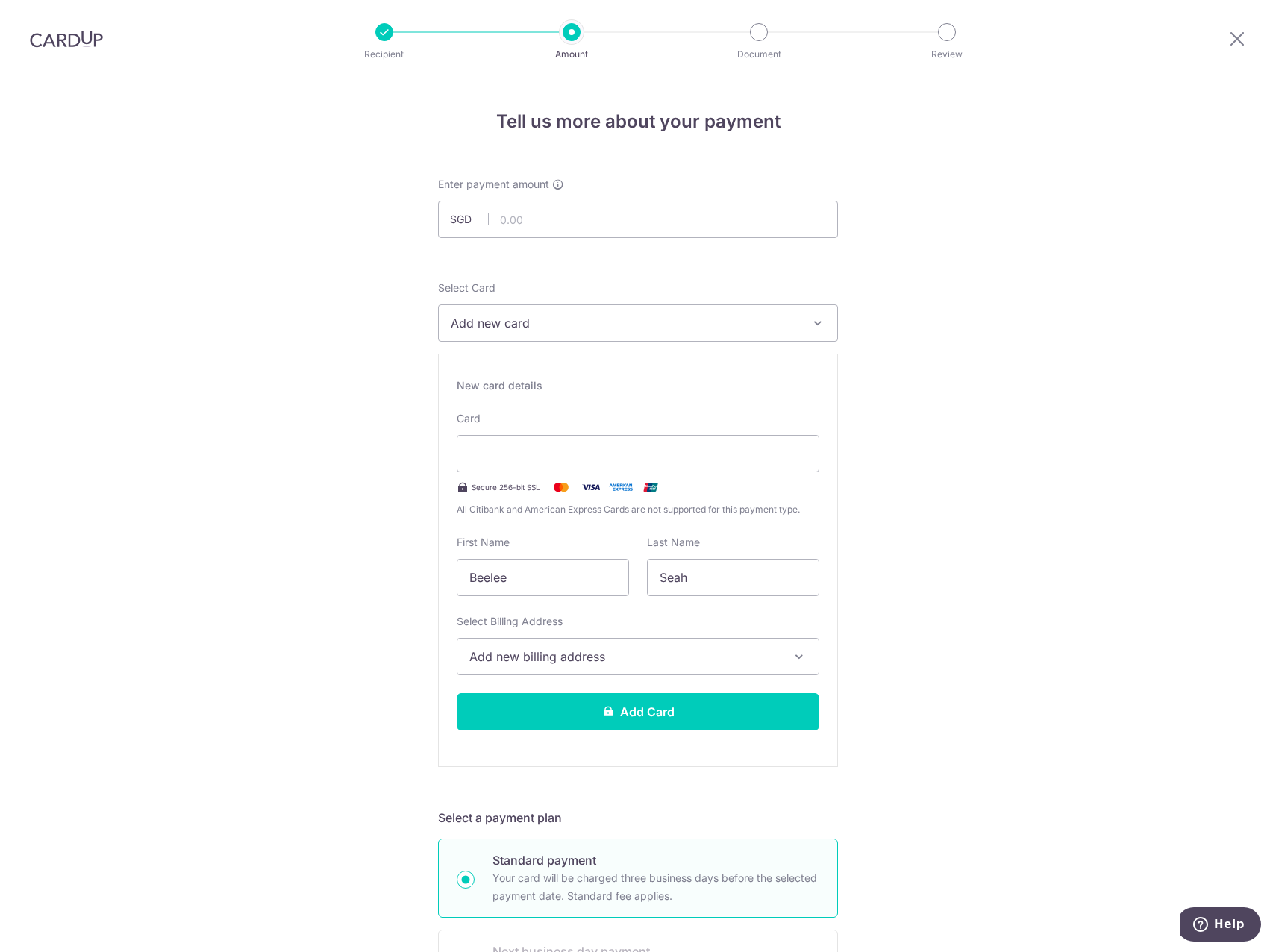
click at [576, 661] on span "Add new billing address" at bounding box center [625, 657] width 310 height 18
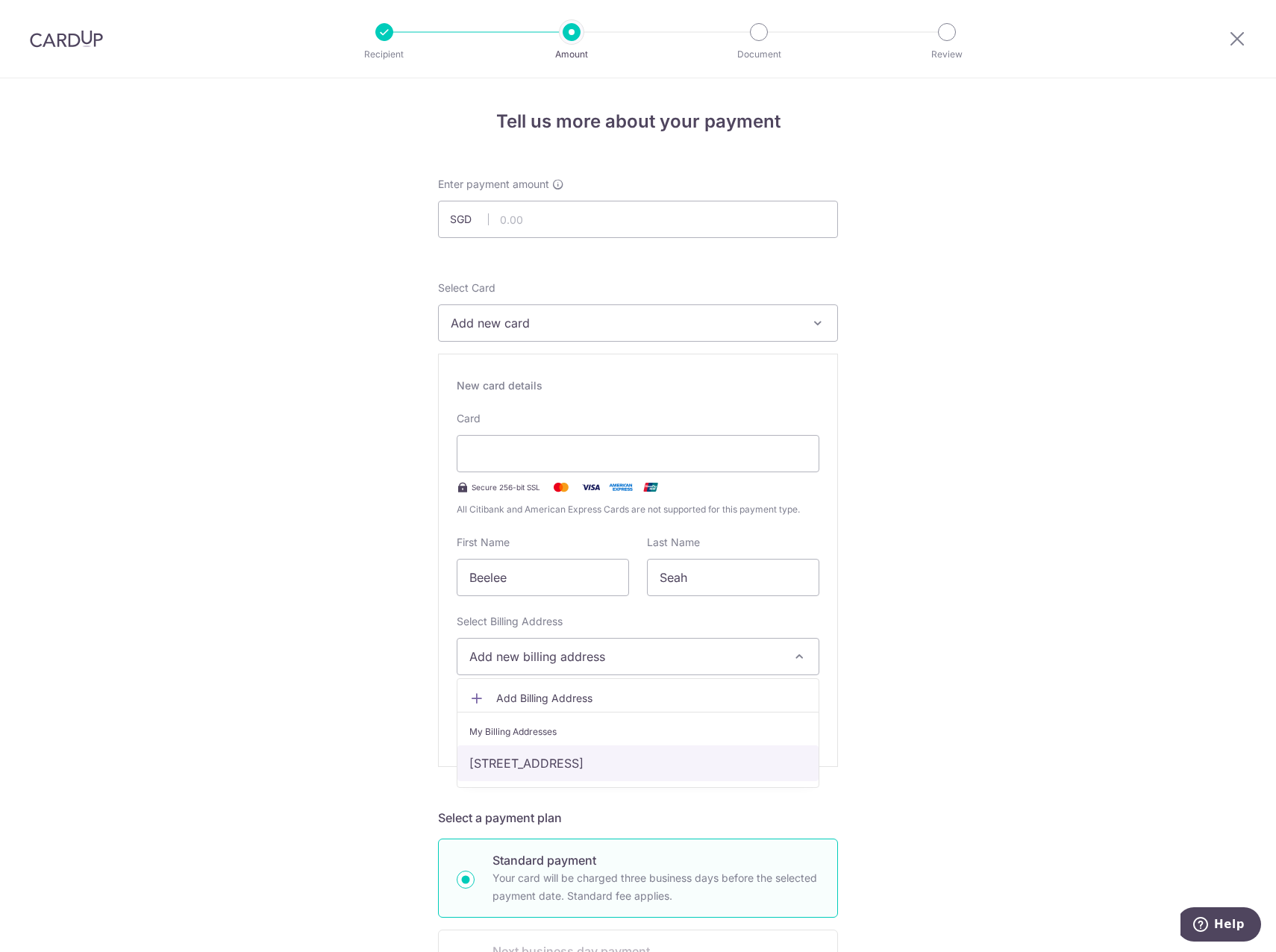
click at [590, 761] on link "[STREET_ADDRESS]" at bounding box center [638, 763] width 361 height 36
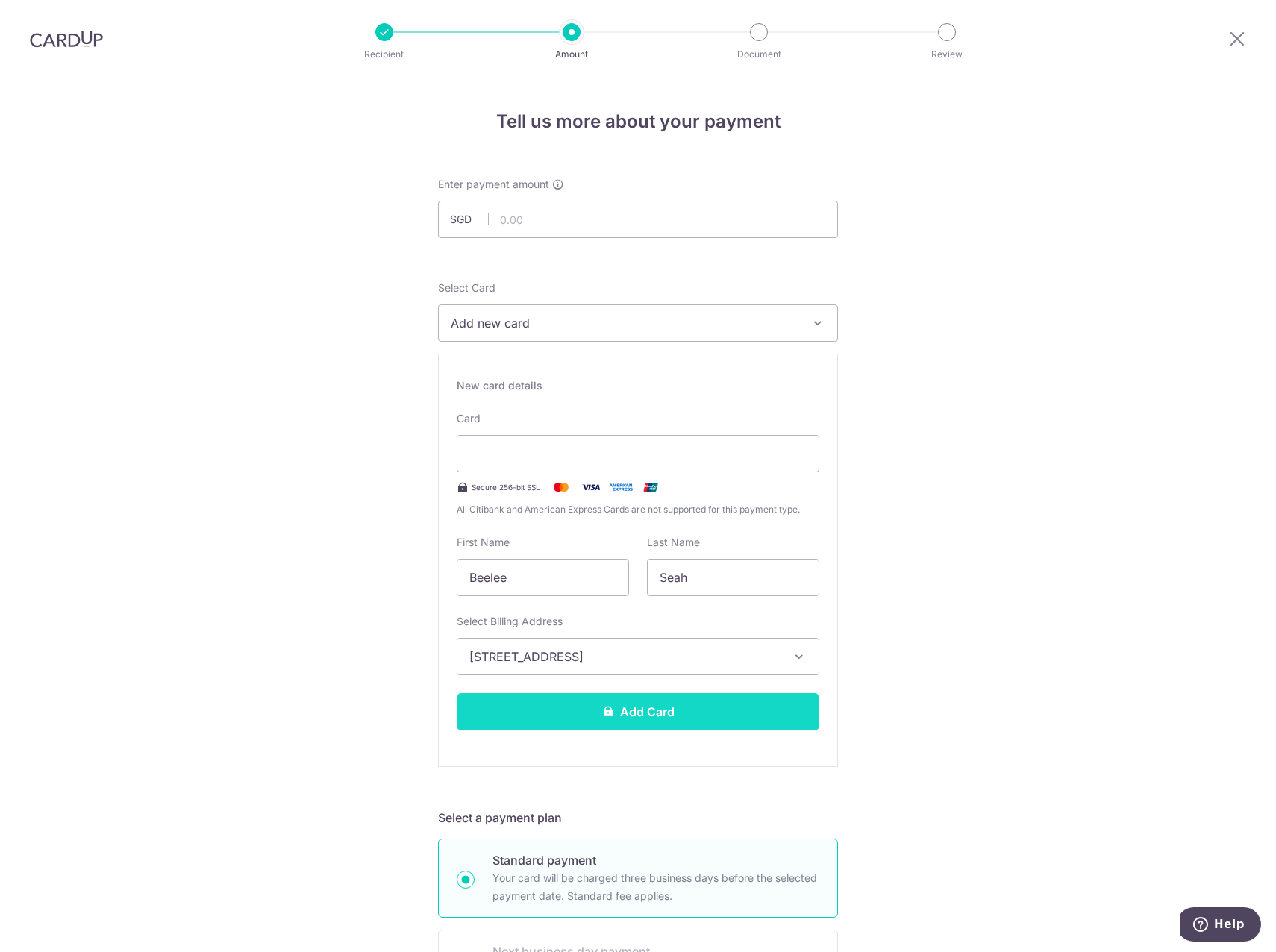
click at [601, 727] on button "Add Card" at bounding box center [638, 712] width 363 height 38
